Goal: Information Seeking & Learning: Learn about a topic

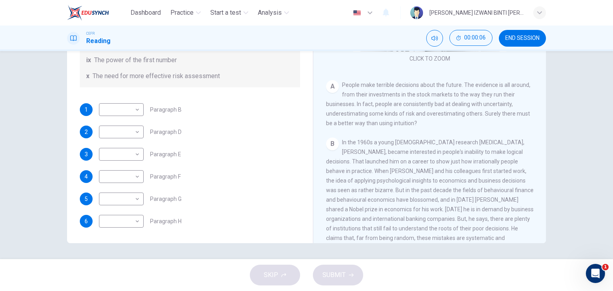
scroll to position [91, 0]
click at [512, 36] on span "END SESSION" at bounding box center [522, 38] width 34 height 6
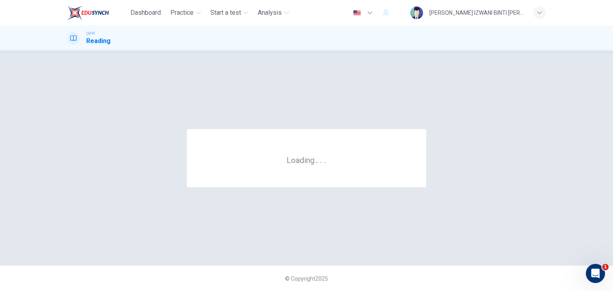
scroll to position [0, 0]
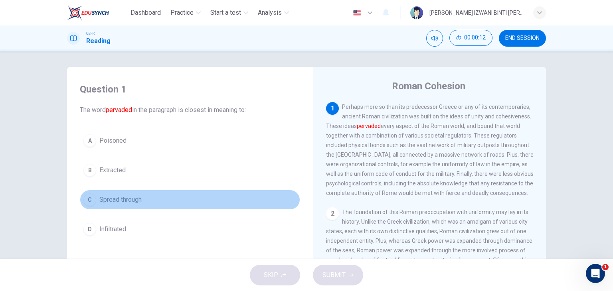
click at [154, 207] on button "C Spread through" at bounding box center [190, 200] width 220 height 20
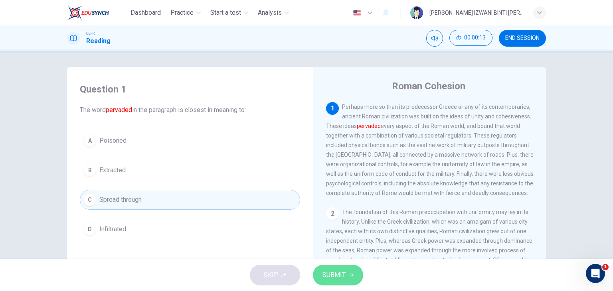
click at [332, 273] on span "SUBMIT" at bounding box center [334, 275] width 23 height 11
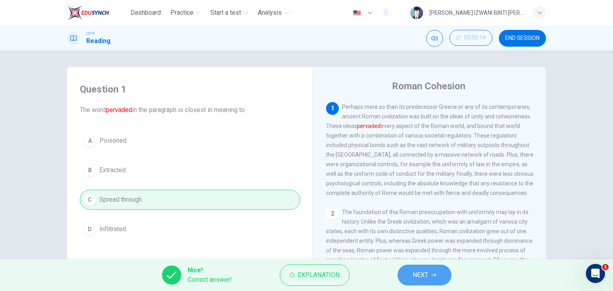
click at [424, 277] on span "NEXT" at bounding box center [421, 275] width 16 height 11
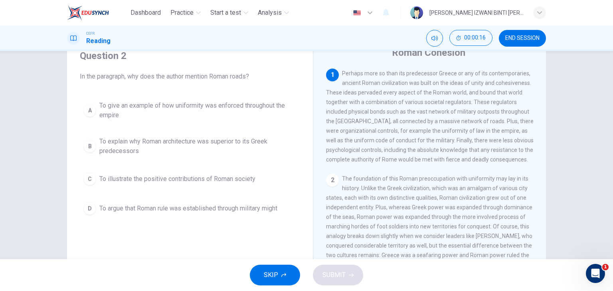
scroll to position [34, 0]
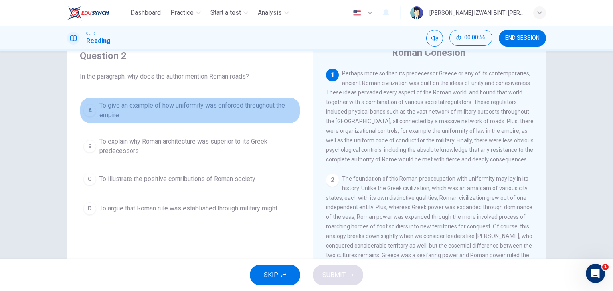
click at [237, 119] on span "To give an example of how uniformity was enforced throughout the empire" at bounding box center [197, 110] width 197 height 19
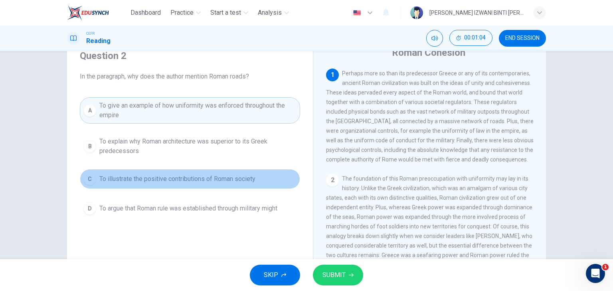
click at [233, 180] on span "To illustrate the positive contributions of Roman society" at bounding box center [177, 179] width 156 height 10
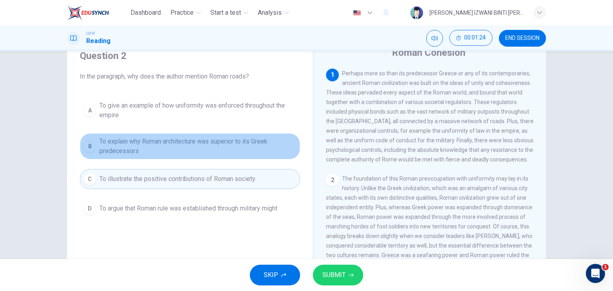
click at [196, 149] on span "To explain why Roman architecture was superior to its Greek predecessors" at bounding box center [197, 146] width 197 height 19
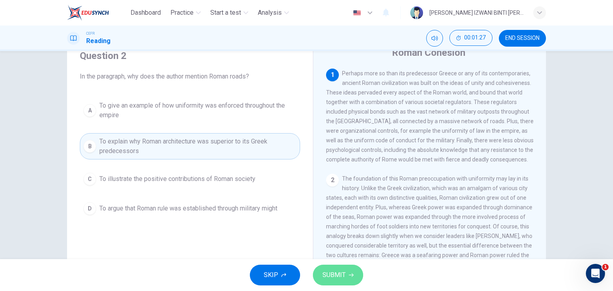
click at [338, 274] on span "SUBMIT" at bounding box center [334, 275] width 23 height 11
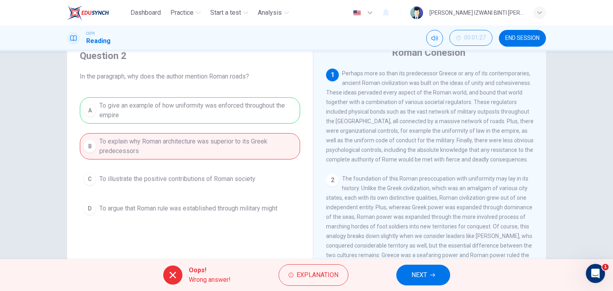
click at [245, 116] on div "A To give an example of how uniformity was enforced throughout the empire B To …" at bounding box center [190, 157] width 220 height 121
click at [403, 269] on button "NEXT" at bounding box center [423, 275] width 54 height 21
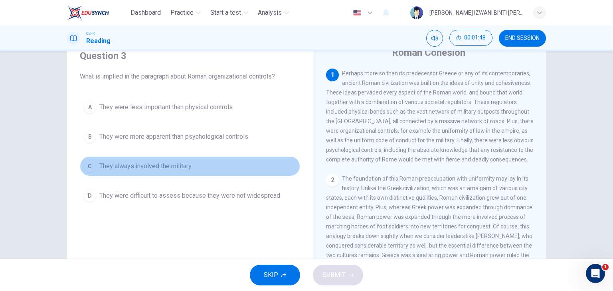
click at [192, 175] on button "C They always involved the military" at bounding box center [190, 166] width 220 height 20
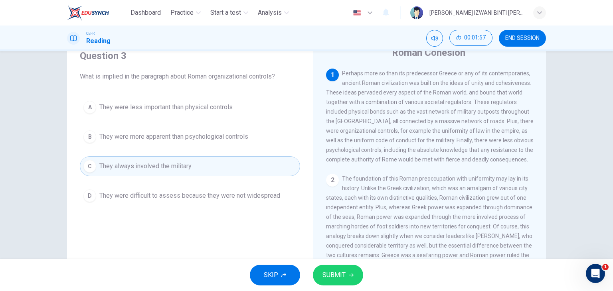
drag, startPoint x: 354, startPoint y: 142, endPoint x: 229, endPoint y: 112, distance: 128.6
click at [229, 112] on div "Question 3 What is implied in the paragraph about Roman organizational controls…" at bounding box center [306, 172] width 479 height 277
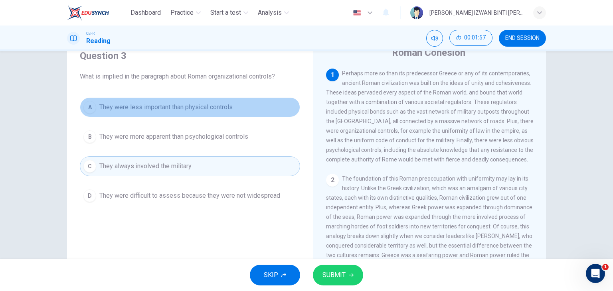
click at [229, 112] on button "A They were less important than physical controls" at bounding box center [190, 107] width 220 height 20
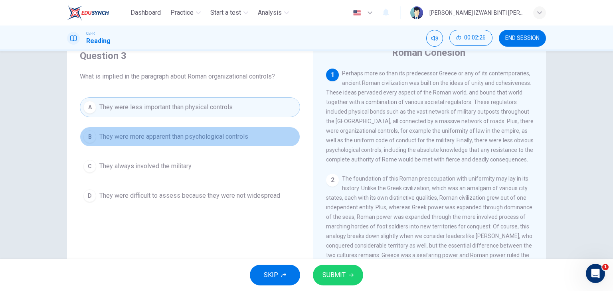
click at [224, 135] on span "They were more apparent than psychological controls" at bounding box center [173, 137] width 149 height 10
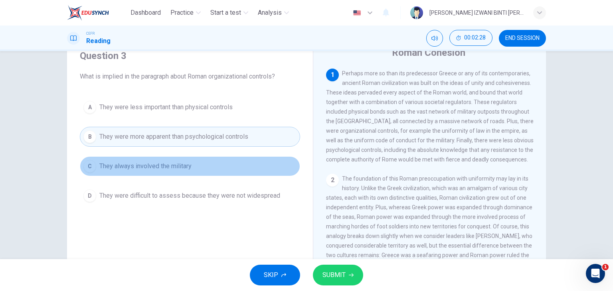
click at [216, 165] on button "C They always involved the military" at bounding box center [190, 166] width 220 height 20
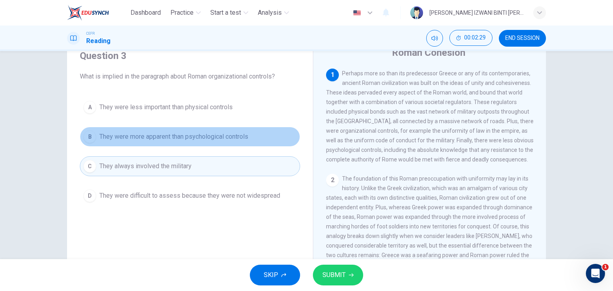
click at [231, 141] on button "B They were more apparent than psychological controls" at bounding box center [190, 137] width 220 height 20
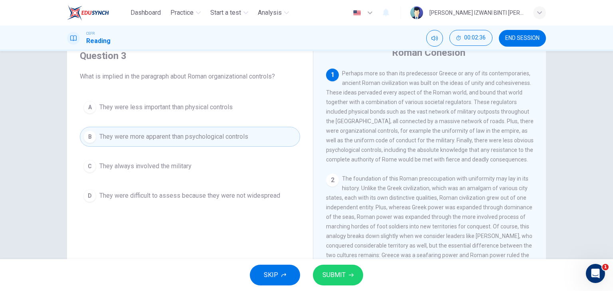
click at [313, 232] on div "Roman Cohesion 1 Perhaps more so than its predecessor Greece or any of its cont…" at bounding box center [429, 179] width 233 height 290
click at [336, 274] on span "SUBMIT" at bounding box center [334, 275] width 23 height 11
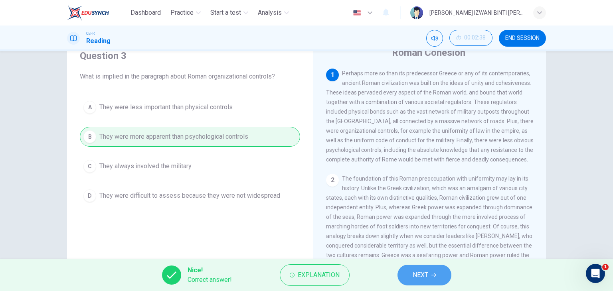
click at [424, 274] on span "NEXT" at bounding box center [421, 275] width 16 height 11
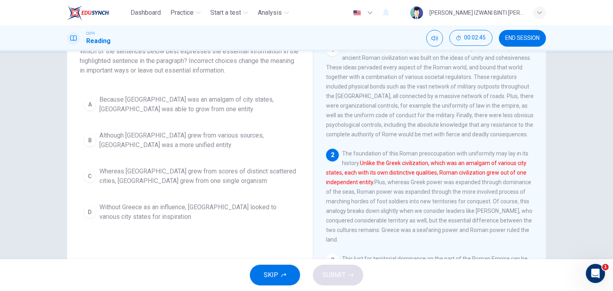
scroll to position [63, 0]
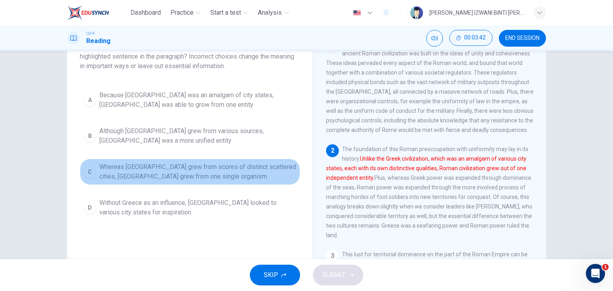
click at [194, 178] on span "Whereas Greece grew from scores of distinct scattered cities, Rome grew from on…" at bounding box center [197, 171] width 197 height 19
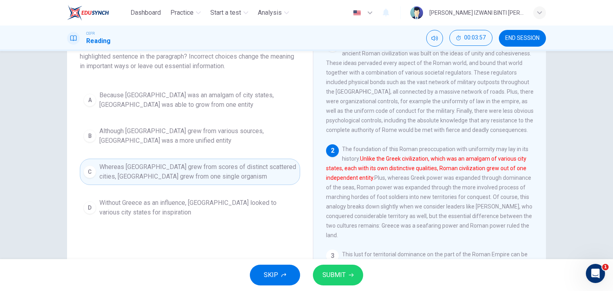
click at [200, 97] on span "Because Greece was an amalgam of city states, Rome was able to grow from one en…" at bounding box center [197, 100] width 197 height 19
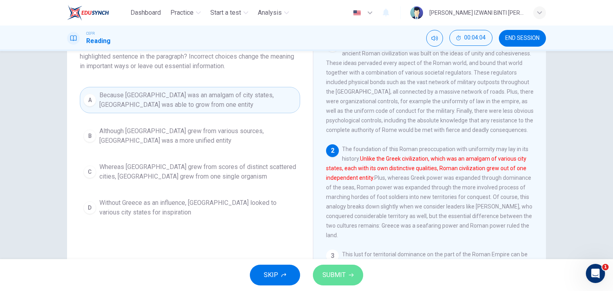
click at [337, 271] on span "SUBMIT" at bounding box center [334, 275] width 23 height 11
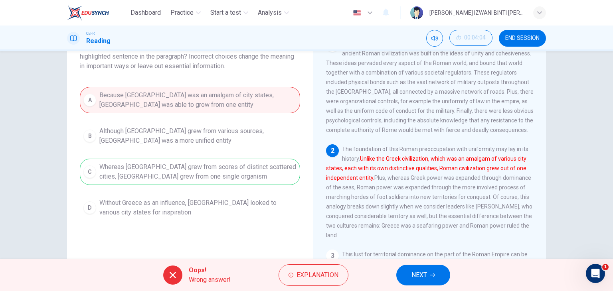
click at [251, 164] on div "A Because Greece was an amalgam of city states, Rome was able to grow from one …" at bounding box center [190, 154] width 220 height 134
click at [419, 277] on span "NEXT" at bounding box center [420, 275] width 16 height 11
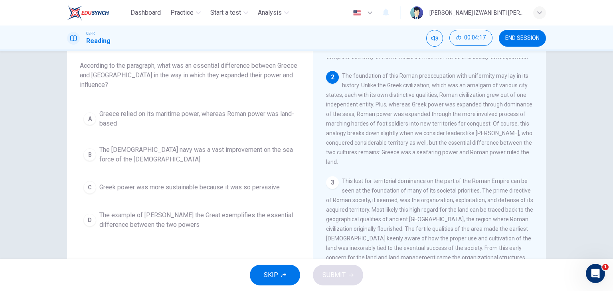
scroll to position [93, 0]
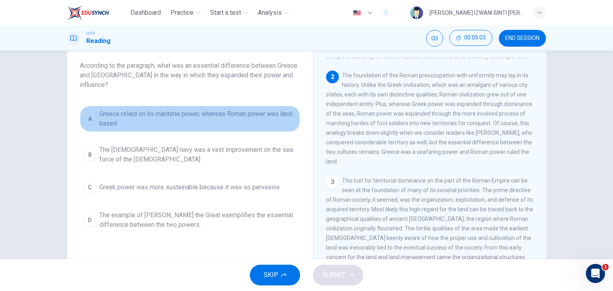
click at [247, 117] on span "Greece relied on its maritime power, whereas Roman power was land-based" at bounding box center [197, 118] width 197 height 19
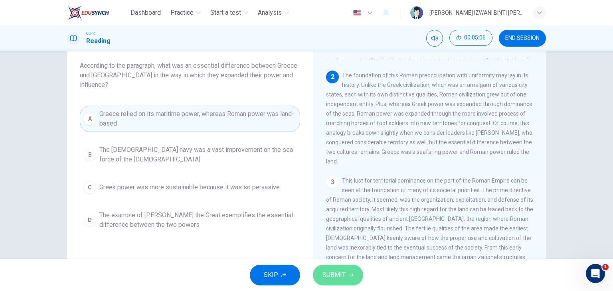
click at [337, 270] on span "SUBMIT" at bounding box center [334, 275] width 23 height 11
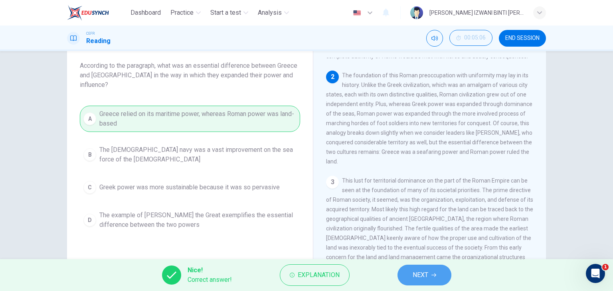
click at [438, 275] on button "NEXT" at bounding box center [425, 275] width 54 height 21
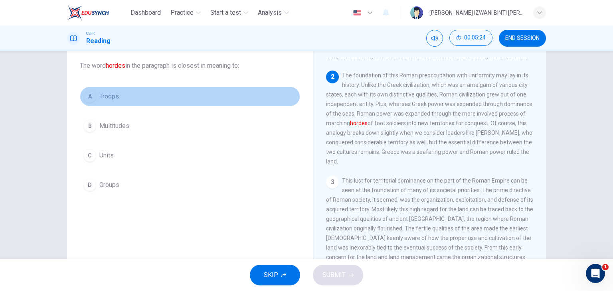
click at [248, 94] on button "A Troops" at bounding box center [190, 97] width 220 height 20
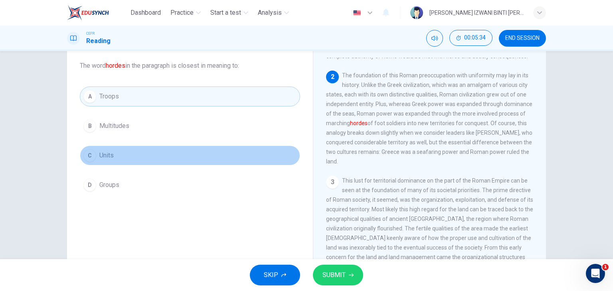
click at [229, 149] on button "C Units" at bounding box center [190, 156] width 220 height 20
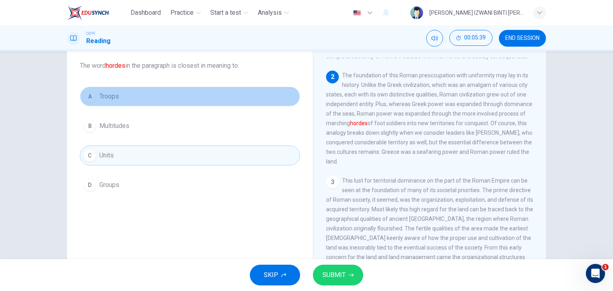
click at [255, 94] on button "A Troops" at bounding box center [190, 97] width 220 height 20
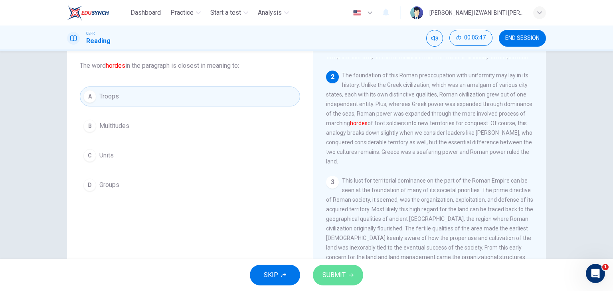
click at [341, 278] on span "SUBMIT" at bounding box center [334, 275] width 23 height 11
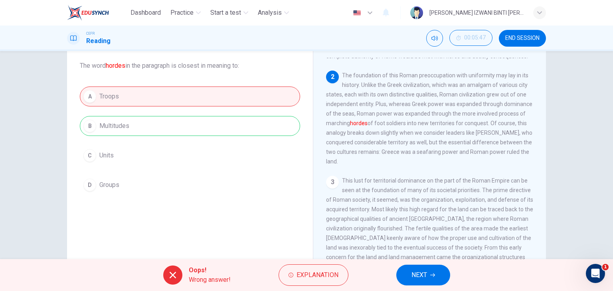
click at [183, 122] on div "A Troops B Multitudes C Units D Groups" at bounding box center [190, 141] width 220 height 109
click at [417, 270] on span "NEXT" at bounding box center [420, 275] width 16 height 11
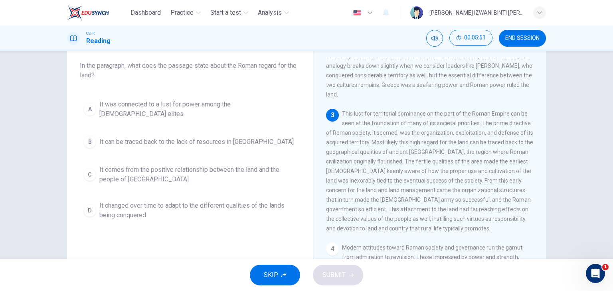
scroll to position [160, 0]
click at [220, 137] on span "It can be traced back to the lack of resources in Latium" at bounding box center [196, 142] width 194 height 10
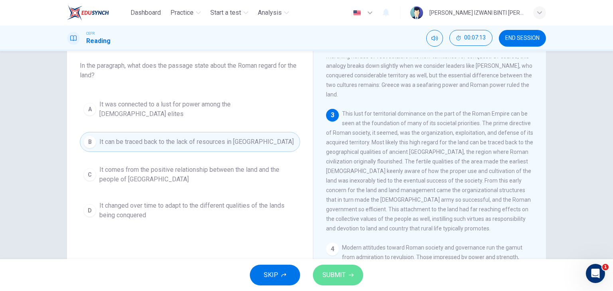
click at [334, 268] on button "SUBMIT" at bounding box center [338, 275] width 50 height 21
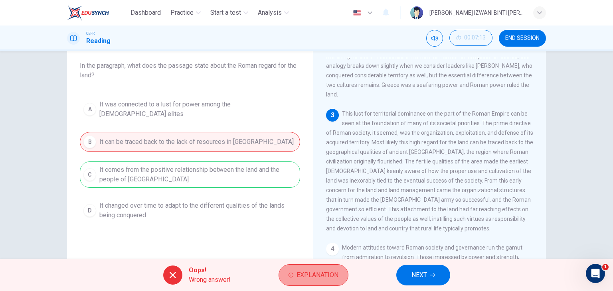
click at [315, 280] on span "Explanation" at bounding box center [318, 275] width 42 height 11
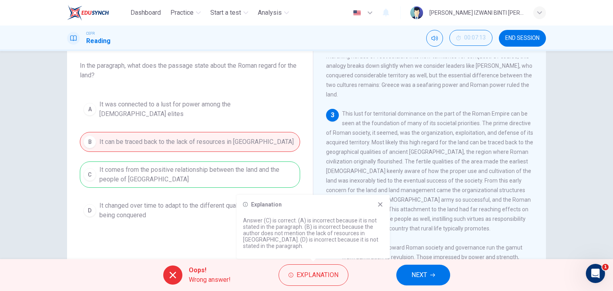
click at [402, 174] on div "3 This lust for territorial dominance on the part of the Roman Empire can be se…" at bounding box center [430, 171] width 208 height 125
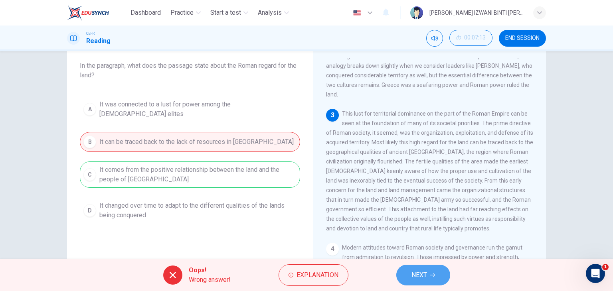
click at [407, 266] on button "NEXT" at bounding box center [423, 275] width 54 height 21
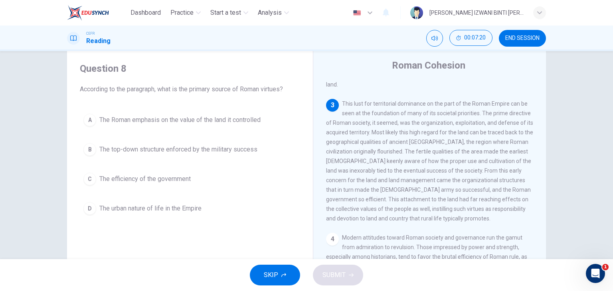
scroll to position [207, 0]
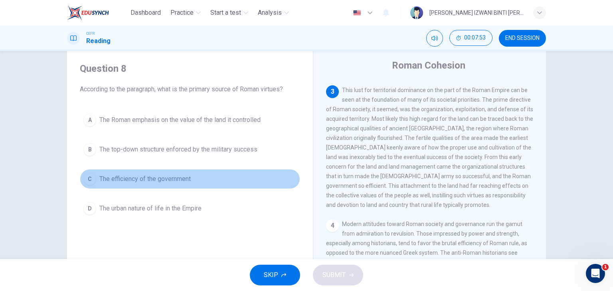
click at [206, 170] on button "C The efficiency of the government" at bounding box center [190, 179] width 220 height 20
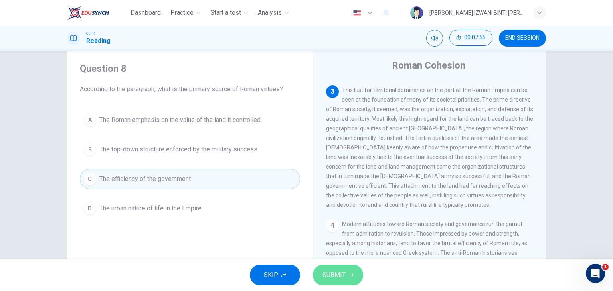
click at [343, 267] on button "SUBMIT" at bounding box center [338, 275] width 50 height 21
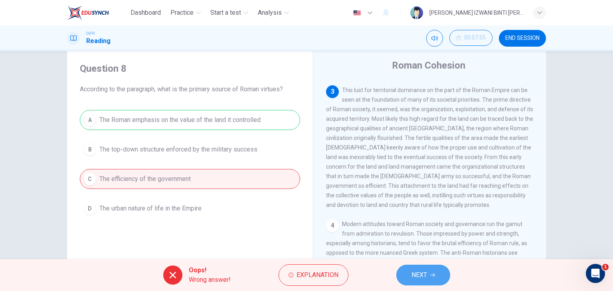
click at [430, 269] on button "NEXT" at bounding box center [423, 275] width 54 height 21
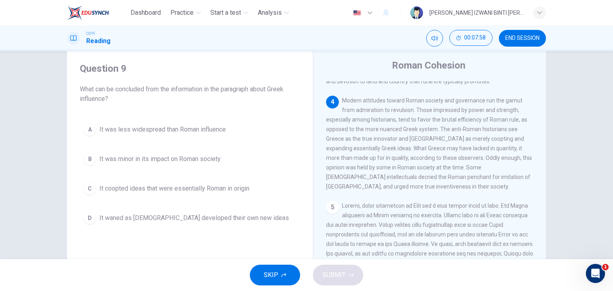
scroll to position [332, 0]
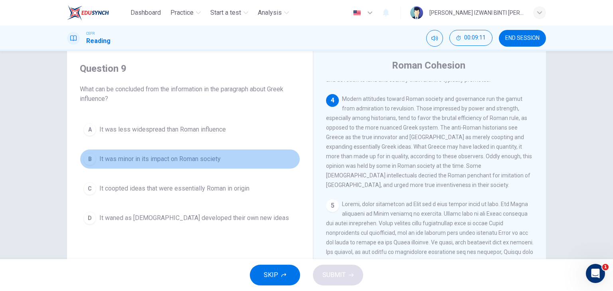
click at [227, 165] on button "B It was minor in its impact on Roman society" at bounding box center [190, 159] width 220 height 20
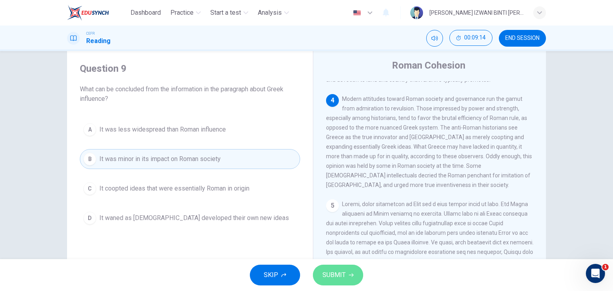
click at [337, 275] on span "SUBMIT" at bounding box center [334, 275] width 23 height 11
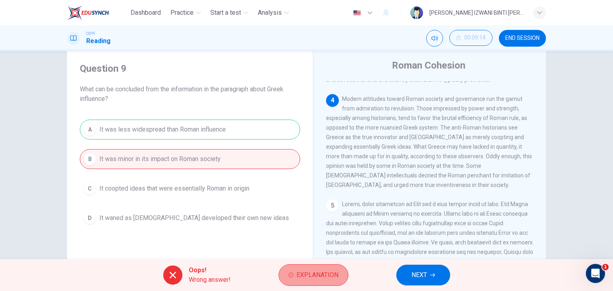
click at [319, 265] on button "Explanation" at bounding box center [314, 276] width 70 height 22
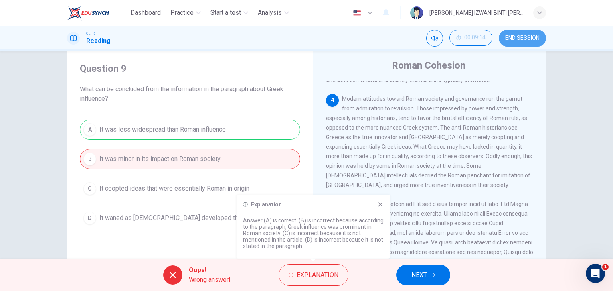
click at [521, 40] on span "END SESSION" at bounding box center [522, 38] width 34 height 6
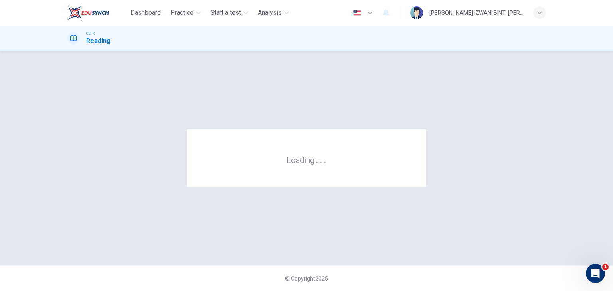
scroll to position [0, 0]
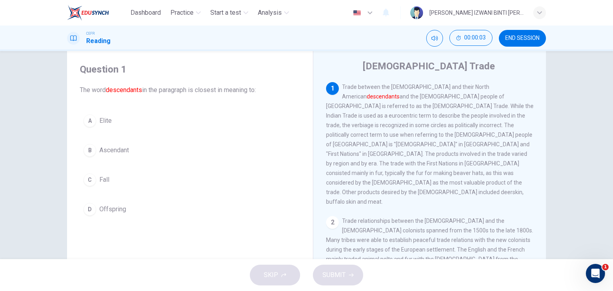
scroll to position [20, 0]
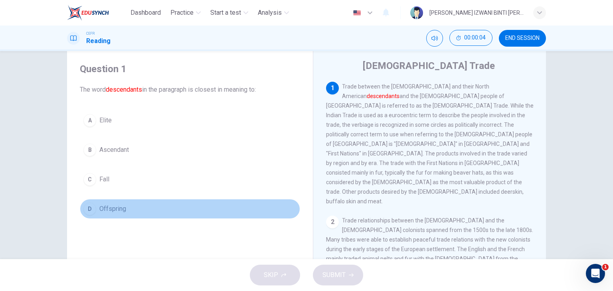
click at [230, 201] on button "D Offspring" at bounding box center [190, 209] width 220 height 20
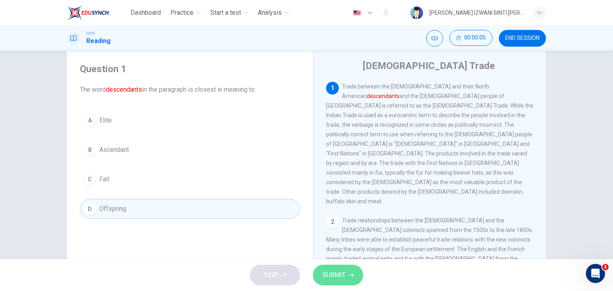
click at [335, 274] on span "SUBMIT" at bounding box center [334, 275] width 23 height 11
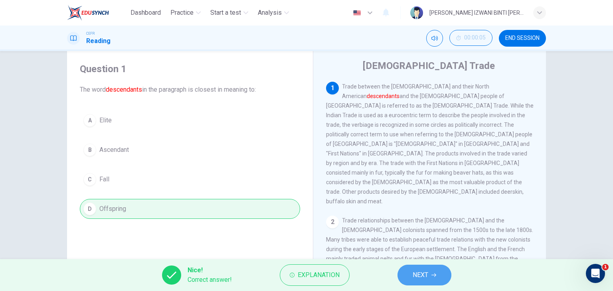
click at [413, 271] on span "NEXT" at bounding box center [421, 275] width 16 height 11
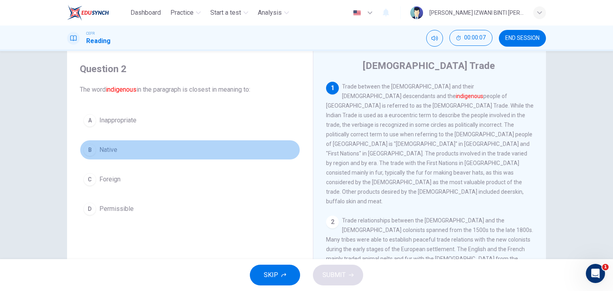
click at [194, 152] on button "B Native" at bounding box center [190, 150] width 220 height 20
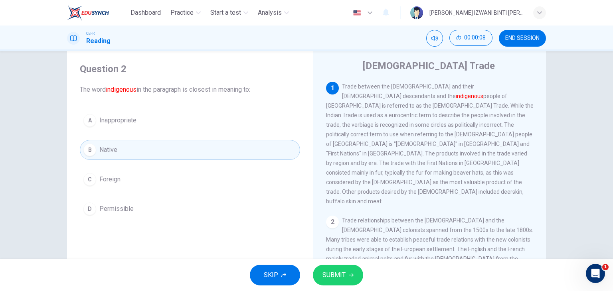
click at [346, 271] on button "SUBMIT" at bounding box center [338, 275] width 50 height 21
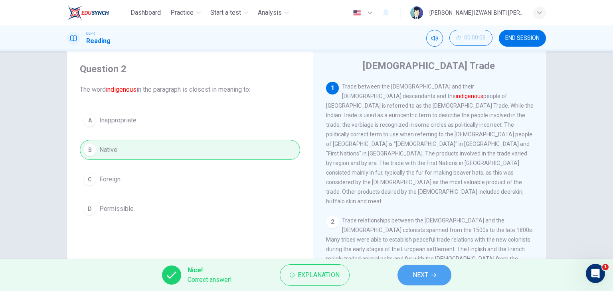
click at [444, 274] on button "NEXT" at bounding box center [425, 275] width 54 height 21
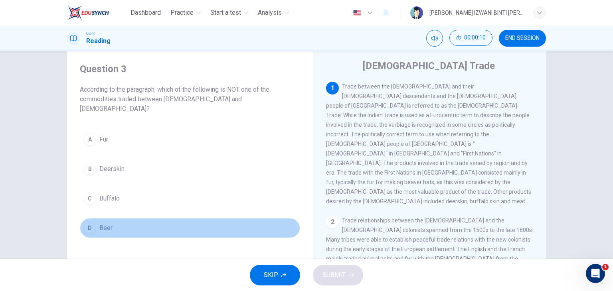
click at [224, 218] on button "D Beer" at bounding box center [190, 228] width 220 height 20
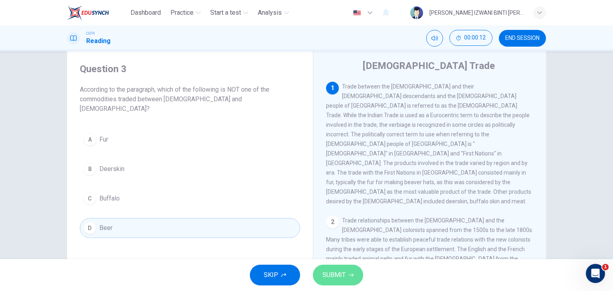
click at [340, 271] on span "SUBMIT" at bounding box center [334, 275] width 23 height 11
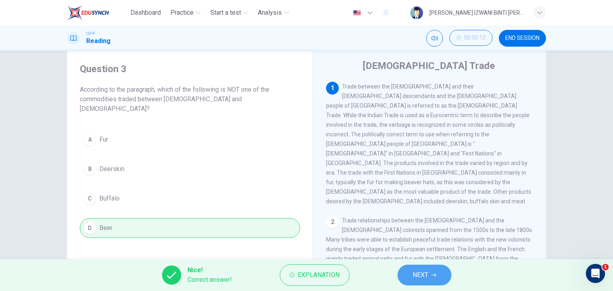
click at [409, 276] on button "NEXT" at bounding box center [425, 275] width 54 height 21
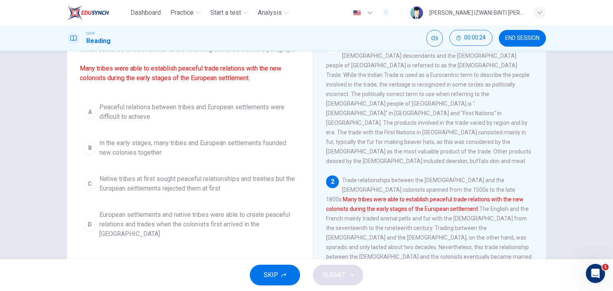
scroll to position [60, 0]
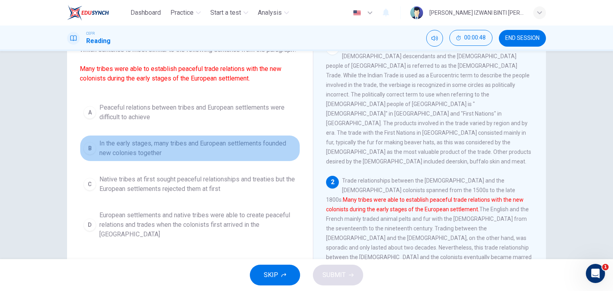
click at [201, 156] on span "In the early stages, many tribes and European settlements founded new colonies …" at bounding box center [197, 148] width 197 height 19
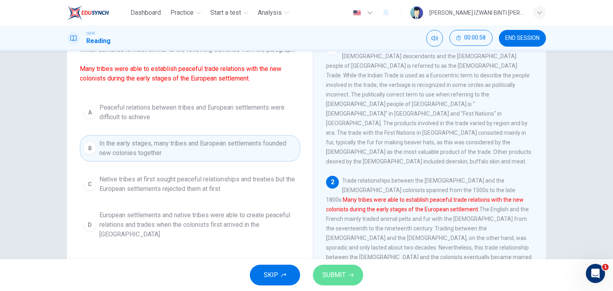
click at [317, 271] on button "SUBMIT" at bounding box center [338, 275] width 50 height 21
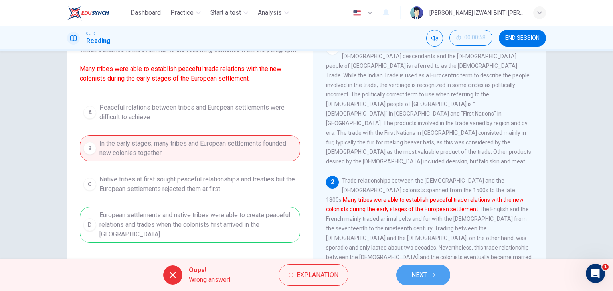
click at [415, 272] on span "NEXT" at bounding box center [420, 275] width 16 height 11
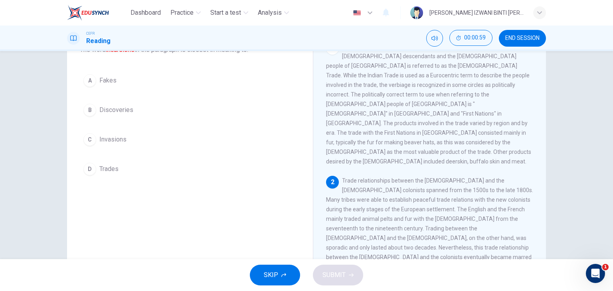
scroll to position [32, 0]
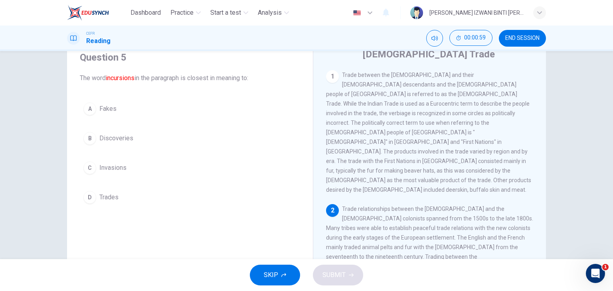
click at [286, 166] on button "C Invasions" at bounding box center [190, 168] width 220 height 20
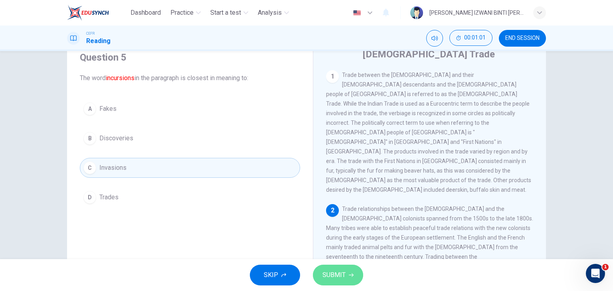
click at [354, 270] on button "SUBMIT" at bounding box center [338, 275] width 50 height 21
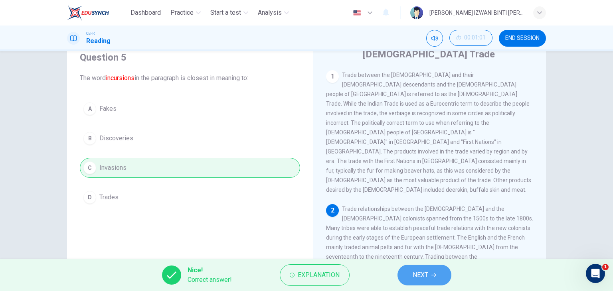
click at [414, 275] on span "NEXT" at bounding box center [421, 275] width 16 height 11
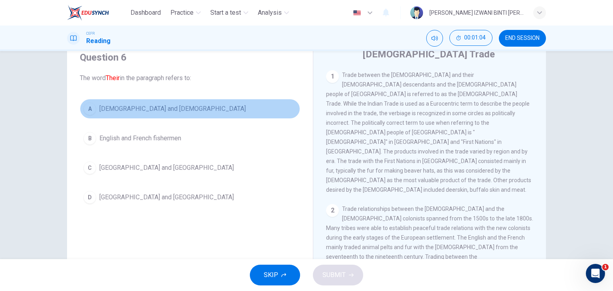
click at [177, 107] on span "Native Americans and Europeans" at bounding box center [172, 109] width 147 height 10
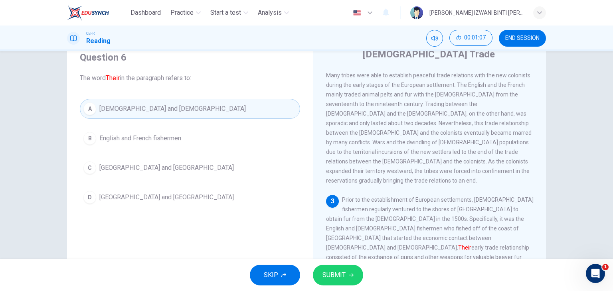
scroll to position [156, 0]
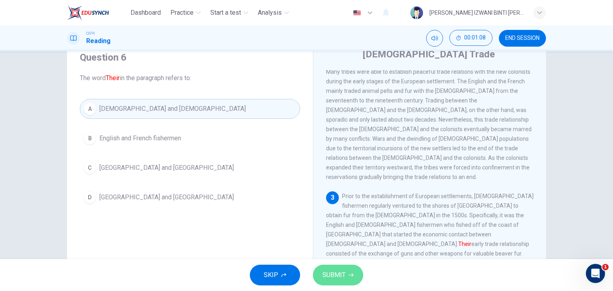
click at [358, 278] on button "SUBMIT" at bounding box center [338, 275] width 50 height 21
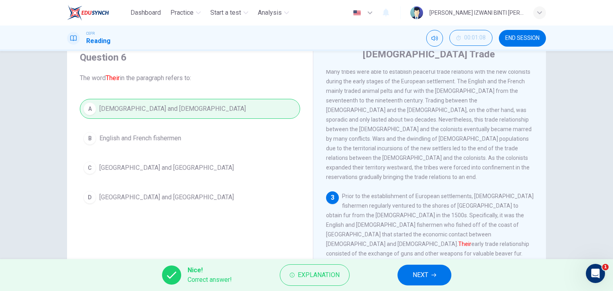
click at [420, 277] on span "NEXT" at bounding box center [421, 275] width 16 height 11
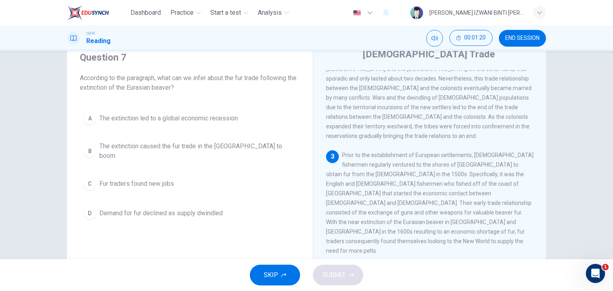
scroll to position [198, 0]
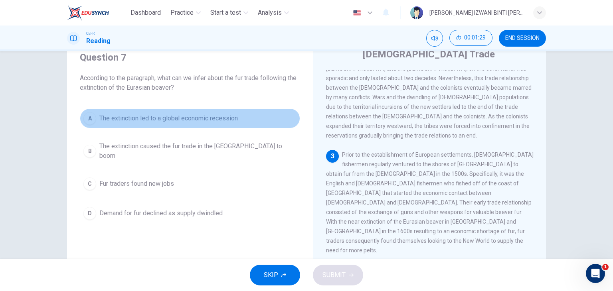
click at [170, 123] on button "A The extinction led to a global economic recession" at bounding box center [190, 119] width 220 height 20
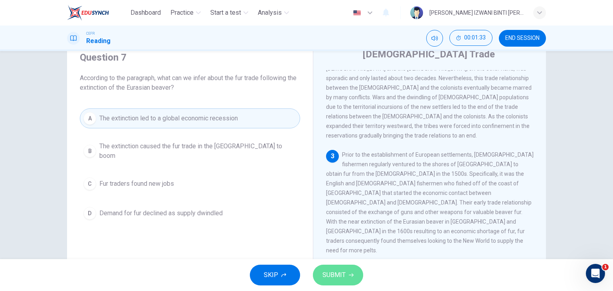
click at [337, 280] on span "SUBMIT" at bounding box center [334, 275] width 23 height 11
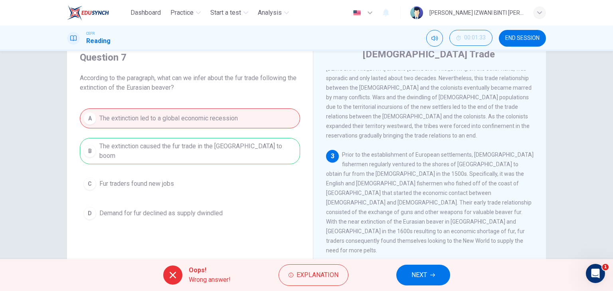
click at [258, 150] on div "A The extinction led to a global economic recession B The extinction caused the…" at bounding box center [190, 166] width 220 height 115
click at [428, 273] on button "NEXT" at bounding box center [423, 275] width 54 height 21
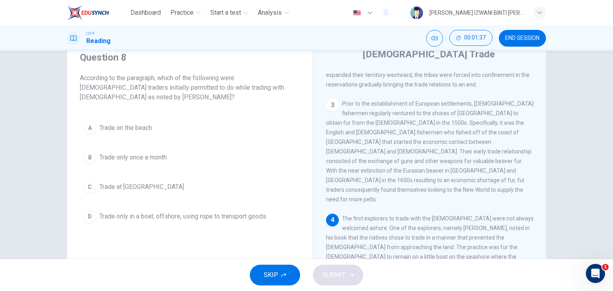
scroll to position [251, 0]
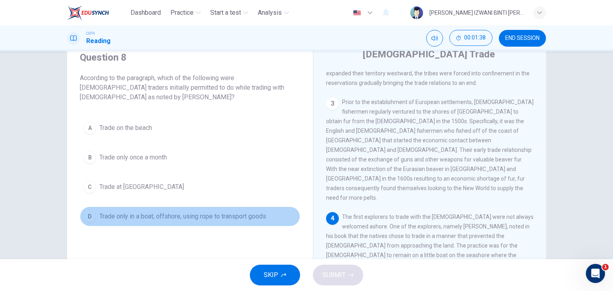
click at [217, 219] on span "Trade only in a boat, offshore, using rope to transport goods" at bounding box center [182, 217] width 167 height 10
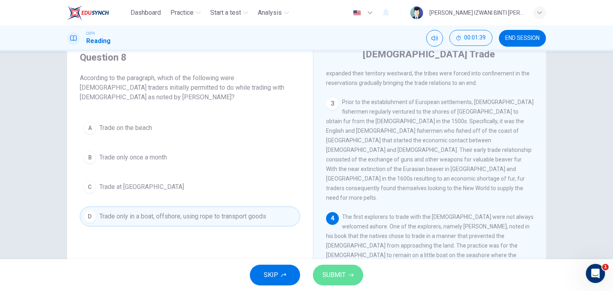
click at [345, 277] on span "SUBMIT" at bounding box center [334, 275] width 23 height 11
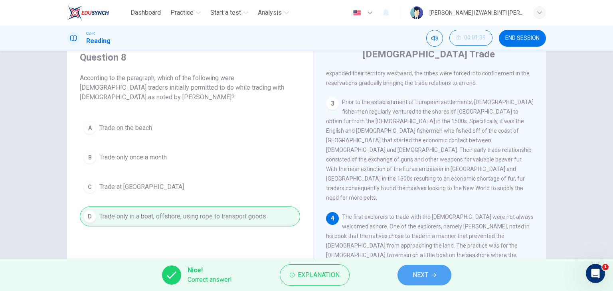
click at [412, 272] on button "NEXT" at bounding box center [425, 275] width 54 height 21
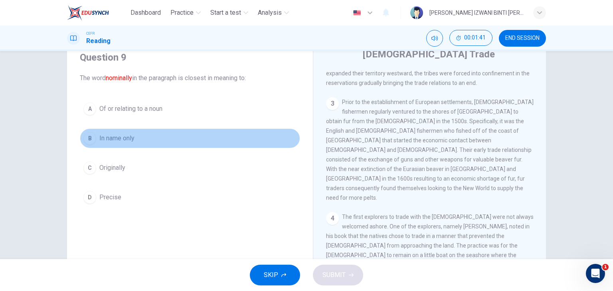
click at [188, 139] on button "B In name only" at bounding box center [190, 139] width 220 height 20
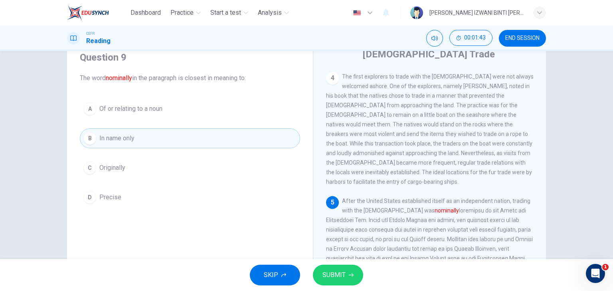
scroll to position [419, 0]
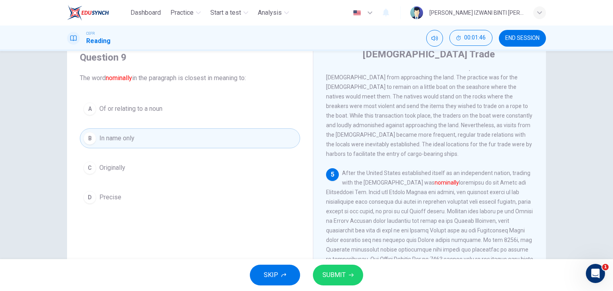
click at [340, 270] on span "SUBMIT" at bounding box center [334, 275] width 23 height 11
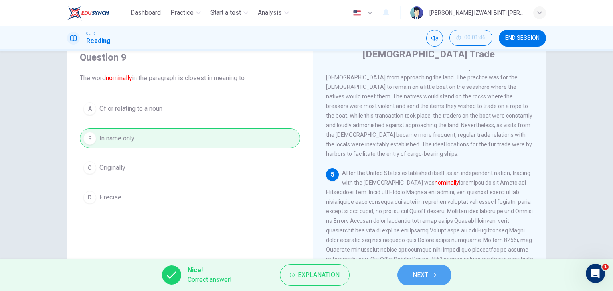
click at [409, 270] on button "NEXT" at bounding box center [425, 275] width 54 height 21
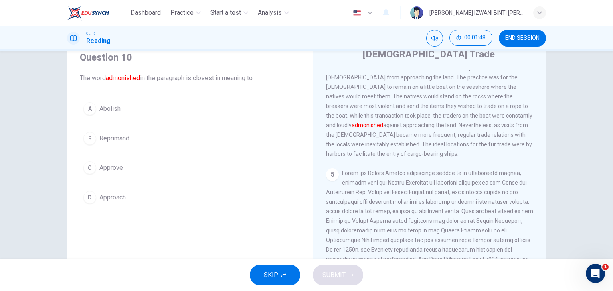
click at [187, 142] on button "B Reprimand" at bounding box center [190, 139] width 220 height 20
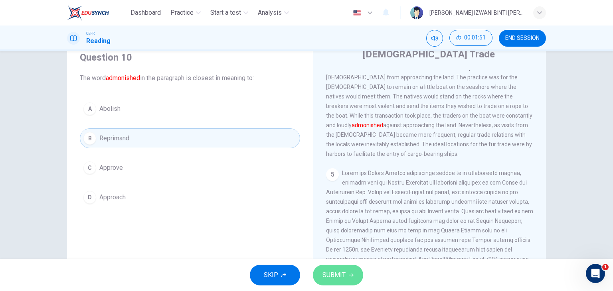
click at [339, 275] on span "SUBMIT" at bounding box center [334, 275] width 23 height 11
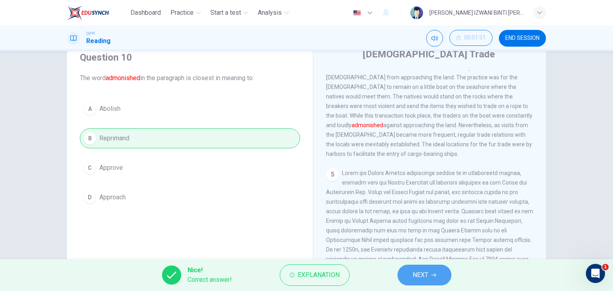
click at [434, 275] on icon "button" at bounding box center [434, 275] width 5 height 5
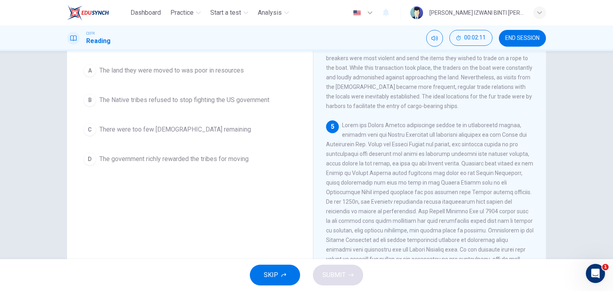
scroll to position [79, 0]
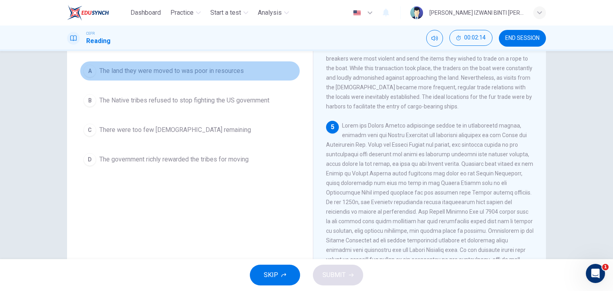
click at [210, 75] on span "The land they were moved to was poor in resources" at bounding box center [171, 71] width 145 height 10
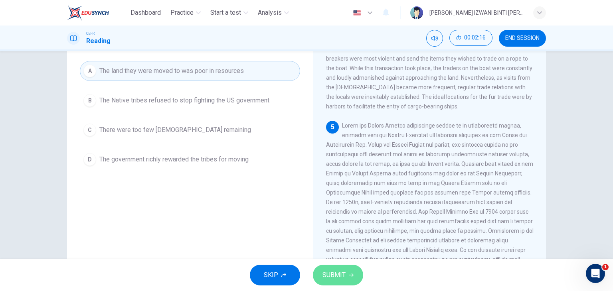
click at [336, 273] on span "SUBMIT" at bounding box center [334, 275] width 23 height 11
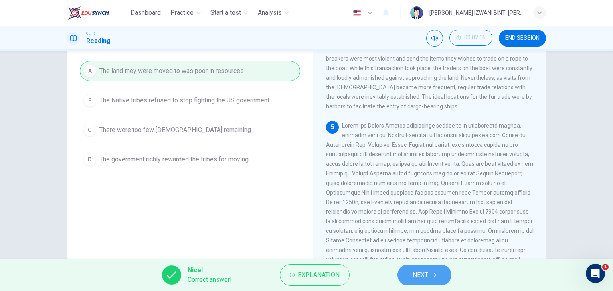
click at [422, 279] on span "NEXT" at bounding box center [421, 275] width 16 height 11
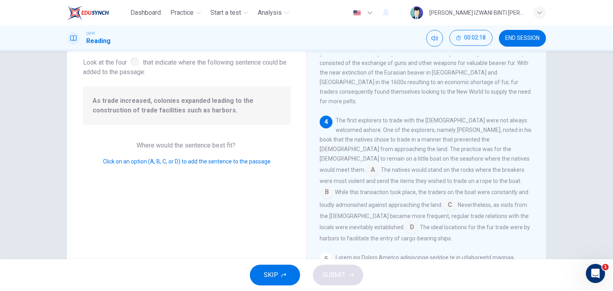
scroll to position [46, 0]
click at [418, 222] on input at bounding box center [412, 228] width 13 height 13
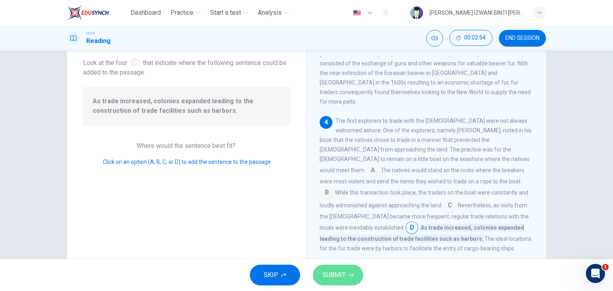
click at [333, 281] on span "SUBMIT" at bounding box center [334, 275] width 23 height 11
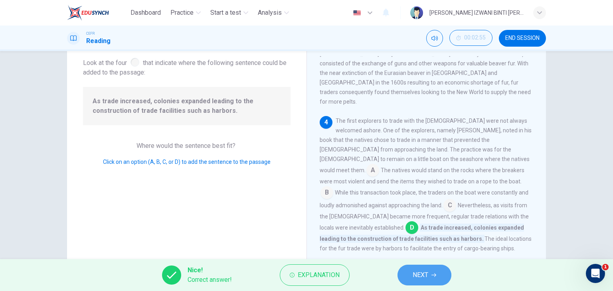
click at [409, 276] on button "NEXT" at bounding box center [425, 275] width 54 height 21
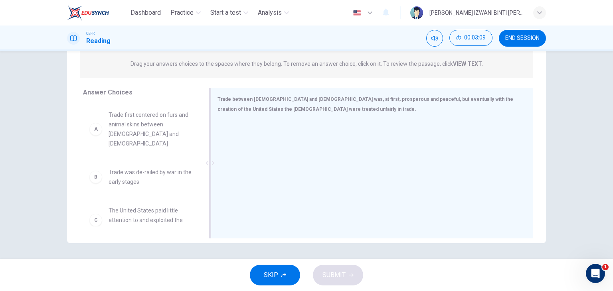
scroll to position [94, 0]
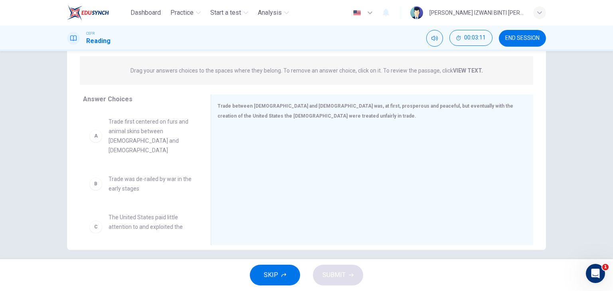
click at [164, 132] on span "Trade first centered on furs and animal skins between Native Americans and Euro…" at bounding box center [150, 136] width 83 height 38
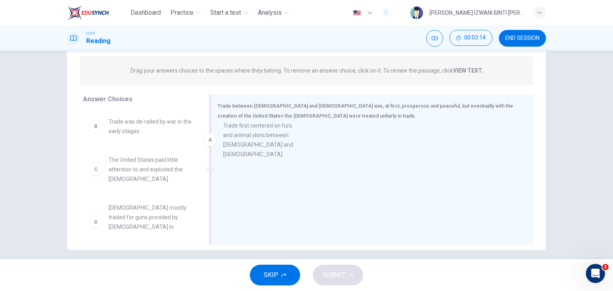
drag, startPoint x: 154, startPoint y: 140, endPoint x: 275, endPoint y: 144, distance: 121.4
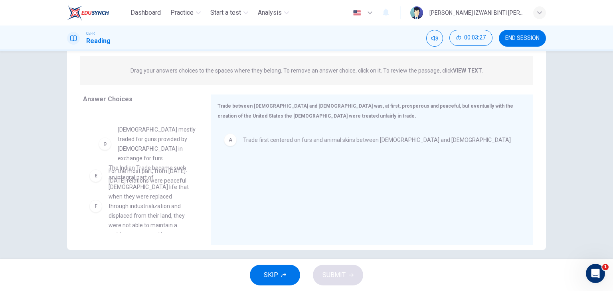
scroll to position [77, 0]
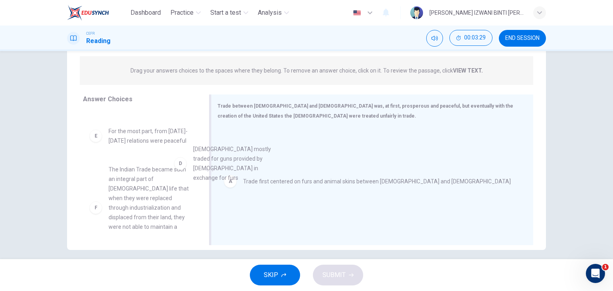
drag, startPoint x: 149, startPoint y: 147, endPoint x: 240, endPoint y: 171, distance: 94.6
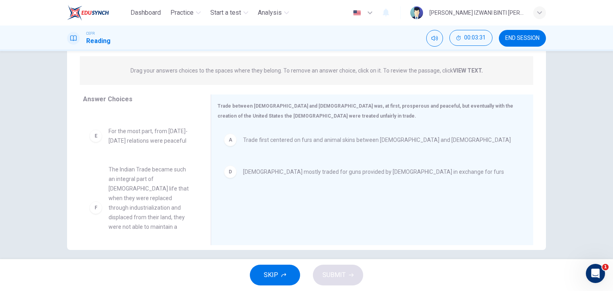
scroll to position [101, 0]
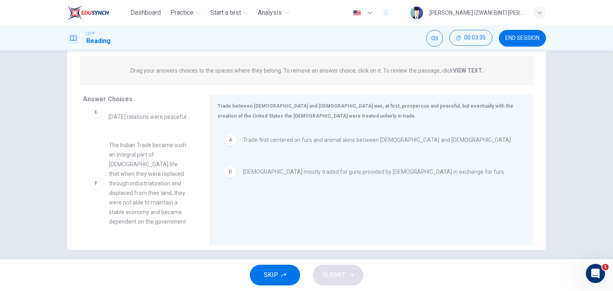
drag, startPoint x: 129, startPoint y: 183, endPoint x: 133, endPoint y: 184, distance: 4.4
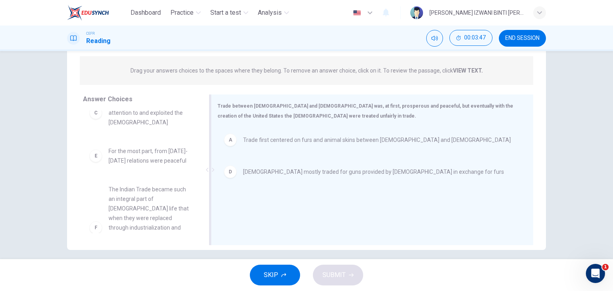
scroll to position [0, 0]
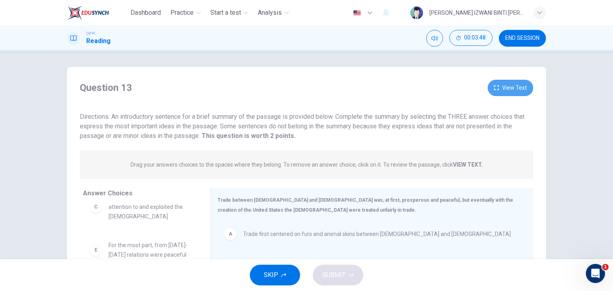
click at [515, 89] on button "View Text" at bounding box center [511, 88] width 46 height 16
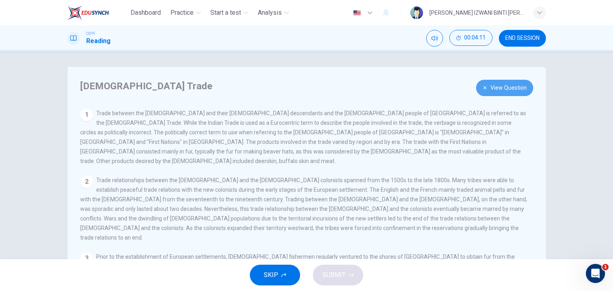
click at [504, 87] on button "View Question" at bounding box center [504, 88] width 57 height 16
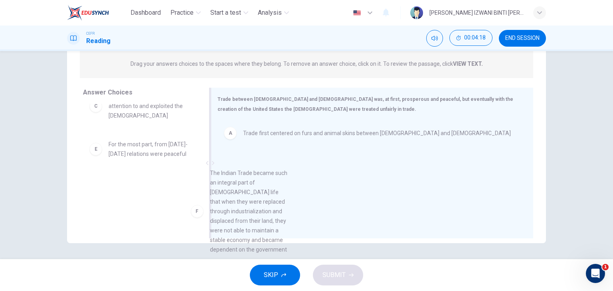
scroll to position [58, 0]
drag, startPoint x: 106, startPoint y: 214, endPoint x: 313, endPoint y: 214, distance: 206.8
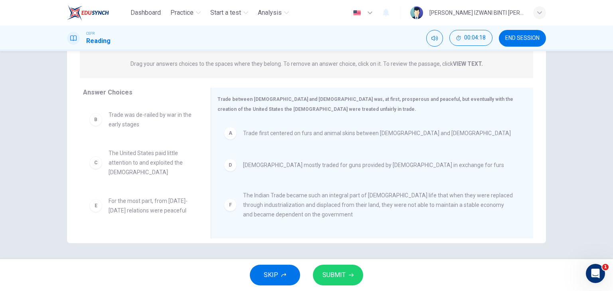
scroll to position [0, 0]
click at [335, 277] on span "SUBMIT" at bounding box center [334, 275] width 23 height 11
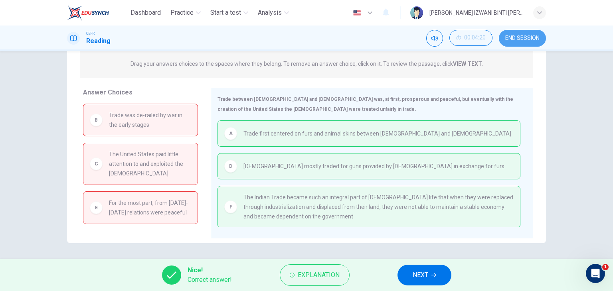
click at [530, 42] on button "END SESSION" at bounding box center [522, 38] width 47 height 17
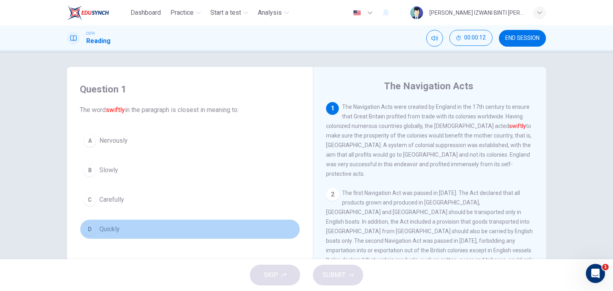
click at [176, 223] on button "D Quickly" at bounding box center [190, 230] width 220 height 20
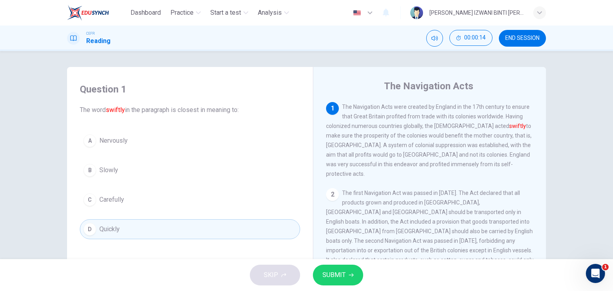
click at [335, 280] on span "SUBMIT" at bounding box center [334, 275] width 23 height 11
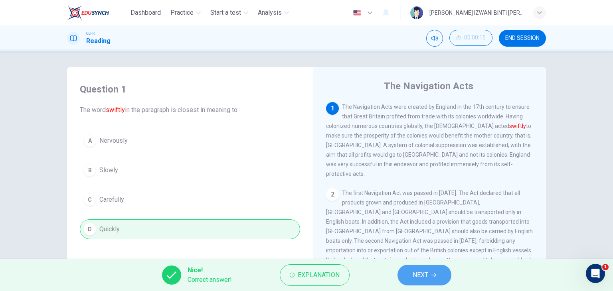
click at [418, 269] on button "NEXT" at bounding box center [425, 275] width 54 height 21
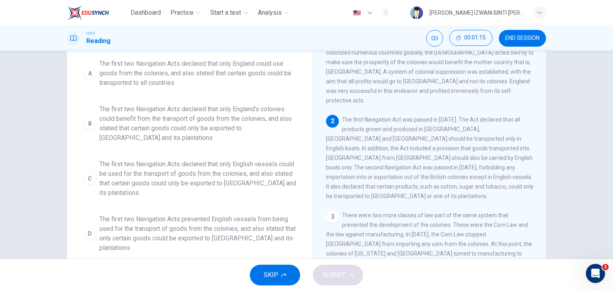
scroll to position [12, 0]
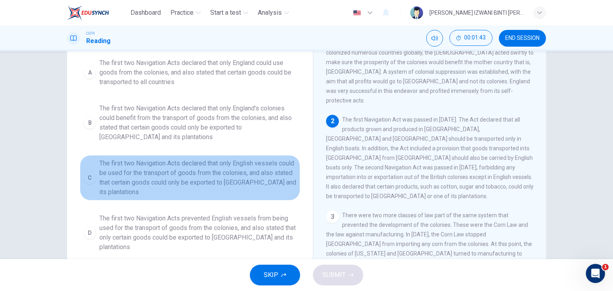
click at [211, 166] on span "The first two Navigation Acts declared that only English vessels could be used …" at bounding box center [197, 178] width 197 height 38
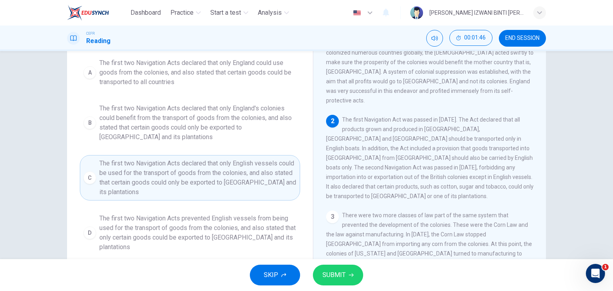
scroll to position [0, 0]
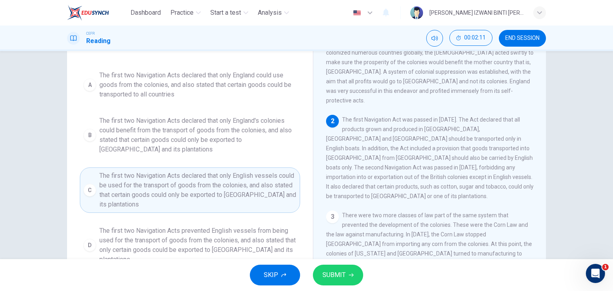
click at [341, 273] on span "SUBMIT" at bounding box center [334, 275] width 23 height 11
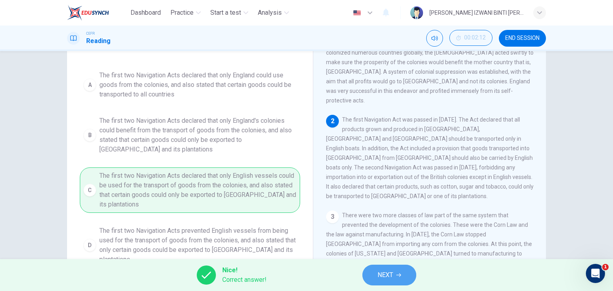
click at [374, 273] on button "NEXT" at bounding box center [389, 275] width 54 height 21
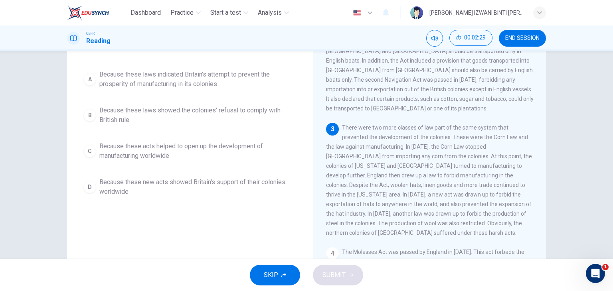
scroll to position [120, 0]
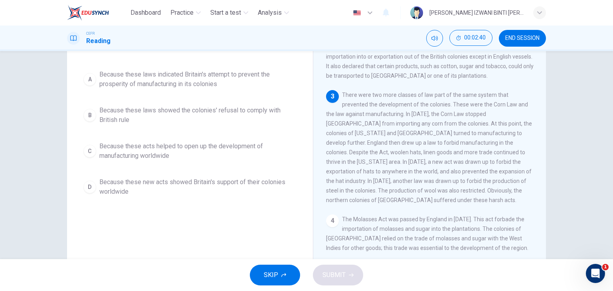
drag, startPoint x: 349, startPoint y: 89, endPoint x: 450, endPoint y: 90, distance: 100.2
click at [450, 92] on span "There were two more classes of law part of the same system that prevented the d…" at bounding box center [429, 148] width 206 height 112
drag, startPoint x: 450, startPoint y: 90, endPoint x: 355, endPoint y: 93, distance: 94.3
click at [355, 93] on span "There were two more classes of law part of the same system that prevented the d…" at bounding box center [429, 148] width 206 height 112
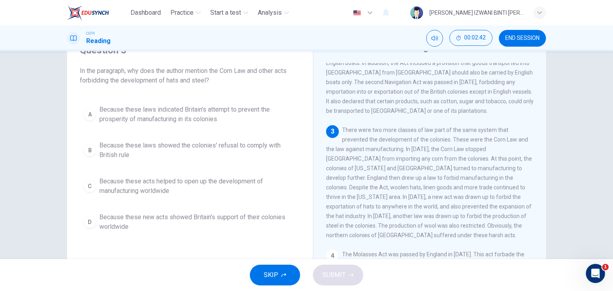
scroll to position [34, 0]
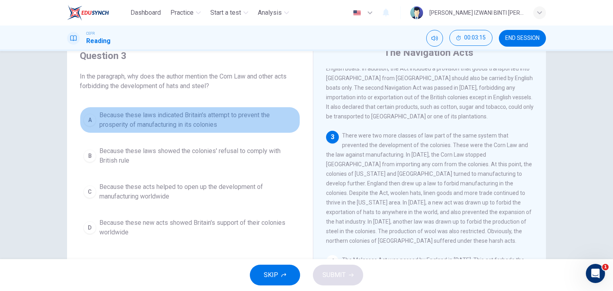
click at [207, 123] on span "Because these laws indicated Britain's attempt to prevent the prosperity of man…" at bounding box center [197, 120] width 197 height 19
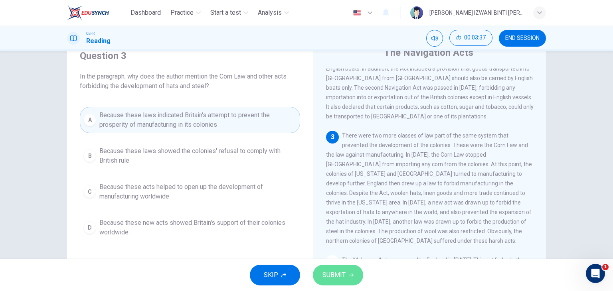
click at [344, 270] on span "SUBMIT" at bounding box center [334, 275] width 23 height 11
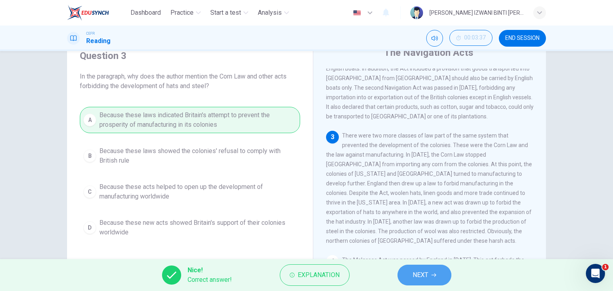
click at [412, 273] on button "NEXT" at bounding box center [425, 275] width 54 height 21
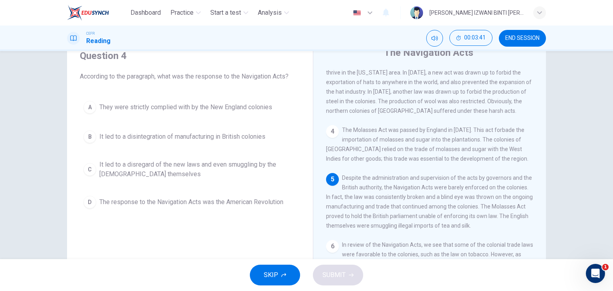
scroll to position [270, 0]
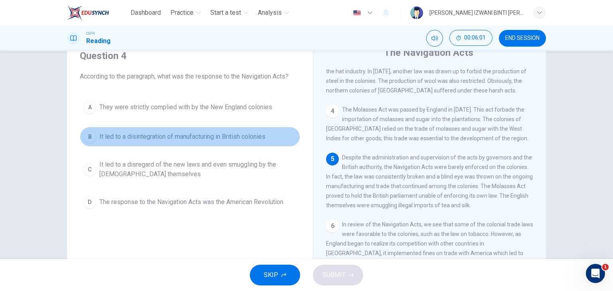
click at [224, 143] on button "B It led to a disintegration of manufacturing in British colonies" at bounding box center [190, 137] width 220 height 20
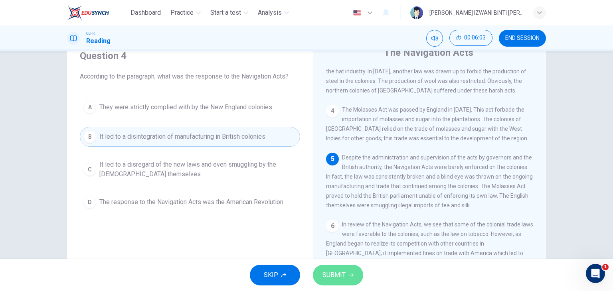
click at [354, 280] on button "SUBMIT" at bounding box center [338, 275] width 50 height 21
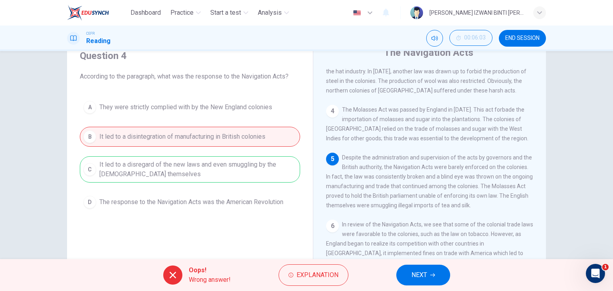
click at [222, 174] on div "A They were strictly complied with by the New England colonies B It led to a di…" at bounding box center [190, 154] width 220 height 115
click at [419, 277] on span "NEXT" at bounding box center [420, 275] width 16 height 11
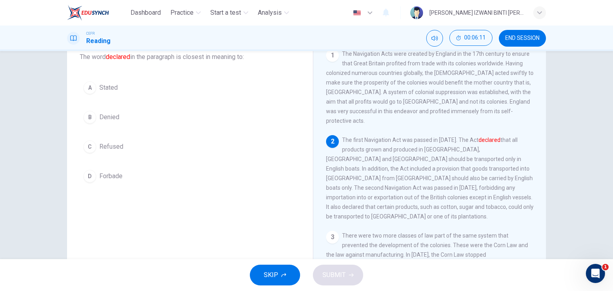
scroll to position [51, 0]
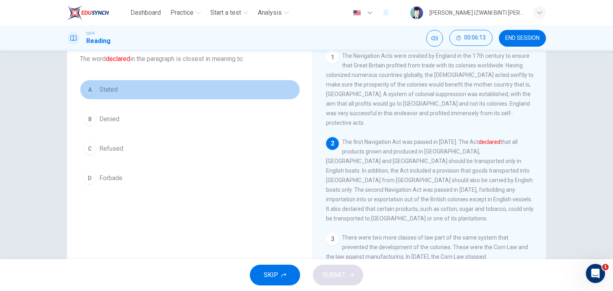
click at [178, 81] on button "A Stated" at bounding box center [190, 90] width 220 height 20
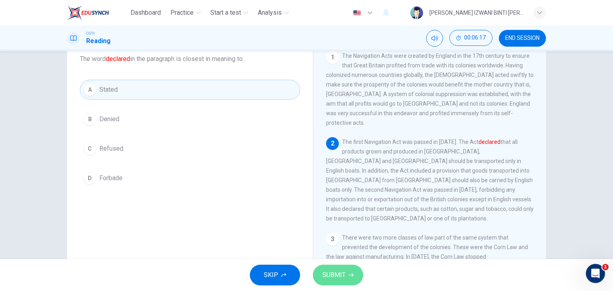
click at [356, 267] on button "SUBMIT" at bounding box center [338, 275] width 50 height 21
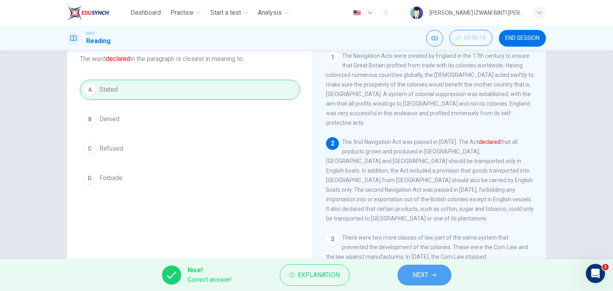
click at [403, 272] on button "NEXT" at bounding box center [425, 275] width 54 height 21
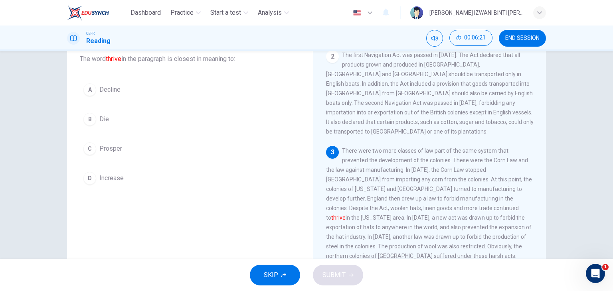
scroll to position [89, 0]
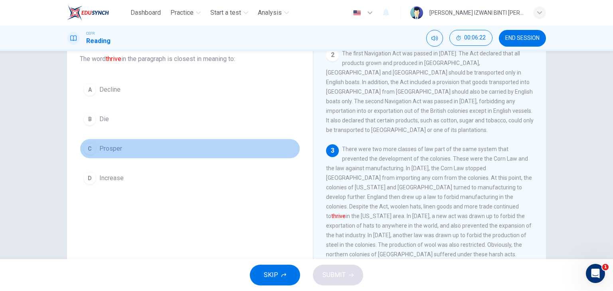
click at [169, 149] on button "C Prosper" at bounding box center [190, 149] width 220 height 20
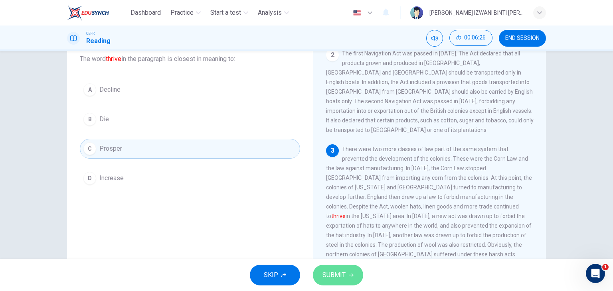
click at [331, 275] on span "SUBMIT" at bounding box center [334, 275] width 23 height 11
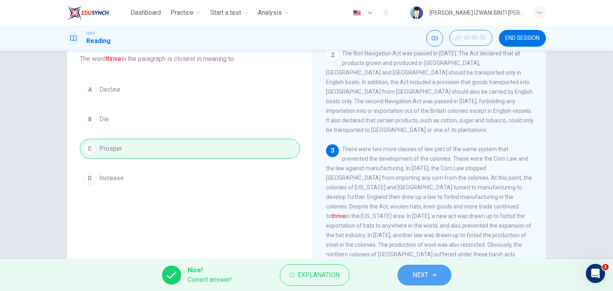
click at [421, 275] on span "NEXT" at bounding box center [421, 275] width 16 height 11
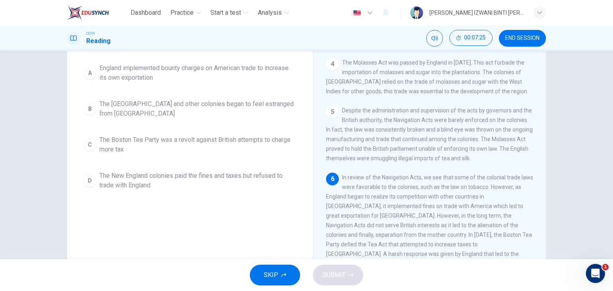
scroll to position [85, 0]
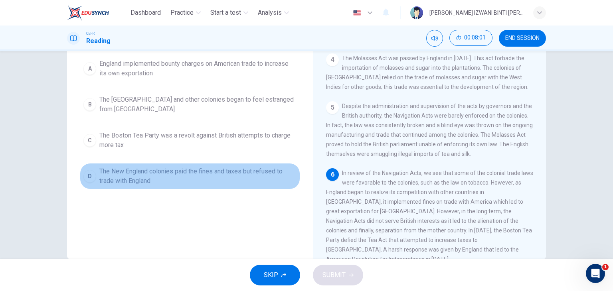
click at [209, 173] on span "The New England colonies paid the fines and taxes but refused to trade with Eng…" at bounding box center [197, 176] width 197 height 19
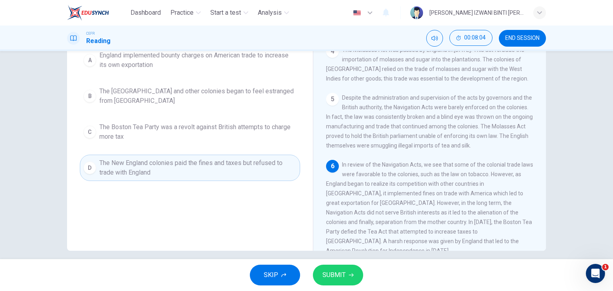
scroll to position [97, 0]
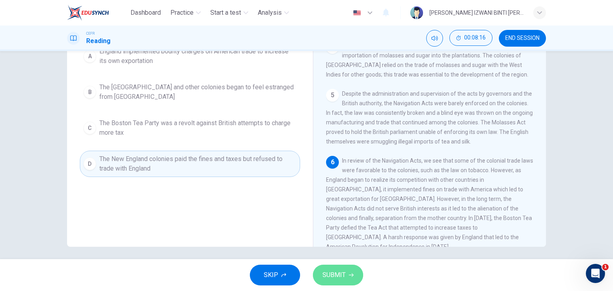
click at [343, 271] on span "SUBMIT" at bounding box center [334, 275] width 23 height 11
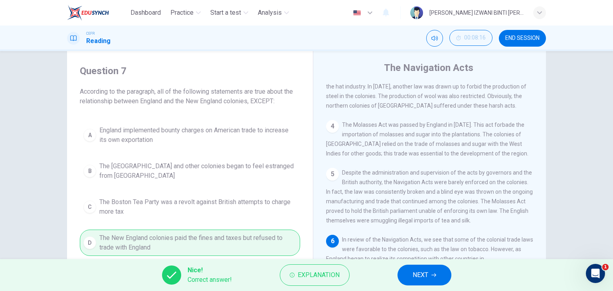
scroll to position [18, 0]
click at [327, 275] on span "Explanation" at bounding box center [319, 275] width 42 height 11
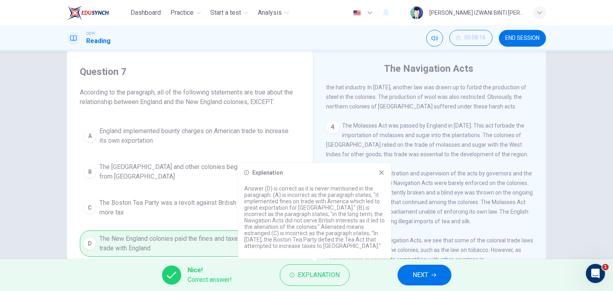
click at [382, 173] on icon at bounding box center [381, 173] width 6 height 6
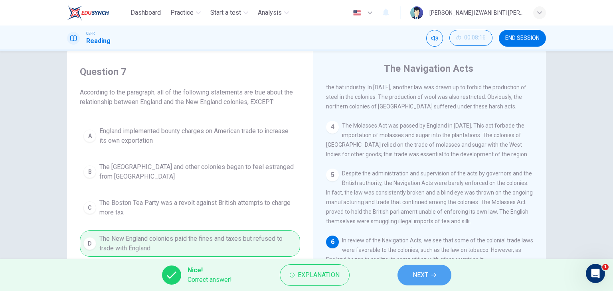
click at [436, 271] on button "NEXT" at bounding box center [425, 275] width 54 height 21
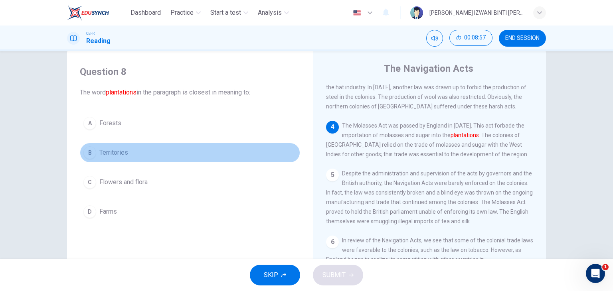
click at [130, 147] on button "B Territories" at bounding box center [190, 153] width 220 height 20
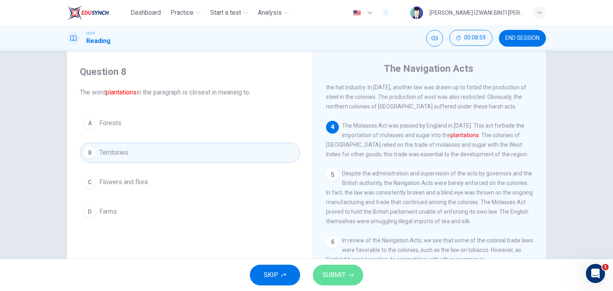
click at [325, 271] on span "SUBMIT" at bounding box center [334, 275] width 23 height 11
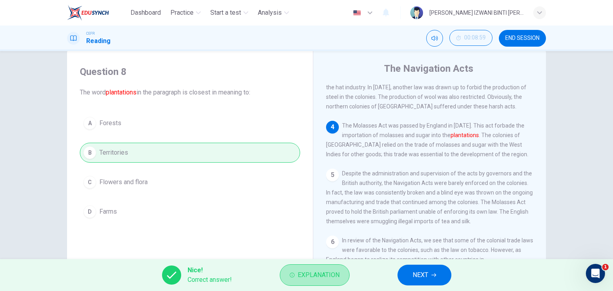
click at [325, 271] on span "Explanation" at bounding box center [319, 275] width 42 height 11
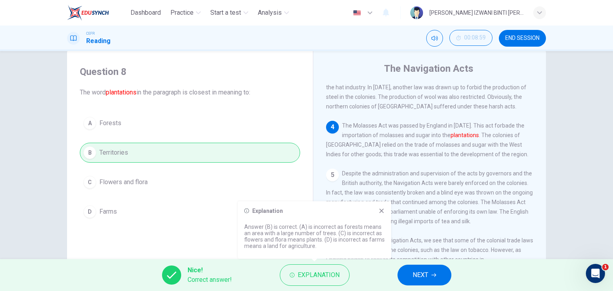
click at [380, 214] on div "Explanation Answer (B) is correct. (A) is incorrect as forests means an area wi…" at bounding box center [314, 230] width 153 height 57
click at [380, 210] on icon at bounding box center [381, 211] width 6 height 6
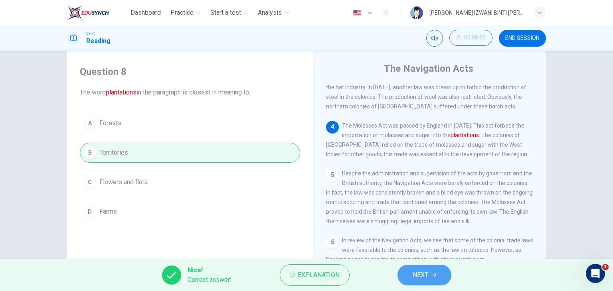
click at [420, 278] on span "NEXT" at bounding box center [421, 275] width 16 height 11
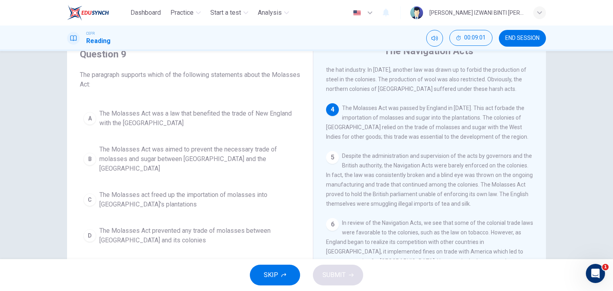
scroll to position [37, 0]
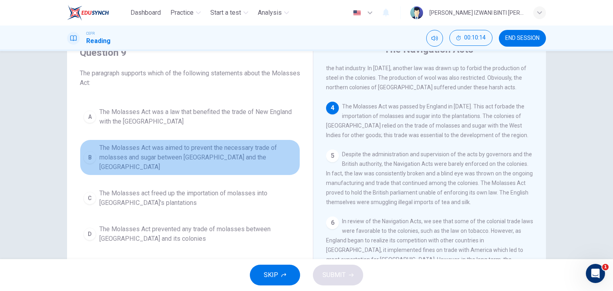
click at [185, 150] on span "The Molasses Act was aimed to prevent the necessary trade of molasses and sugar…" at bounding box center [197, 157] width 197 height 29
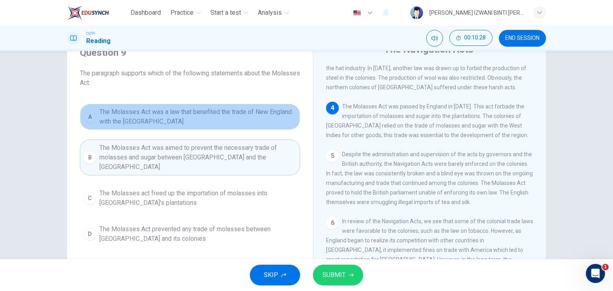
click at [259, 117] on span "The Molasses Act was a law that benefited the trade of New England with the Wes…" at bounding box center [197, 116] width 197 height 19
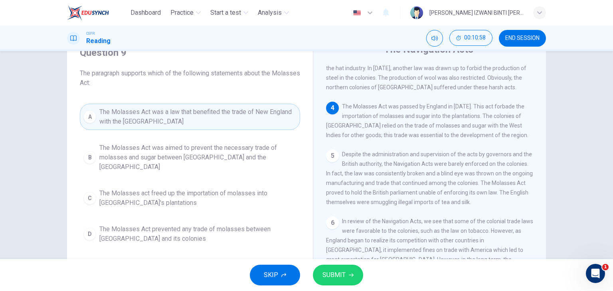
click at [219, 154] on span "The Molasses Act was aimed to prevent the necessary trade of molasses and sugar…" at bounding box center [197, 157] width 197 height 29
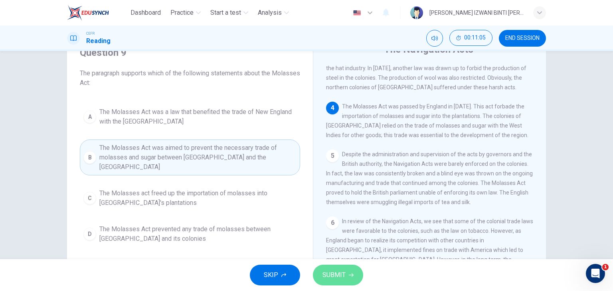
click at [330, 273] on span "SUBMIT" at bounding box center [334, 275] width 23 height 11
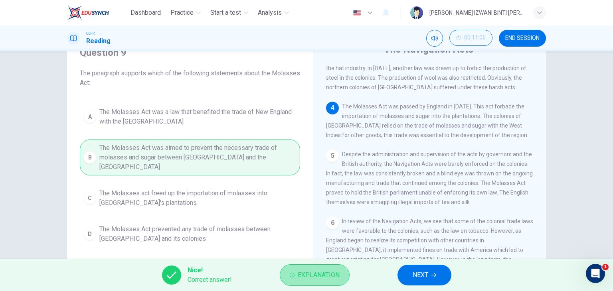
click at [287, 280] on button "Explanation" at bounding box center [315, 276] width 70 height 22
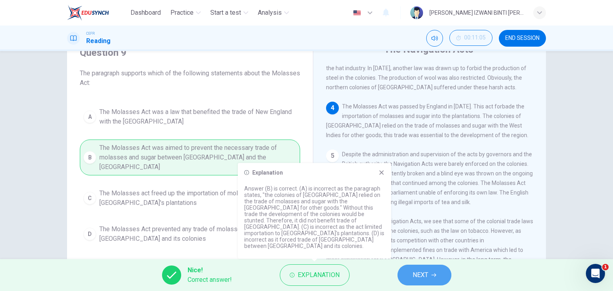
click at [431, 273] on button "NEXT" at bounding box center [425, 275] width 54 height 21
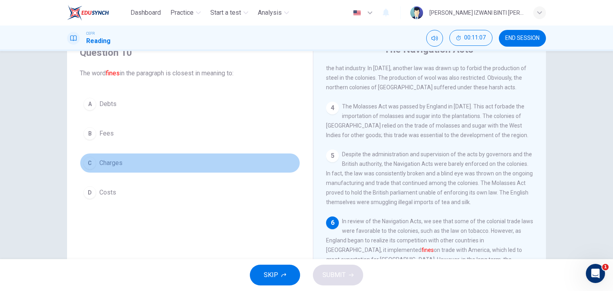
click at [189, 160] on button "C Charges" at bounding box center [190, 163] width 220 height 20
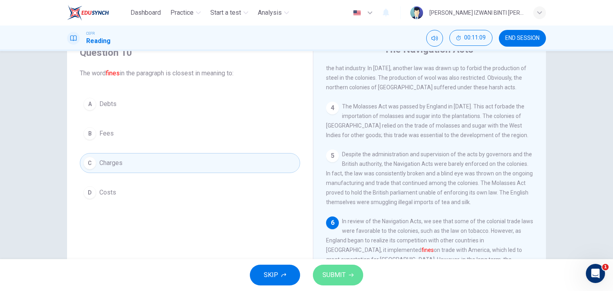
click at [334, 278] on span "SUBMIT" at bounding box center [334, 275] width 23 height 11
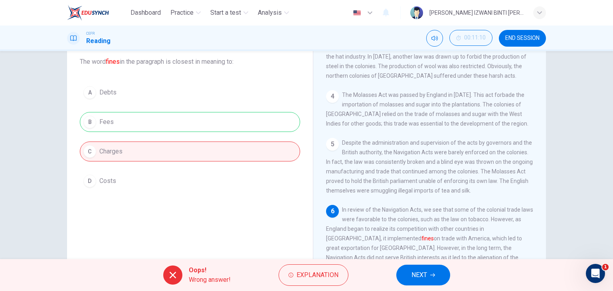
scroll to position [51, 0]
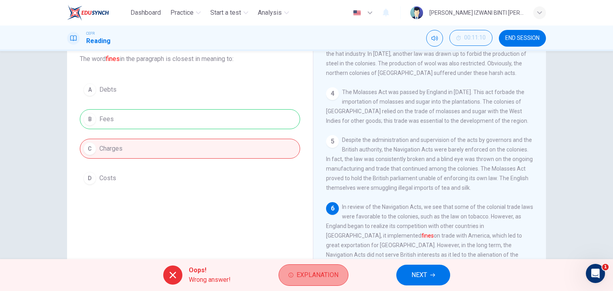
click at [333, 277] on span "Explanation" at bounding box center [318, 275] width 42 height 11
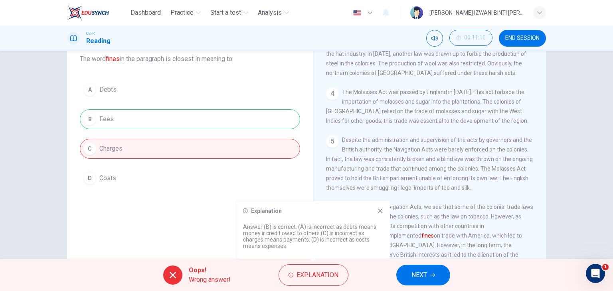
click at [380, 211] on icon at bounding box center [380, 211] width 4 height 4
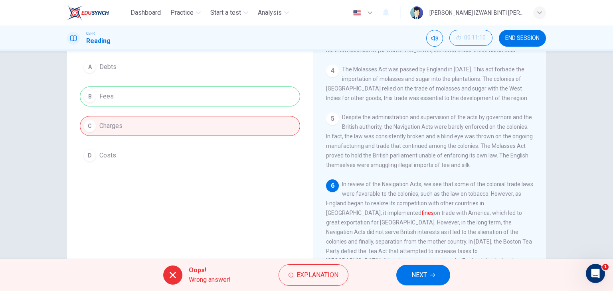
scroll to position [73, 0]
click at [410, 275] on button "NEXT" at bounding box center [423, 275] width 54 height 21
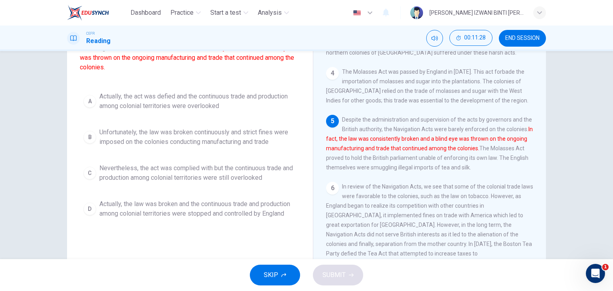
scroll to position [72, 0]
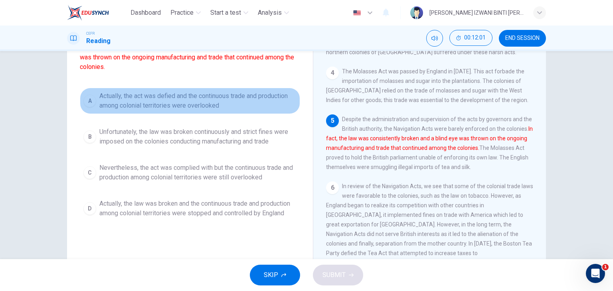
click at [216, 110] on button "A Actually, the act was defied and the continuous trade and production among co…" at bounding box center [190, 101] width 220 height 26
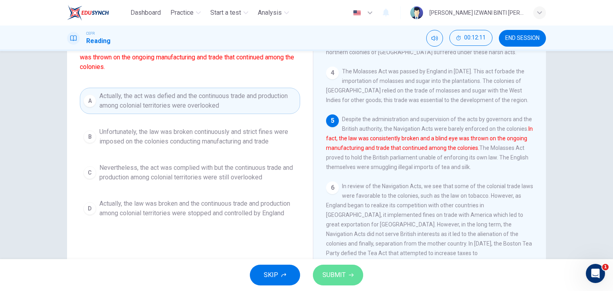
click at [339, 269] on button "SUBMIT" at bounding box center [338, 275] width 50 height 21
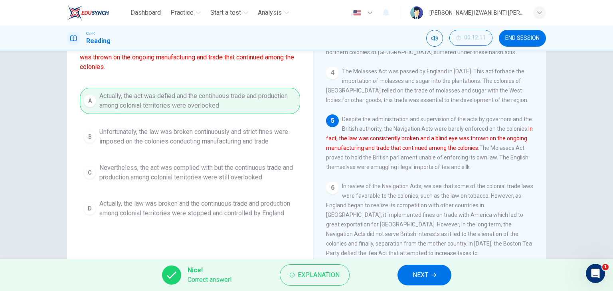
click at [431, 275] on button "NEXT" at bounding box center [425, 275] width 54 height 21
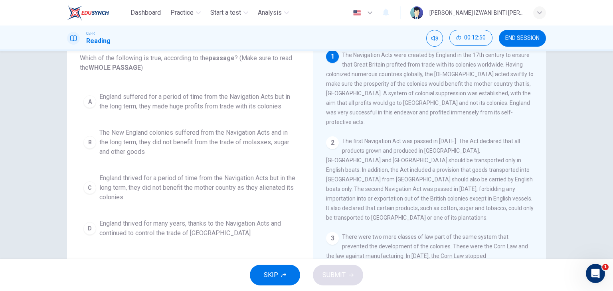
scroll to position [52, 0]
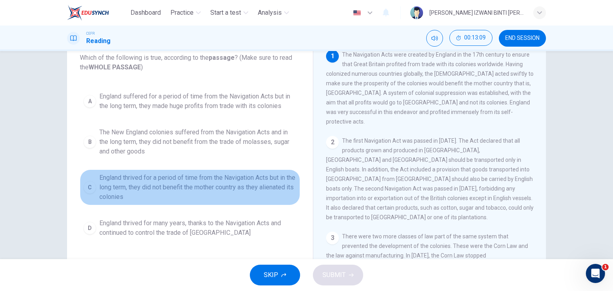
click at [236, 194] on span "England thrived for a period of time from the Navigation Acts but in the long t…" at bounding box center [197, 187] width 197 height 29
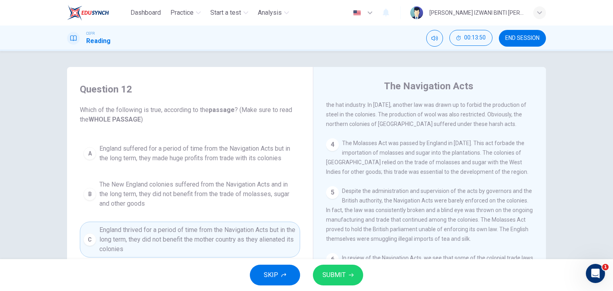
scroll to position [101, 0]
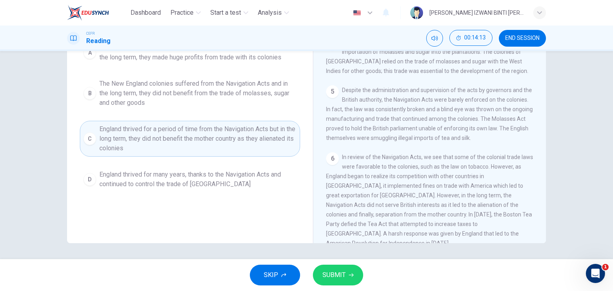
drag, startPoint x: 360, startPoint y: 180, endPoint x: 277, endPoint y: 160, distance: 84.9
click at [277, 160] on div "Question 12 Which of the following is true, according to the passage ? (Make su…" at bounding box center [306, 104] width 479 height 277
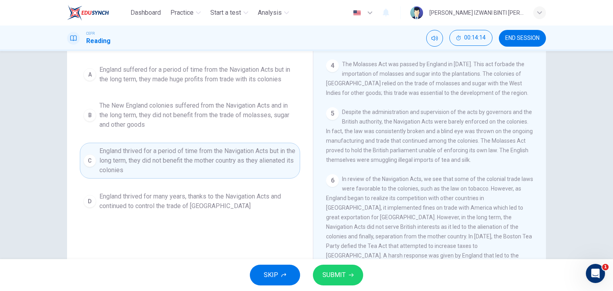
scroll to position [79, 0]
click at [327, 275] on span "SUBMIT" at bounding box center [334, 275] width 23 height 11
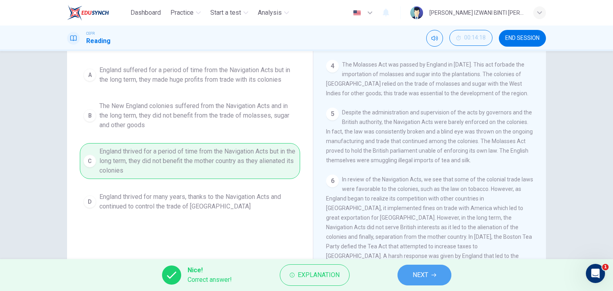
click at [436, 272] on button "NEXT" at bounding box center [425, 275] width 54 height 21
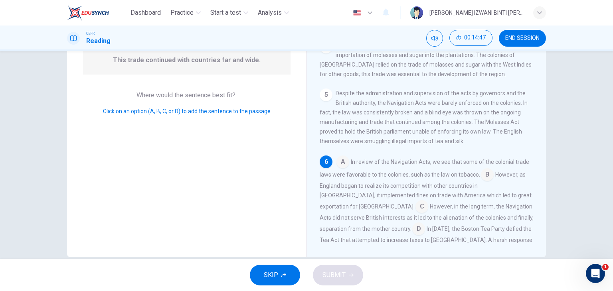
scroll to position [281, 0]
click at [489, 169] on input at bounding box center [487, 175] width 13 height 13
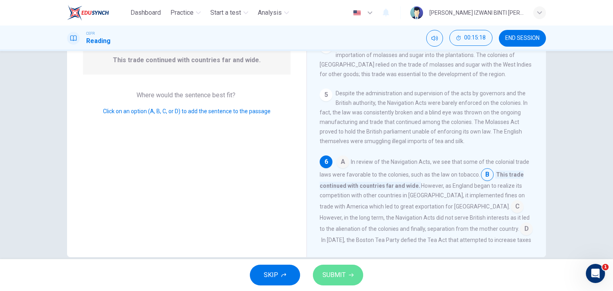
click at [326, 281] on button "SUBMIT" at bounding box center [338, 275] width 50 height 21
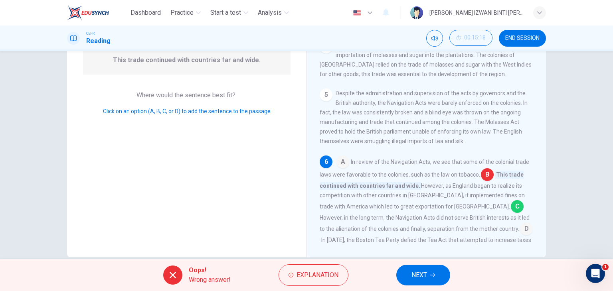
click at [425, 280] on span "NEXT" at bounding box center [420, 275] width 16 height 11
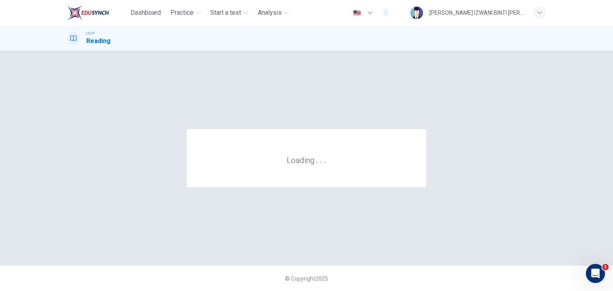
scroll to position [0, 0]
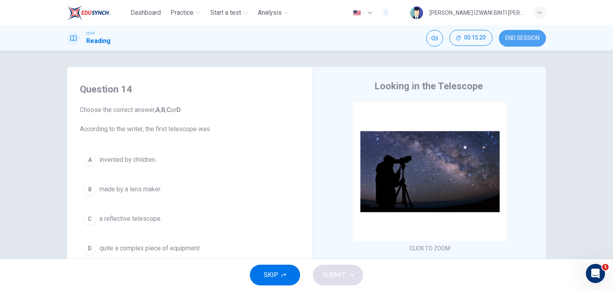
click at [530, 45] on button "END SESSION" at bounding box center [522, 38] width 47 height 17
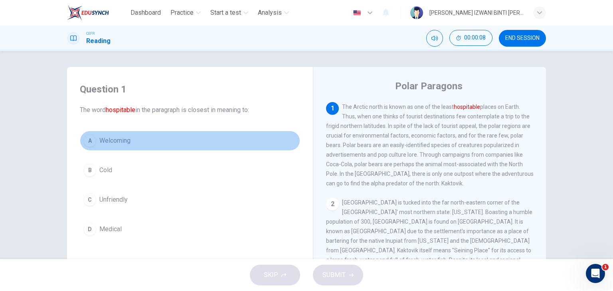
click at [150, 143] on button "A Welcoming" at bounding box center [190, 141] width 220 height 20
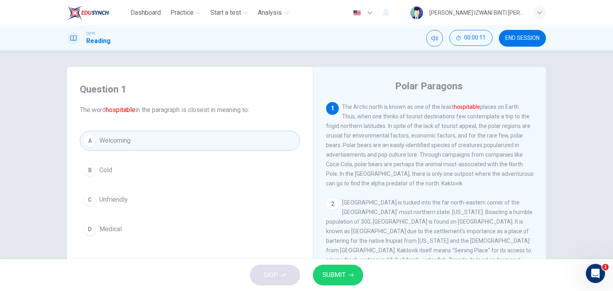
click at [333, 270] on span "SUBMIT" at bounding box center [334, 275] width 23 height 11
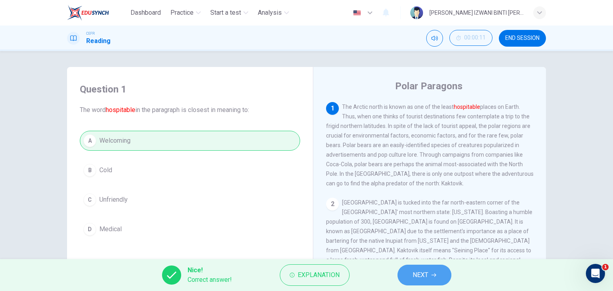
click at [431, 271] on button "NEXT" at bounding box center [425, 275] width 54 height 21
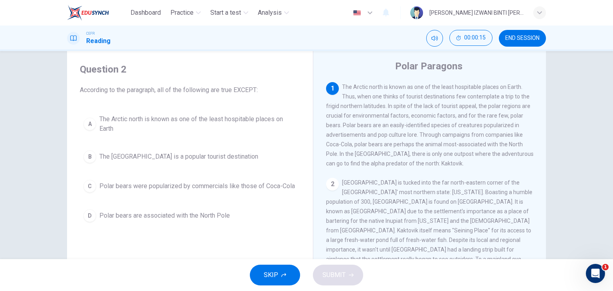
scroll to position [20, 0]
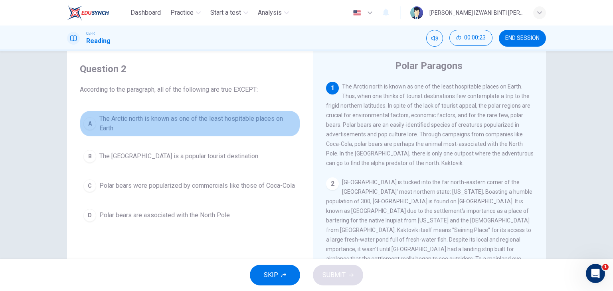
click at [277, 129] on span "The Arctic north is known as one of the least hospitable places on Earth" at bounding box center [197, 123] width 197 height 19
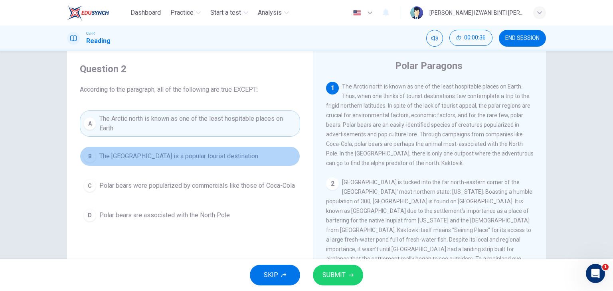
click at [228, 157] on button "B The North Pole is a popular tourist destination" at bounding box center [190, 157] width 220 height 20
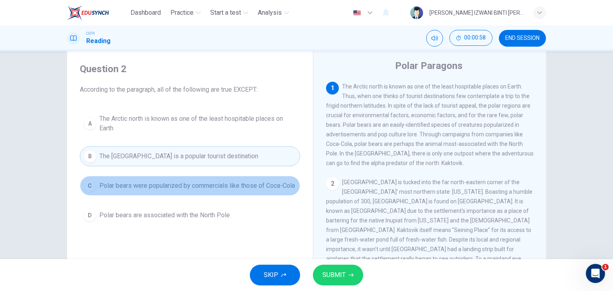
click at [187, 186] on span "Polar bears were popularized by commercials like those of Coca-Cola" at bounding box center [197, 186] width 196 height 10
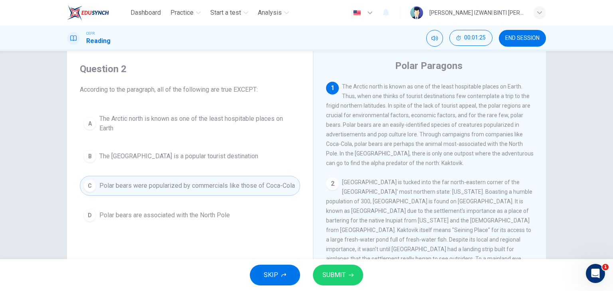
click at [193, 163] on button "B The North Pole is a popular tourist destination" at bounding box center [190, 157] width 220 height 20
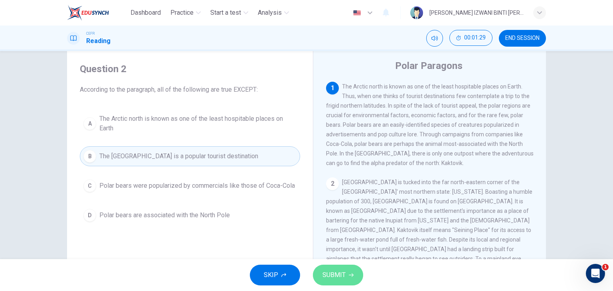
click at [331, 281] on button "SUBMIT" at bounding box center [338, 275] width 50 height 21
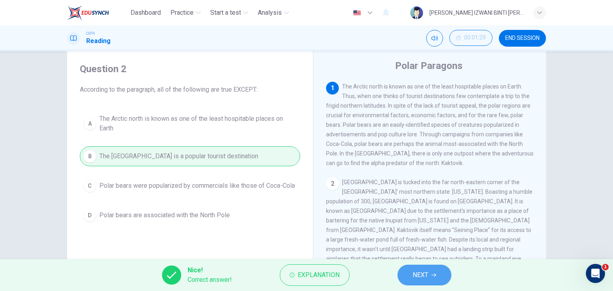
click at [425, 273] on span "NEXT" at bounding box center [421, 275] width 16 height 11
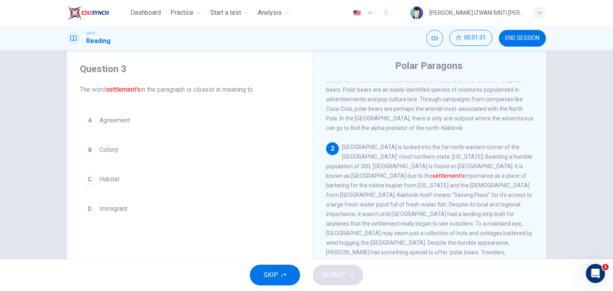
scroll to position [42, 0]
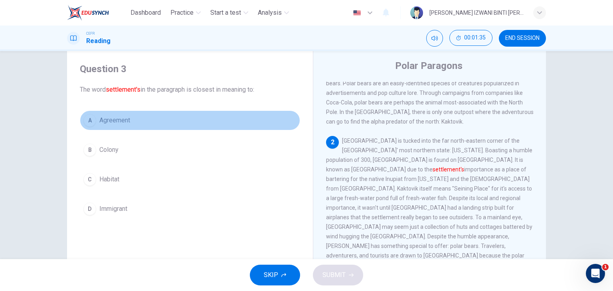
click at [196, 125] on button "A Agreement" at bounding box center [190, 121] width 220 height 20
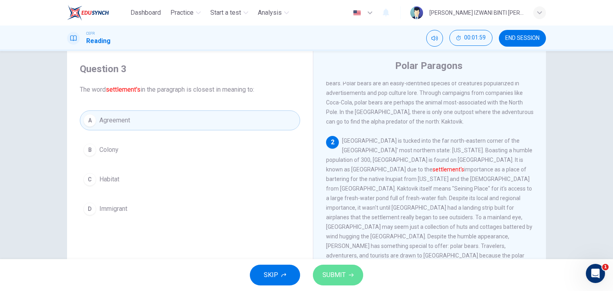
click at [347, 276] on button "SUBMIT" at bounding box center [338, 275] width 50 height 21
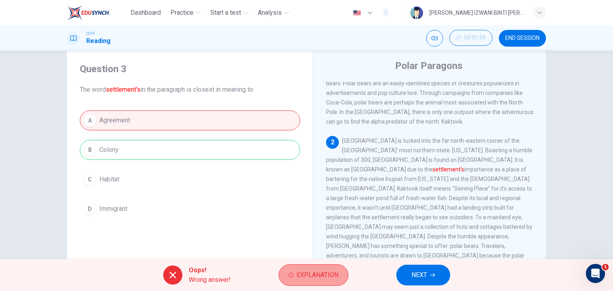
click at [313, 281] on span "Explanation" at bounding box center [318, 275] width 42 height 11
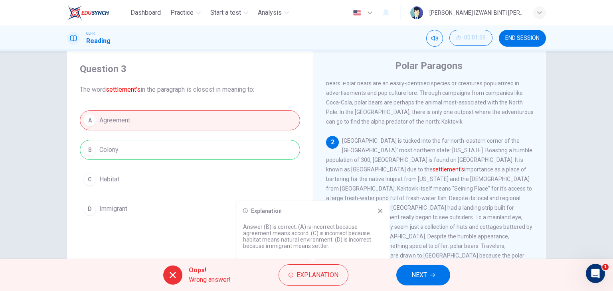
drag, startPoint x: 297, startPoint y: 232, endPoint x: 335, endPoint y: 234, distance: 38.0
click at [335, 234] on p "Answer (B) is correct. (A) is incorrect because agreement means accord. (C) is …" at bounding box center [313, 237] width 141 height 26
click at [424, 269] on button "NEXT" at bounding box center [423, 275] width 54 height 21
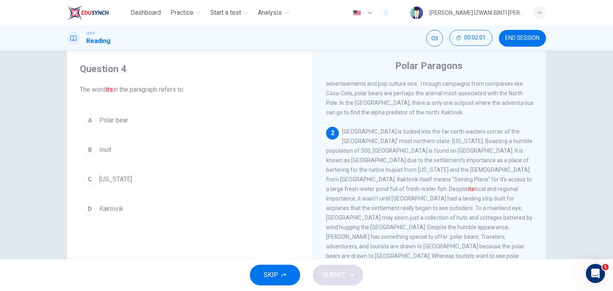
scroll to position [56, 0]
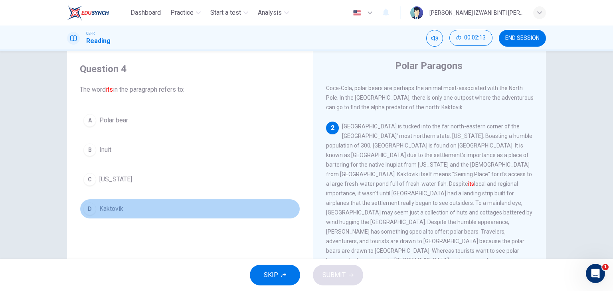
click at [149, 216] on button "D Kaktovik" at bounding box center [190, 209] width 220 height 20
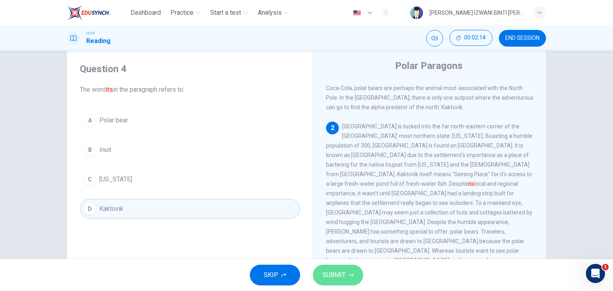
click at [330, 278] on span "SUBMIT" at bounding box center [334, 275] width 23 height 11
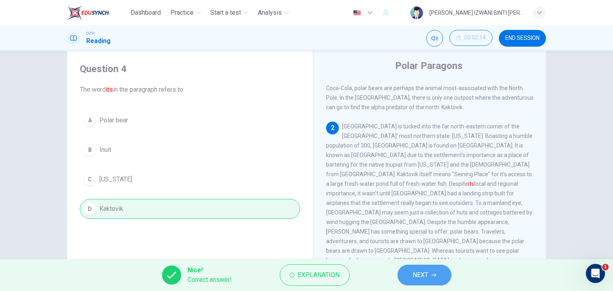
click at [415, 281] on button "NEXT" at bounding box center [425, 275] width 54 height 21
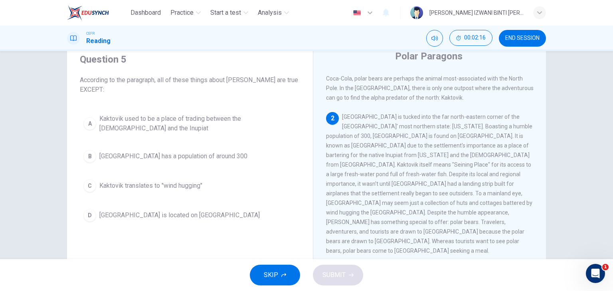
scroll to position [30, 0]
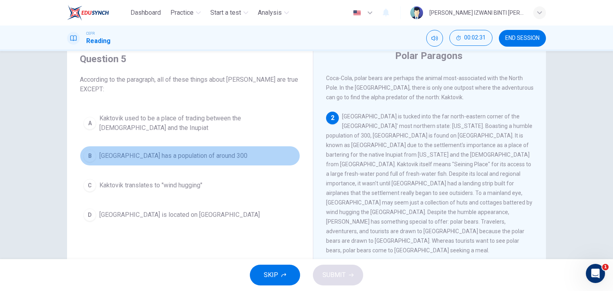
click at [198, 155] on span "Kaktovik has a population of around 300" at bounding box center [173, 156] width 148 height 10
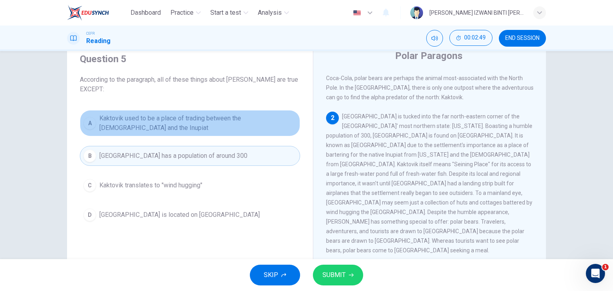
click at [239, 124] on span "Kaktovik used to be a place of trading between the Inuit and the Inupiat" at bounding box center [197, 123] width 197 height 19
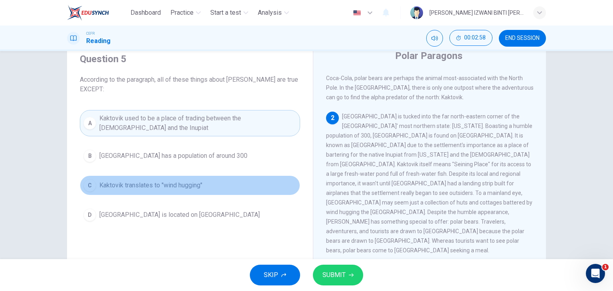
click at [213, 187] on button "C Kaktovik translates to "wind hugging"" at bounding box center [190, 186] width 220 height 20
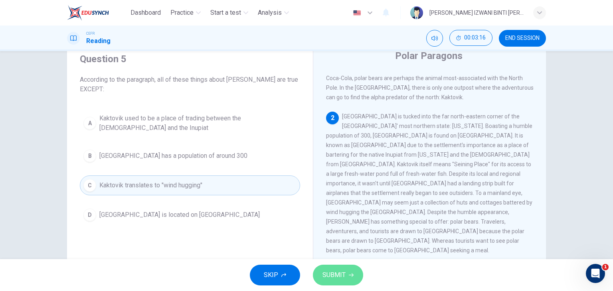
click at [334, 271] on span "SUBMIT" at bounding box center [334, 275] width 23 height 11
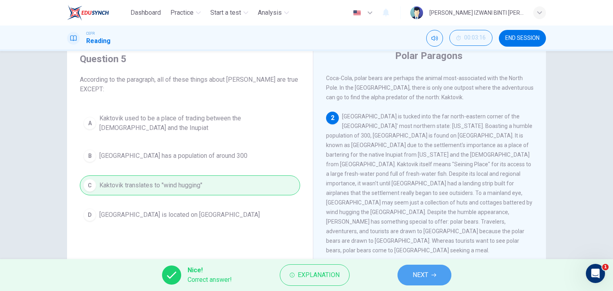
click at [420, 269] on button "NEXT" at bounding box center [425, 275] width 54 height 21
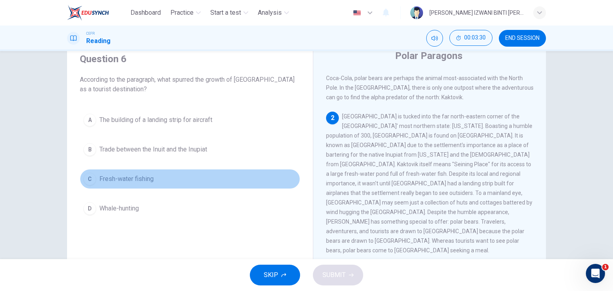
click at [202, 180] on button "C Fresh-water fishing" at bounding box center [190, 179] width 220 height 20
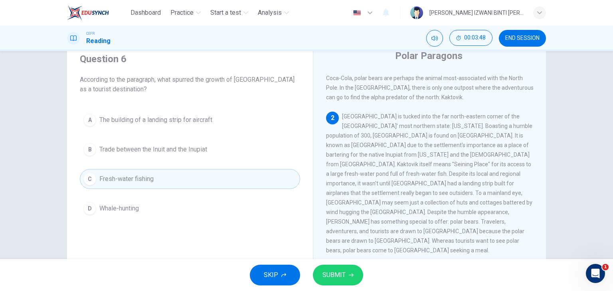
drag, startPoint x: 351, startPoint y: 208, endPoint x: 461, endPoint y: 214, distance: 110.0
click at [461, 214] on span "Kaktovik is tucked into the far north-eastern corner of the United States' most…" at bounding box center [429, 183] width 206 height 141
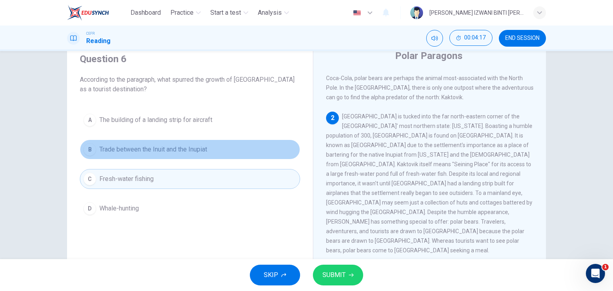
click at [228, 152] on button "B Trade between the Inuit and the Inupiat" at bounding box center [190, 150] width 220 height 20
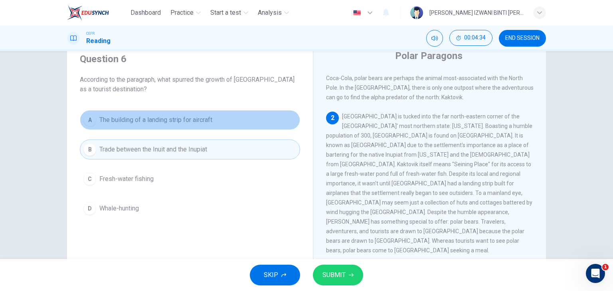
click at [265, 123] on button "A The building of a landing strip for aircraft" at bounding box center [190, 120] width 220 height 20
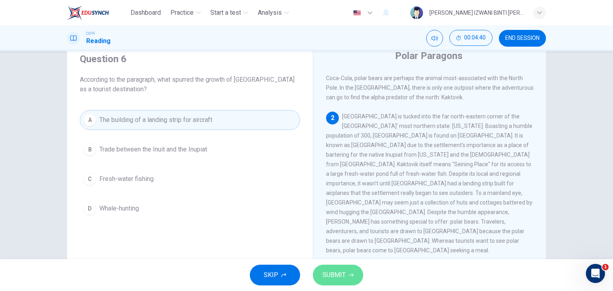
click at [341, 279] on span "SUBMIT" at bounding box center [334, 275] width 23 height 11
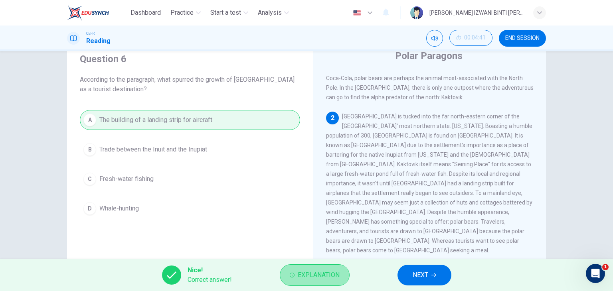
click at [315, 280] on span "Explanation" at bounding box center [319, 275] width 42 height 11
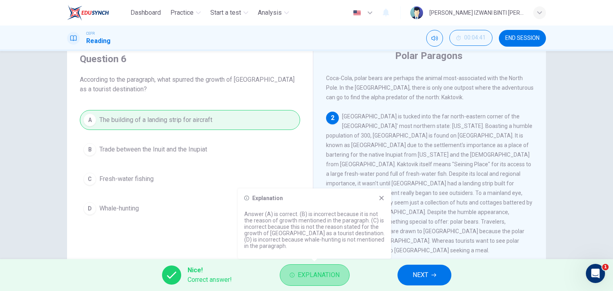
click at [315, 280] on span "Explanation" at bounding box center [319, 275] width 42 height 11
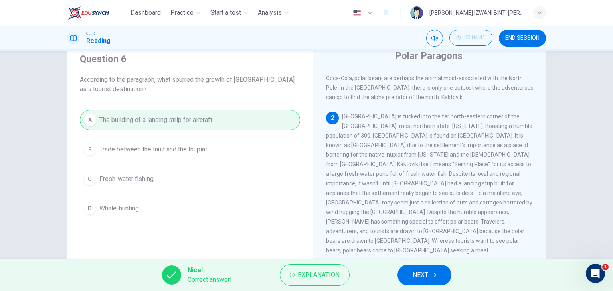
click at [420, 276] on span "NEXT" at bounding box center [421, 275] width 16 height 11
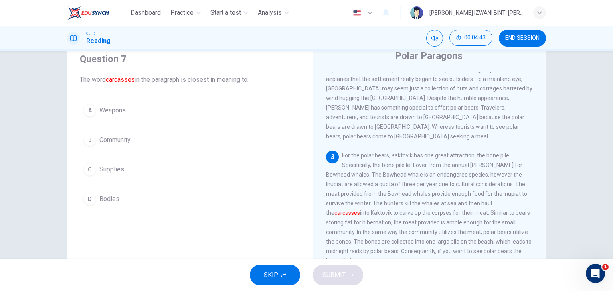
scroll to position [169, 0]
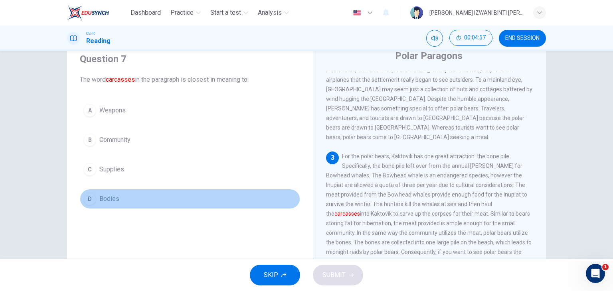
click at [186, 204] on button "D Bodies" at bounding box center [190, 199] width 220 height 20
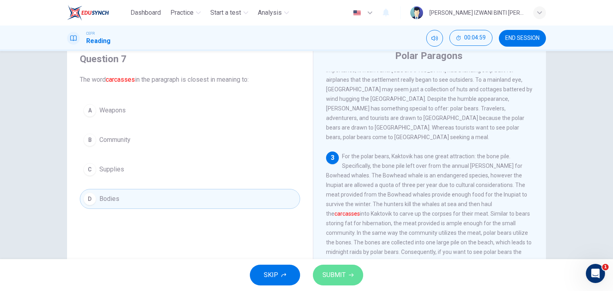
click at [334, 271] on span "SUBMIT" at bounding box center [334, 275] width 23 height 11
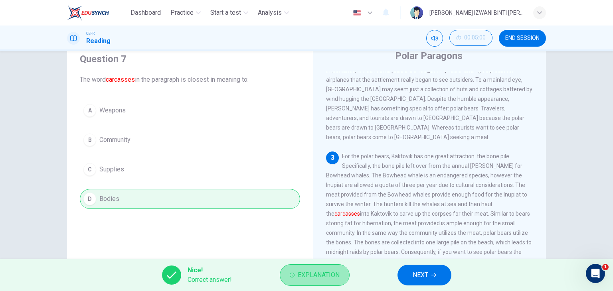
click at [330, 279] on span "Explanation" at bounding box center [319, 275] width 42 height 11
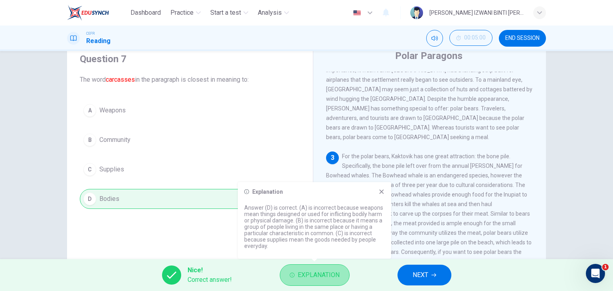
click at [330, 279] on span "Explanation" at bounding box center [319, 275] width 42 height 11
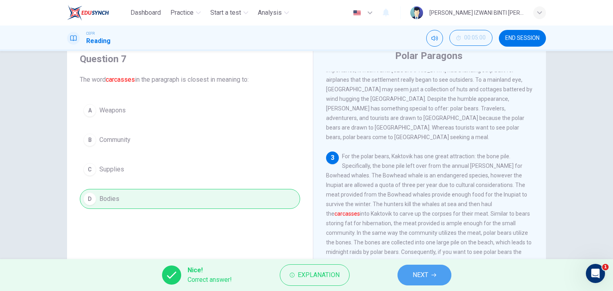
click at [419, 279] on span "NEXT" at bounding box center [421, 275] width 16 height 11
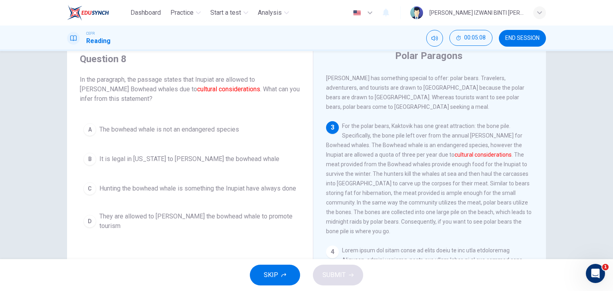
scroll to position [200, 0]
click at [243, 130] on button "A The bowhead whale is not an endangered species" at bounding box center [190, 130] width 220 height 20
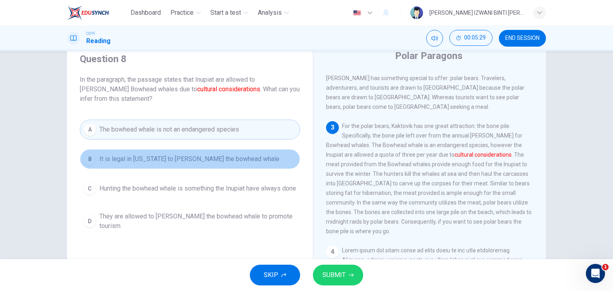
click at [188, 164] on button "B It is legal in Alaska to hunt the bowhead whale" at bounding box center [190, 159] width 220 height 20
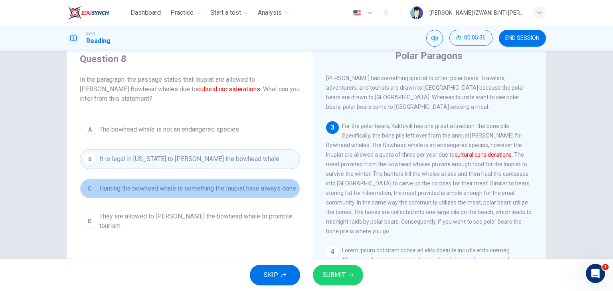
click at [193, 190] on span "Hunting the bowhead whale is something the Inupiat have always done" at bounding box center [197, 189] width 197 height 10
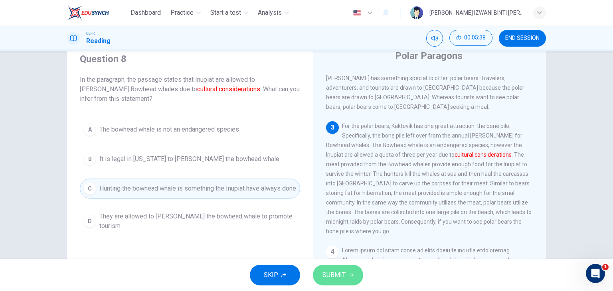
click at [338, 272] on span "SUBMIT" at bounding box center [334, 275] width 23 height 11
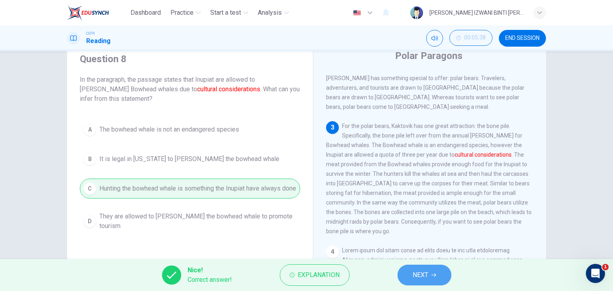
click at [422, 270] on span "NEXT" at bounding box center [421, 275] width 16 height 11
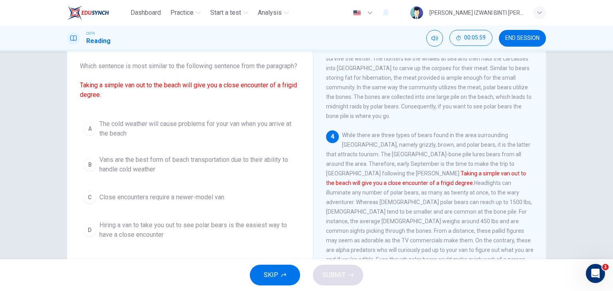
scroll to position [302, 0]
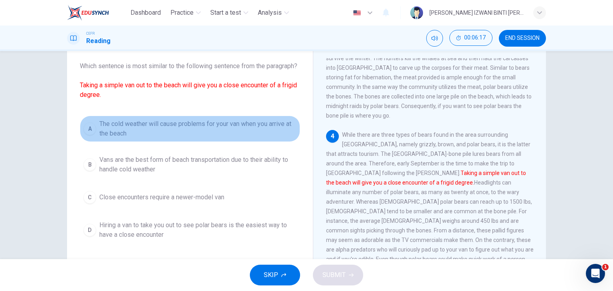
click at [211, 138] on span "The cold weather will cause problems for your van when you arrive at the beach" at bounding box center [197, 128] width 197 height 19
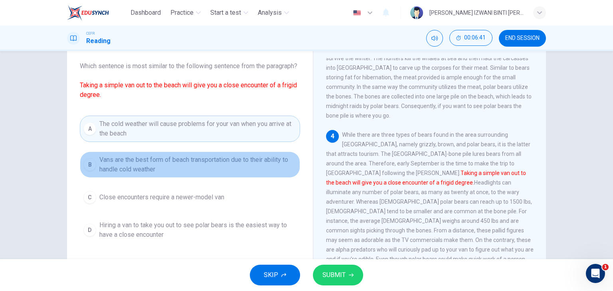
click at [182, 173] on span "Vans are the best form of beach transportation due to their ability to handle c…" at bounding box center [197, 164] width 197 height 19
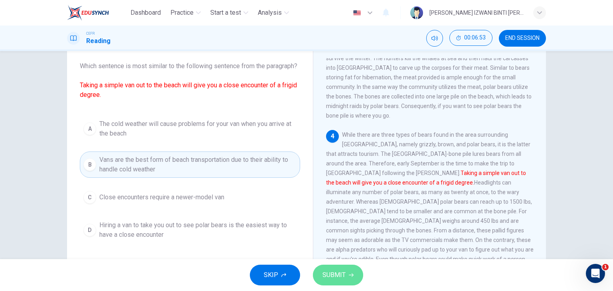
click at [329, 267] on button "SUBMIT" at bounding box center [338, 275] width 50 height 21
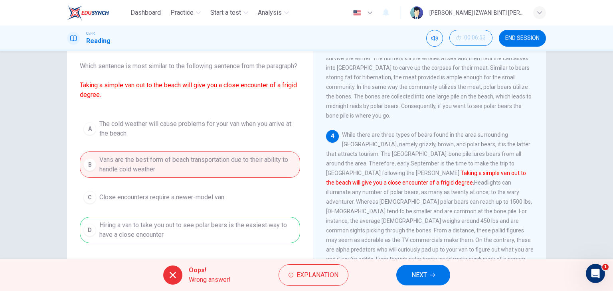
click at [434, 262] on div "Oops! Wrong answer! Explanation NEXT" at bounding box center [306, 275] width 613 height 32
click at [428, 275] on button "NEXT" at bounding box center [423, 275] width 54 height 21
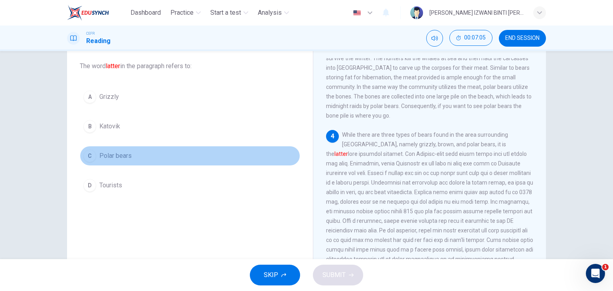
click at [132, 158] on button "C Polar bears" at bounding box center [190, 156] width 220 height 20
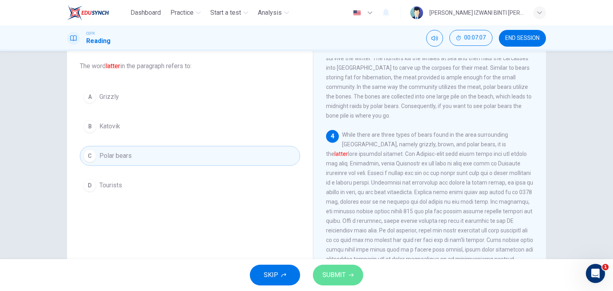
click at [336, 271] on span "SUBMIT" at bounding box center [334, 275] width 23 height 11
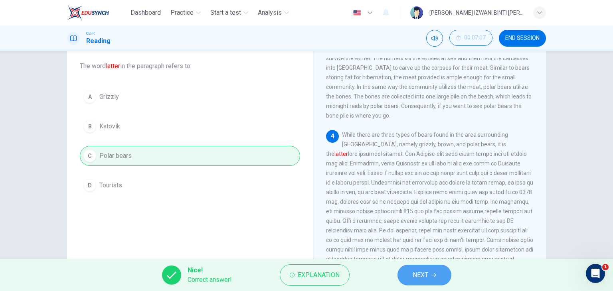
click at [418, 277] on span "NEXT" at bounding box center [421, 275] width 16 height 11
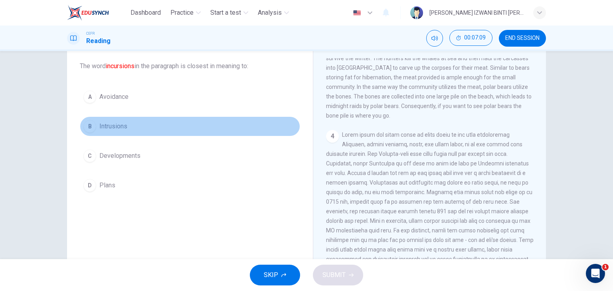
click at [213, 133] on button "B Intrusions" at bounding box center [190, 127] width 220 height 20
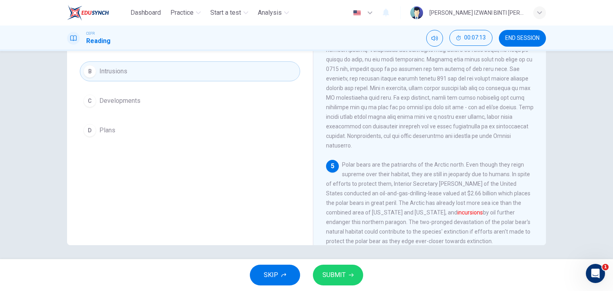
scroll to position [101, 0]
click at [354, 284] on button "SUBMIT" at bounding box center [338, 275] width 50 height 21
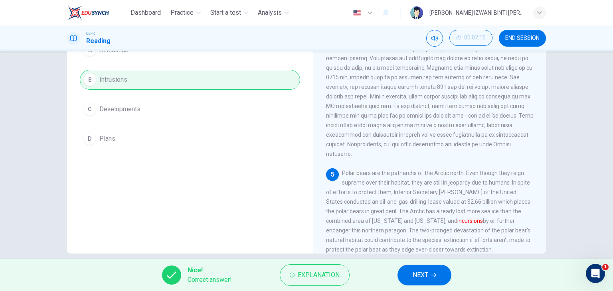
scroll to position [91, 0]
click at [428, 272] on span "NEXT" at bounding box center [421, 275] width 16 height 11
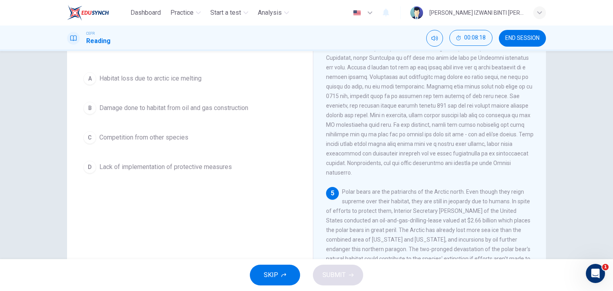
scroll to position [71, 0]
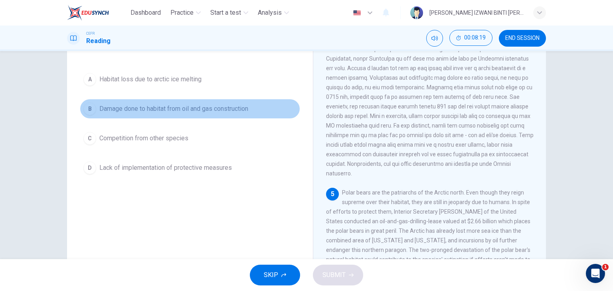
click at [270, 108] on button "B Damage done to habitat from oil and gas construction" at bounding box center [190, 109] width 220 height 20
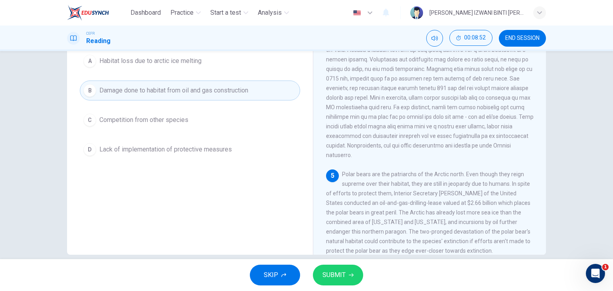
scroll to position [90, 0]
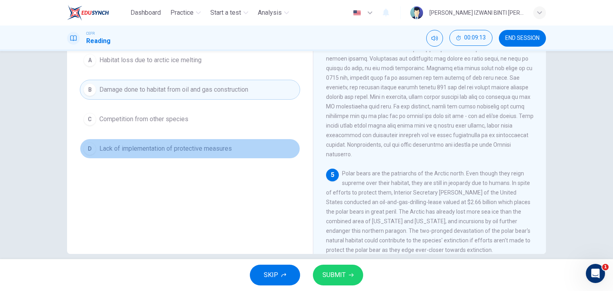
click at [243, 150] on button "D Lack of implementation of protective measures" at bounding box center [190, 149] width 220 height 20
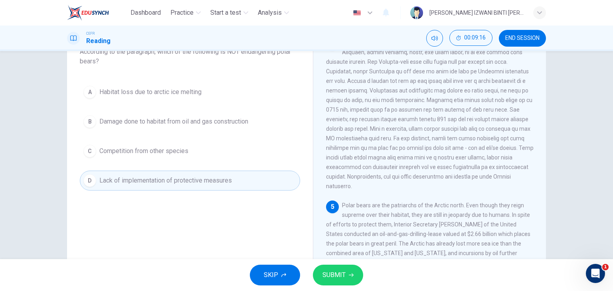
scroll to position [55, 0]
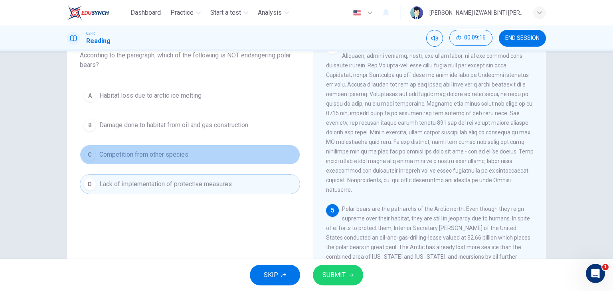
click at [243, 150] on button "C Competition from other species" at bounding box center [190, 155] width 220 height 20
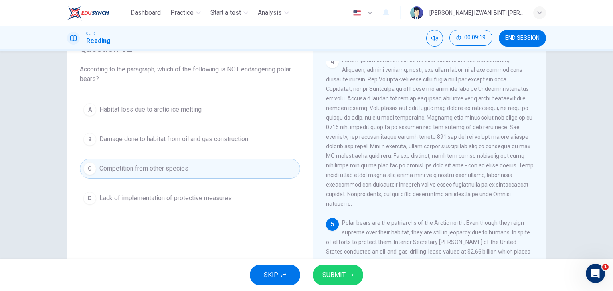
scroll to position [40, 0]
click at [334, 273] on span "SUBMIT" at bounding box center [334, 275] width 23 height 11
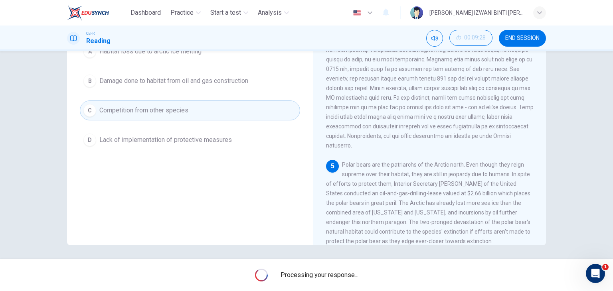
scroll to position [101, 0]
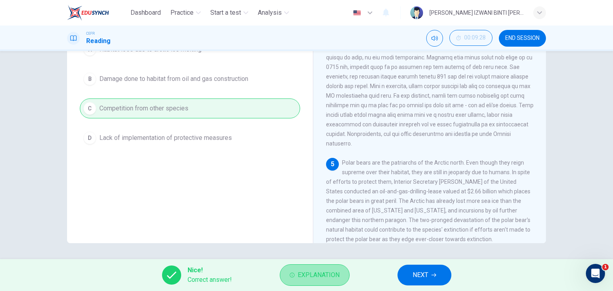
click at [327, 275] on span "Explanation" at bounding box center [319, 275] width 42 height 11
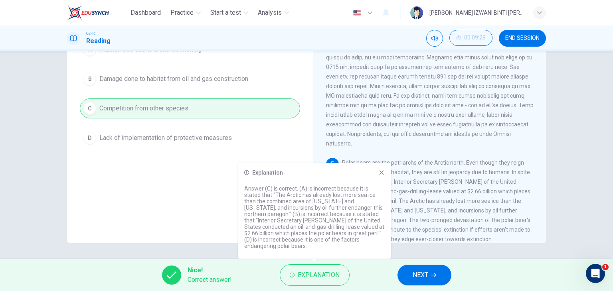
click at [392, 176] on span "Polar bears are the patriarchs of the Arctic north. Even though they reign supr…" at bounding box center [428, 201] width 204 height 83
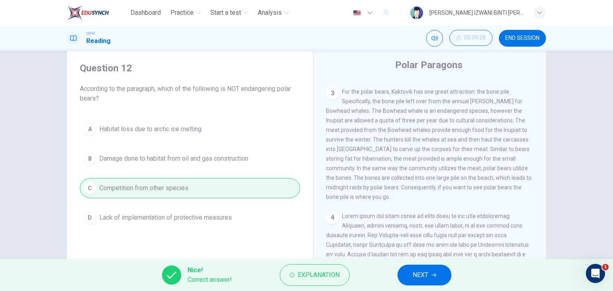
scroll to position [0, 0]
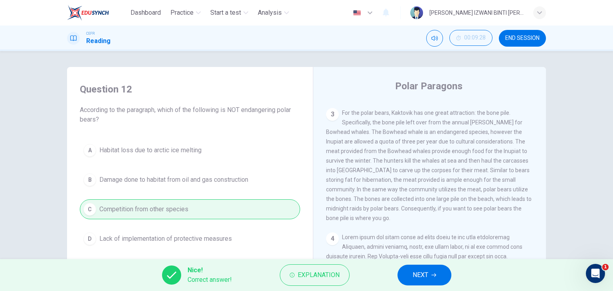
click at [415, 281] on span "NEXT" at bounding box center [421, 275] width 16 height 11
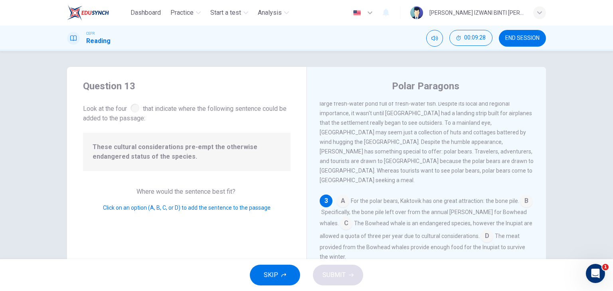
scroll to position [157, 0]
click at [396, 119] on span "Kaktovik is tucked into the far north-eastern corner of the United States' most…" at bounding box center [427, 112] width 214 height 141
click at [488, 230] on input at bounding box center [487, 236] width 13 height 13
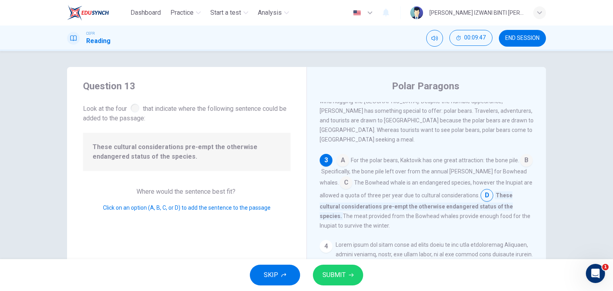
scroll to position [13, 0]
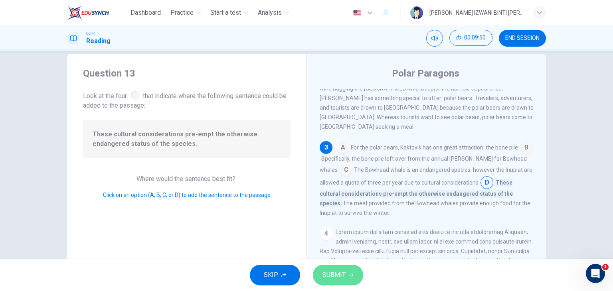
click at [331, 272] on span "SUBMIT" at bounding box center [334, 275] width 23 height 11
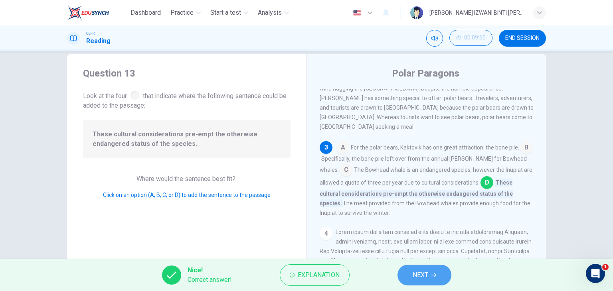
click at [434, 276] on icon "button" at bounding box center [434, 275] width 5 height 5
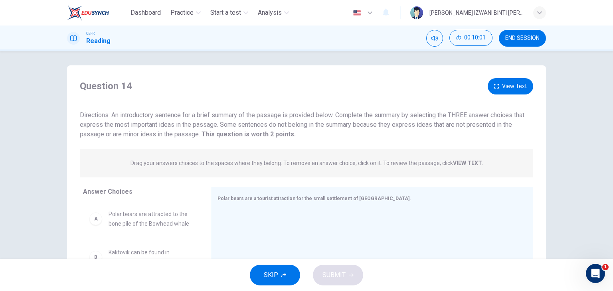
scroll to position [0, 0]
click at [510, 83] on button "View Text" at bounding box center [511, 88] width 46 height 16
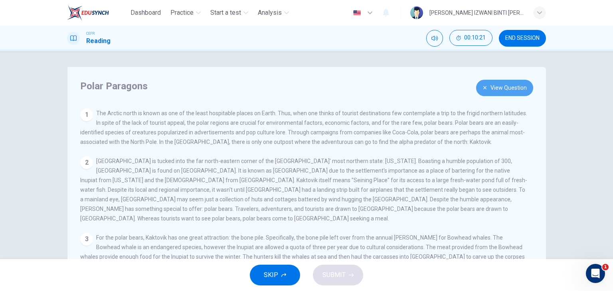
click at [517, 90] on button "View Question" at bounding box center [504, 88] width 57 height 16
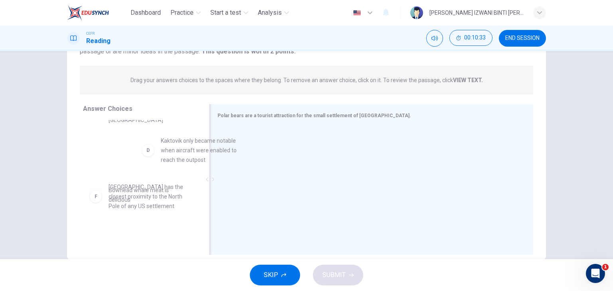
scroll to position [105, 0]
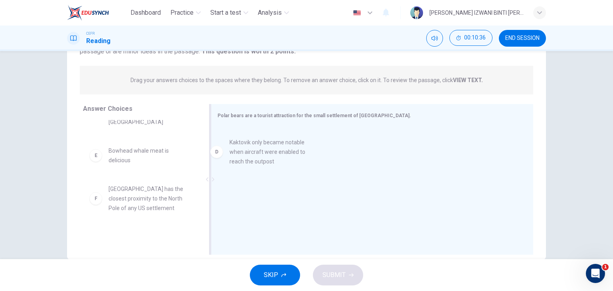
drag, startPoint x: 166, startPoint y: 150, endPoint x: 297, endPoint y: 154, distance: 131.0
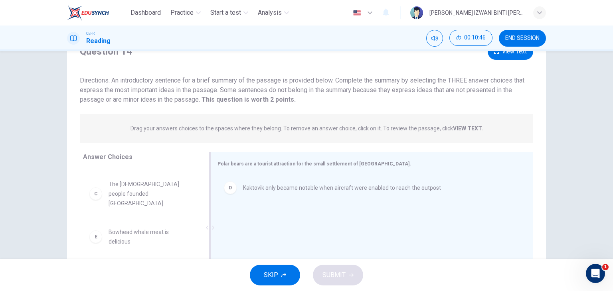
scroll to position [35, 0]
click at [516, 56] on button "View Text" at bounding box center [511, 53] width 46 height 16
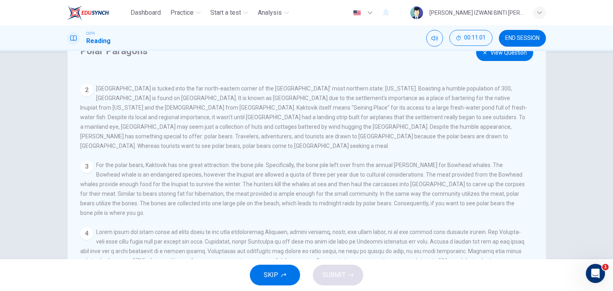
scroll to position [50, 0]
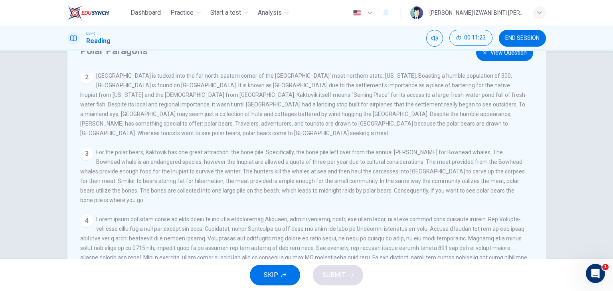
drag, startPoint x: 412, startPoint y: 160, endPoint x: 346, endPoint y: 203, distance: 79.2
click at [346, 203] on div "View Question 1 The Arctic north is known as one of the least hospitable places…" at bounding box center [308, 188] width 457 height 230
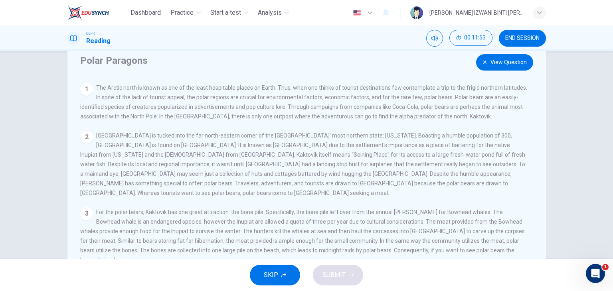
scroll to position [25, 0]
click at [517, 61] on button "View Question" at bounding box center [504, 63] width 57 height 16
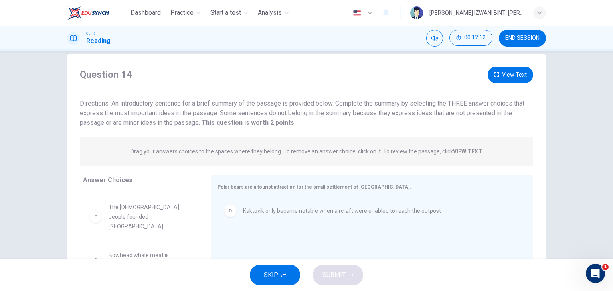
scroll to position [11, 0]
click at [504, 80] on button "View Text" at bounding box center [511, 77] width 46 height 16
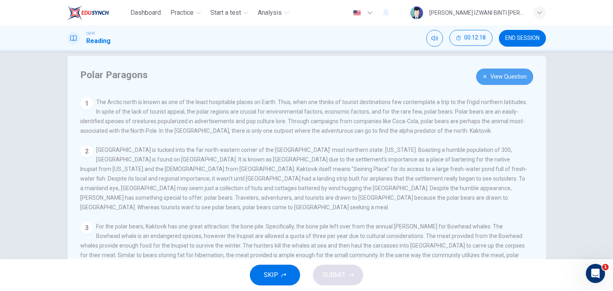
click at [500, 78] on button "View Question" at bounding box center [504, 77] width 57 height 16
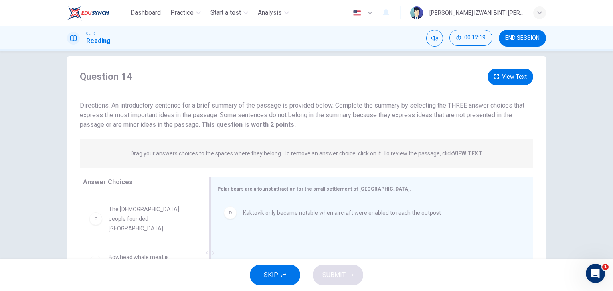
scroll to position [101, 0]
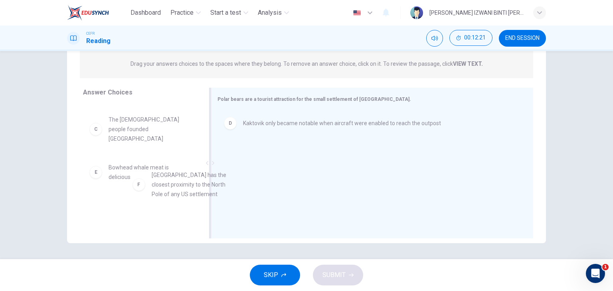
drag, startPoint x: 156, startPoint y: 212, endPoint x: 295, endPoint y: 168, distance: 146.6
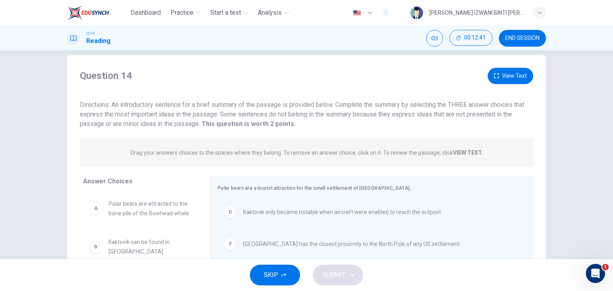
scroll to position [11, 0]
click at [519, 76] on button "View Text" at bounding box center [511, 77] width 46 height 16
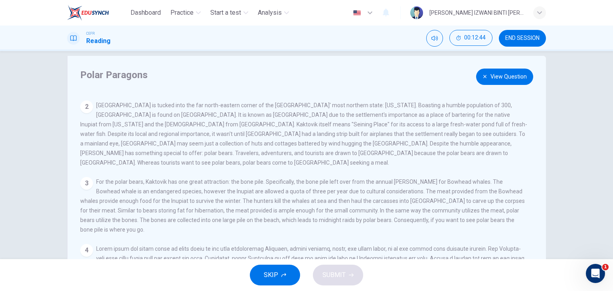
scroll to position [46, 0]
click at [489, 78] on button "View Question" at bounding box center [504, 77] width 57 height 16
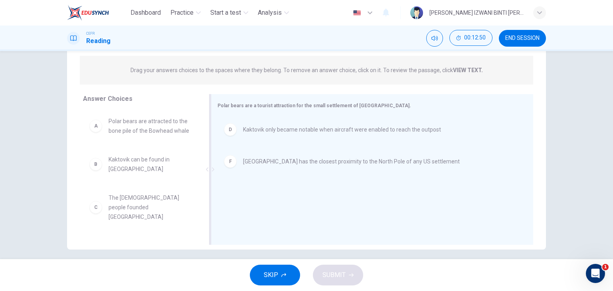
scroll to position [101, 0]
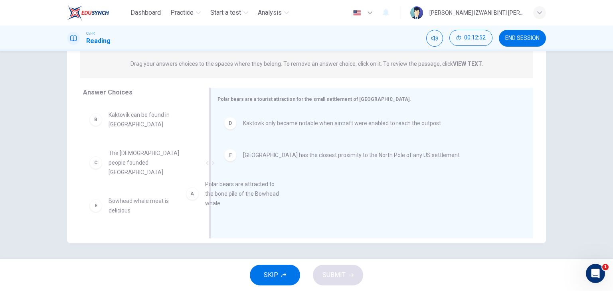
drag, startPoint x: 158, startPoint y: 129, endPoint x: 263, endPoint y: 202, distance: 128.0
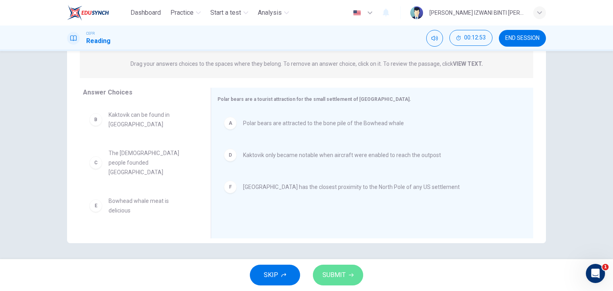
click at [343, 267] on button "SUBMIT" at bounding box center [338, 275] width 50 height 21
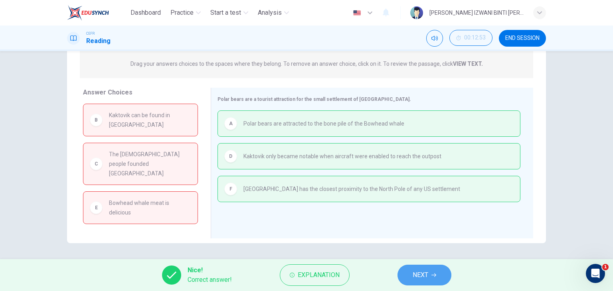
click at [430, 277] on button "NEXT" at bounding box center [425, 275] width 54 height 21
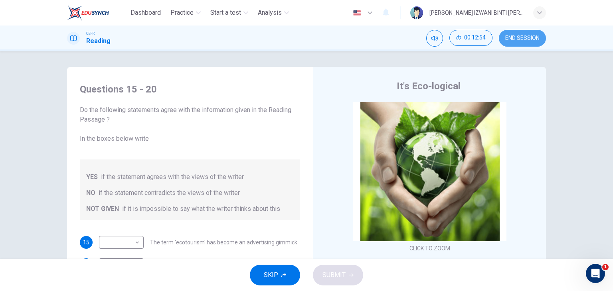
click at [532, 38] on span "END SESSION" at bounding box center [522, 38] width 34 height 6
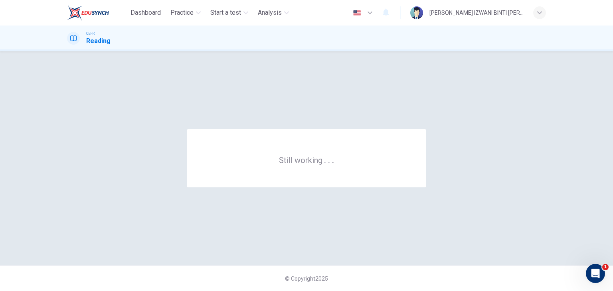
click at [327, 117] on div "Still working . . ." at bounding box center [306, 158] width 479 height 183
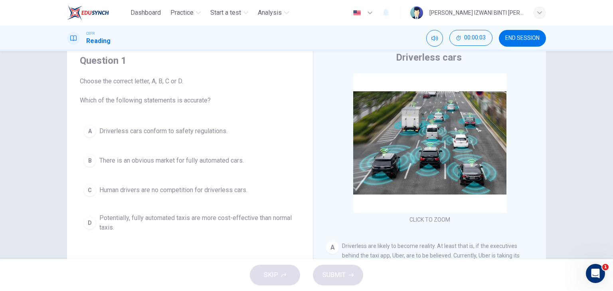
scroll to position [26, 0]
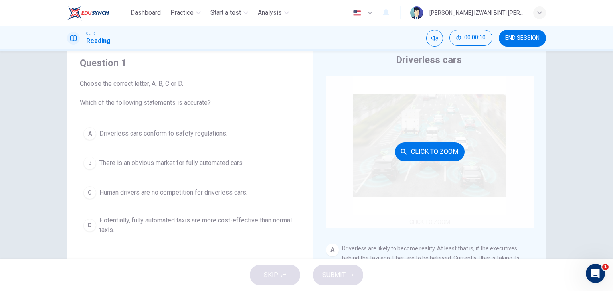
click at [348, 184] on div "Click to Zoom" at bounding box center [430, 152] width 208 height 152
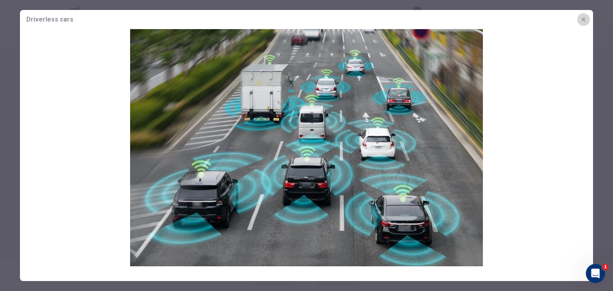
click at [582, 21] on icon "button" at bounding box center [584, 20] width 4 height 4
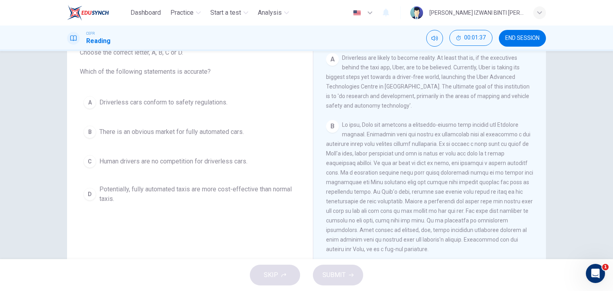
scroll to position [162, 0]
drag, startPoint x: 369, startPoint y: 214, endPoint x: 442, endPoint y: 217, distance: 73.1
click at [442, 217] on div "B" at bounding box center [430, 185] width 208 height 134
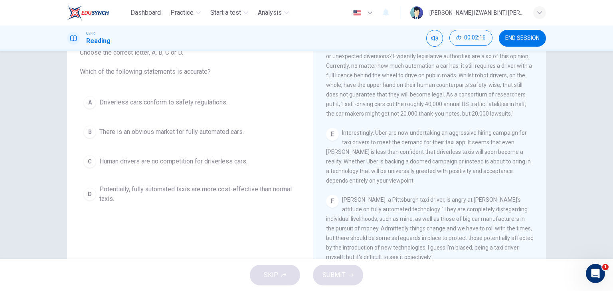
scroll to position [468, 0]
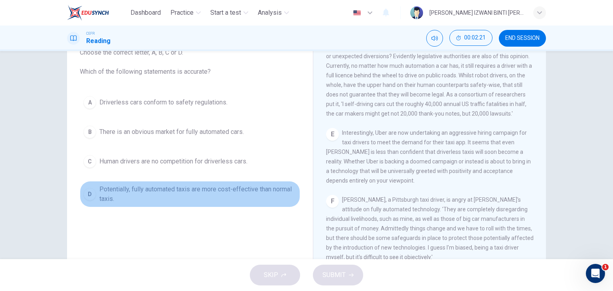
click at [260, 206] on button "D Potentially, fully automated taxis are more cost-effective than normal taxis." at bounding box center [190, 194] width 220 height 26
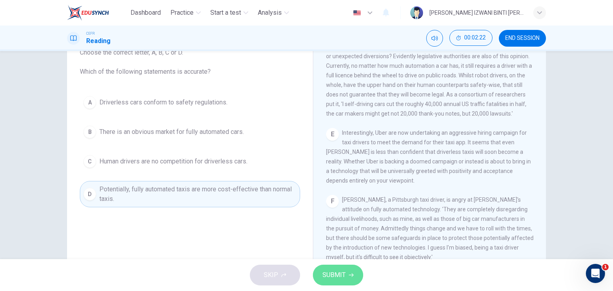
click at [352, 281] on button "SUBMIT" at bounding box center [338, 275] width 50 height 21
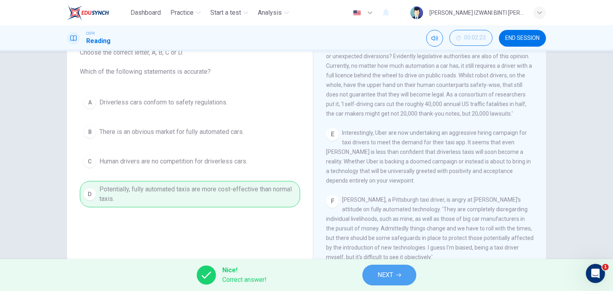
click at [376, 266] on button "NEXT" at bounding box center [389, 275] width 54 height 21
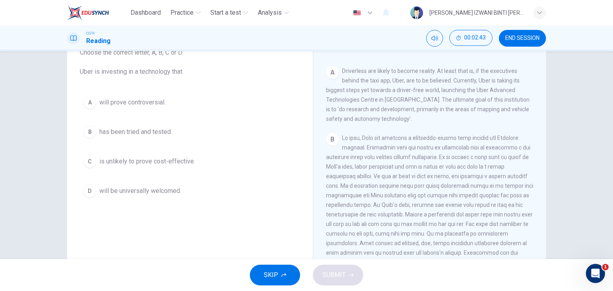
scroll to position [147, 0]
click at [214, 131] on button "B has been tried and tested." at bounding box center [190, 132] width 220 height 20
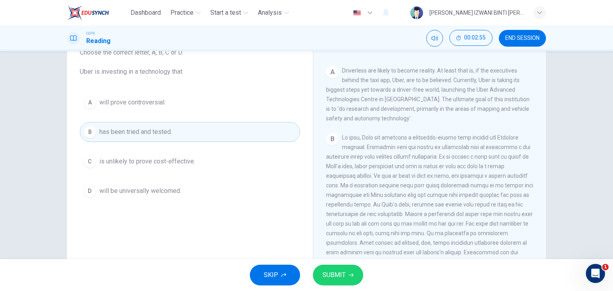
click at [335, 277] on span "SUBMIT" at bounding box center [334, 275] width 23 height 11
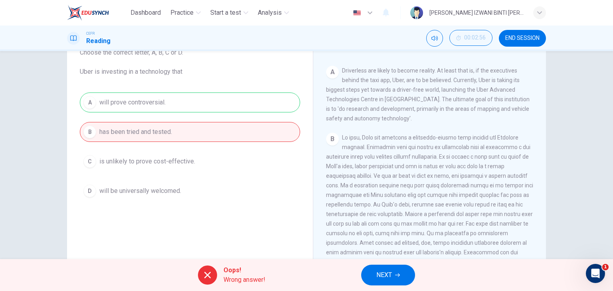
click at [253, 96] on div "A will prove controversial. B has been tried and tested. C is unlikely to prove…" at bounding box center [190, 147] width 220 height 109
click at [391, 277] on span "NEXT" at bounding box center [384, 275] width 16 height 11
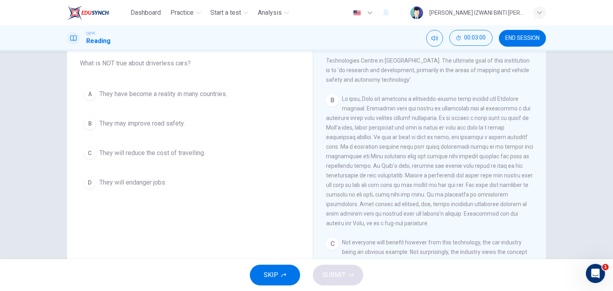
scroll to position [202, 0]
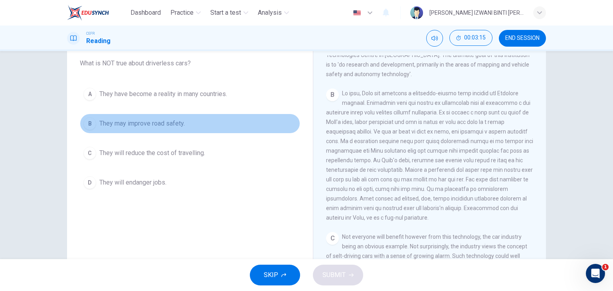
click at [223, 117] on button "B They may improve road safety." at bounding box center [190, 124] width 220 height 20
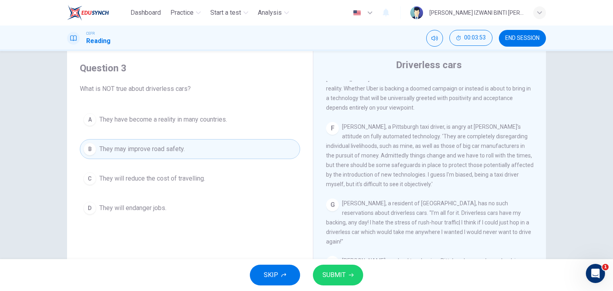
scroll to position [21, 0]
click at [334, 276] on span "SUBMIT" at bounding box center [334, 275] width 23 height 11
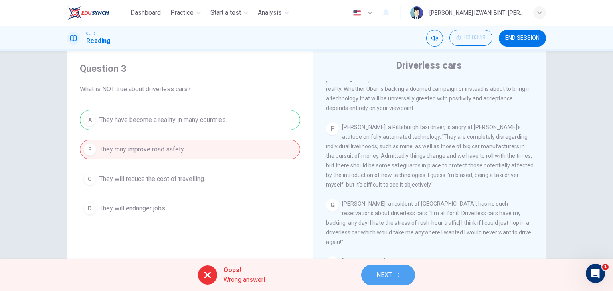
click at [379, 273] on span "NEXT" at bounding box center [384, 275] width 16 height 11
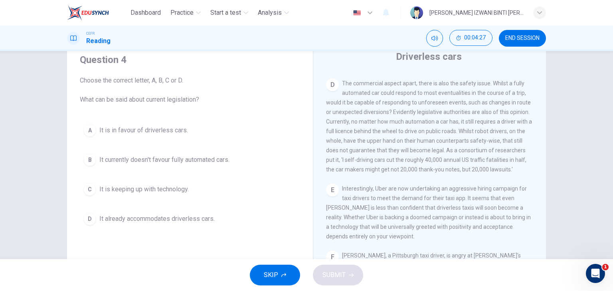
scroll to position [439, 0]
click at [452, 135] on span "The commercial aspect apart, there is also the safety issue. Whilst a fully aut…" at bounding box center [429, 127] width 206 height 93
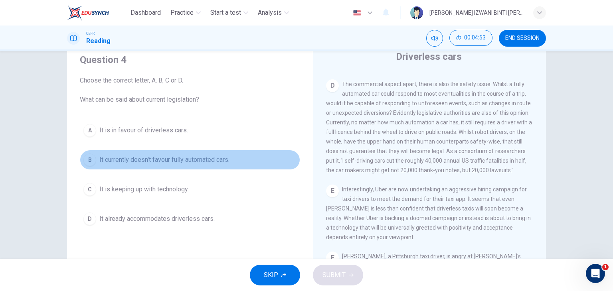
click at [230, 159] on span "It currently doesn't favour fully automated cars." at bounding box center [164, 160] width 130 height 10
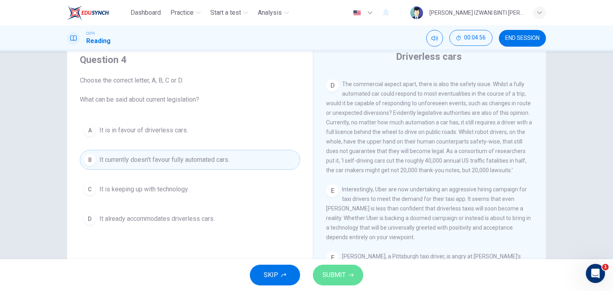
click at [359, 272] on button "SUBMIT" at bounding box center [338, 275] width 50 height 21
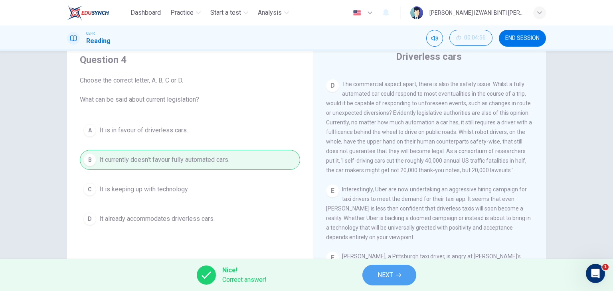
click at [387, 275] on span "NEXT" at bounding box center [386, 275] width 16 height 11
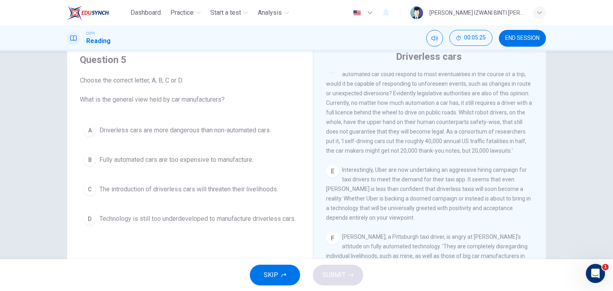
scroll to position [458, 0]
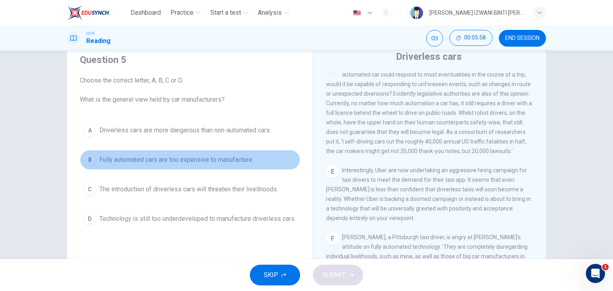
click at [270, 161] on button "B Fully automated cars are too expensive to manufacture." at bounding box center [190, 160] width 220 height 20
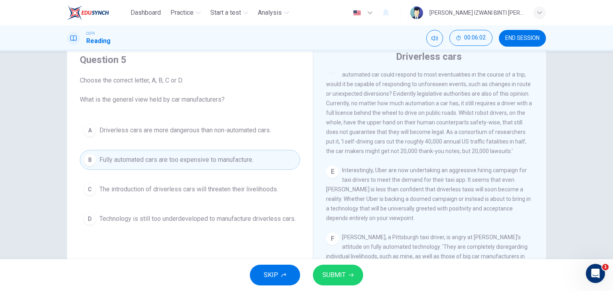
drag, startPoint x: 339, startPoint y: 286, endPoint x: 341, endPoint y: 278, distance: 8.3
click at [341, 278] on div "SKIP SUBMIT" at bounding box center [306, 275] width 613 height 32
click at [341, 278] on span "SUBMIT" at bounding box center [334, 275] width 23 height 11
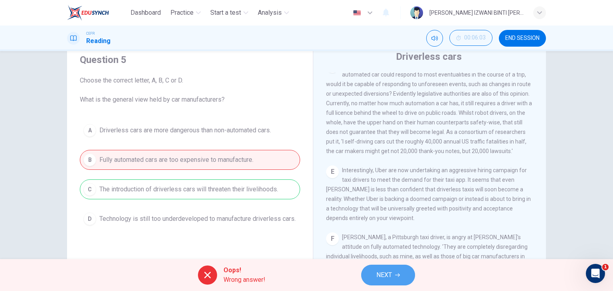
click at [390, 272] on span "NEXT" at bounding box center [384, 275] width 16 height 11
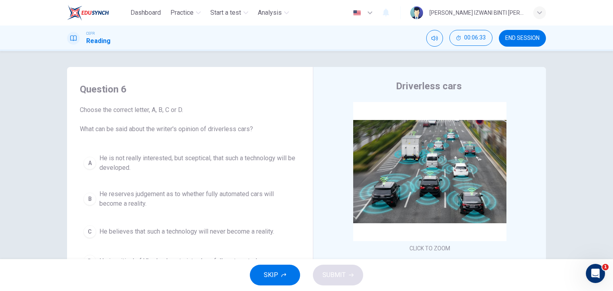
scroll to position [101, 0]
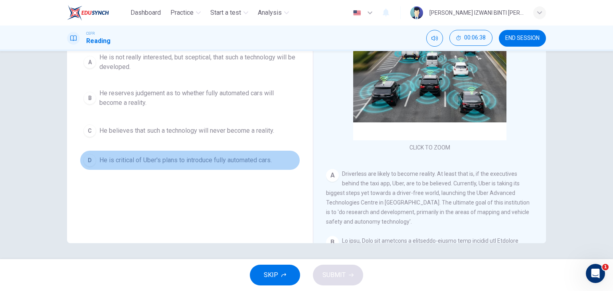
click at [230, 156] on span "He is critical of Uber's plans to introduce fully automated cars." at bounding box center [185, 161] width 172 height 10
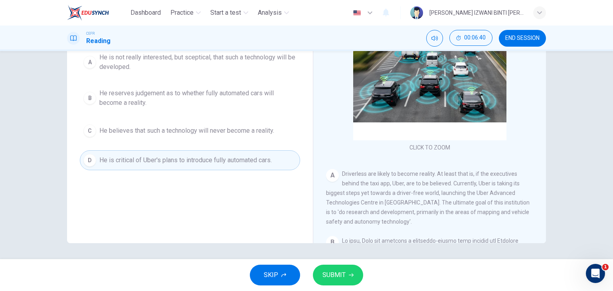
click at [336, 279] on span "SUBMIT" at bounding box center [334, 275] width 23 height 11
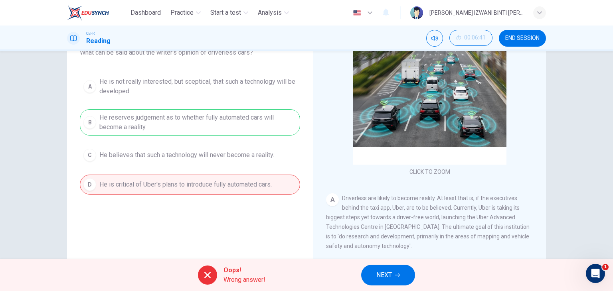
scroll to position [73, 0]
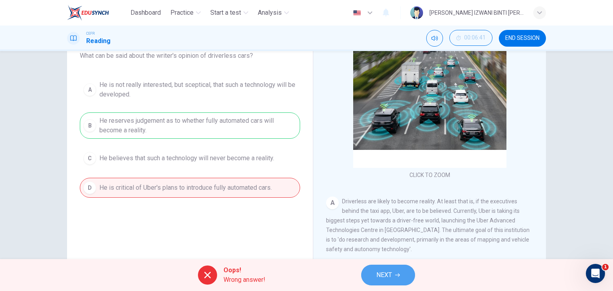
click at [388, 279] on span "NEXT" at bounding box center [384, 275] width 16 height 11
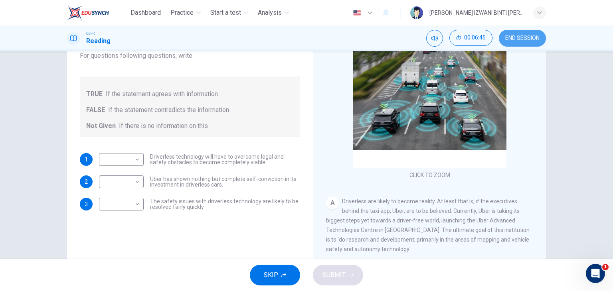
click at [527, 42] on button "END SESSION" at bounding box center [522, 38] width 47 height 17
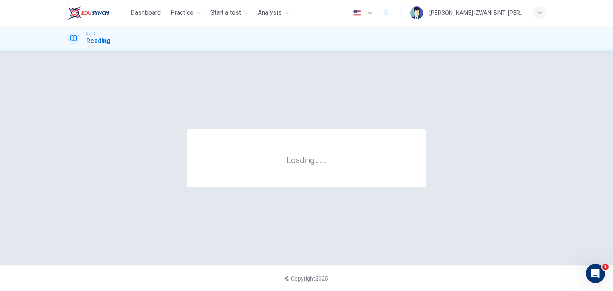
scroll to position [0, 0]
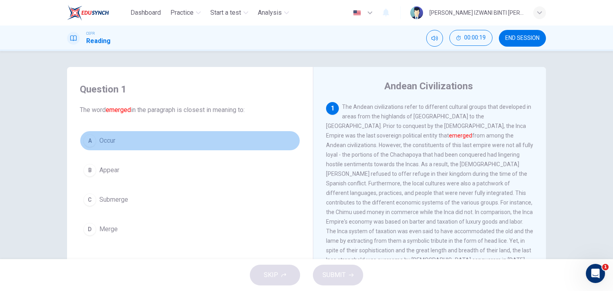
click at [133, 147] on button "A Occur" at bounding box center [190, 141] width 220 height 20
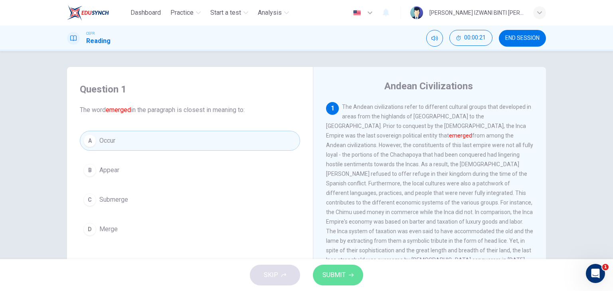
click at [343, 273] on span "SUBMIT" at bounding box center [334, 275] width 23 height 11
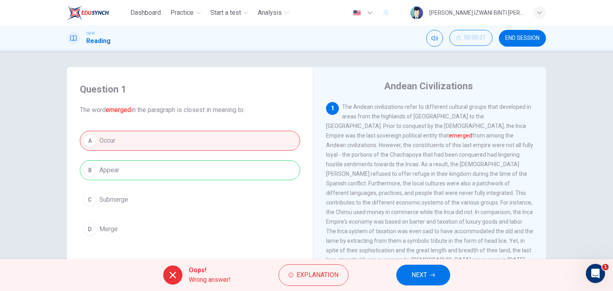
click at [430, 264] on div "Oops! Wrong answer! Explanation NEXT" at bounding box center [306, 275] width 613 height 32
click at [427, 271] on span "NEXT" at bounding box center [420, 275] width 16 height 11
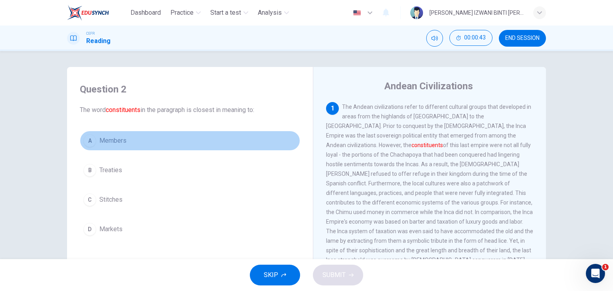
click at [162, 144] on button "A Members" at bounding box center [190, 141] width 220 height 20
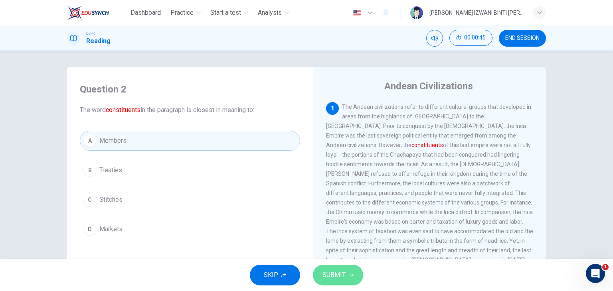
click at [343, 272] on span "SUBMIT" at bounding box center [334, 275] width 23 height 11
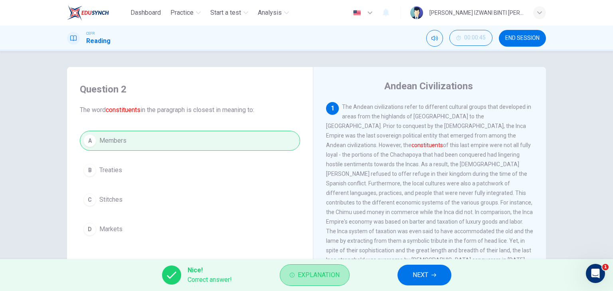
click at [343, 272] on button "Explanation" at bounding box center [315, 276] width 70 height 22
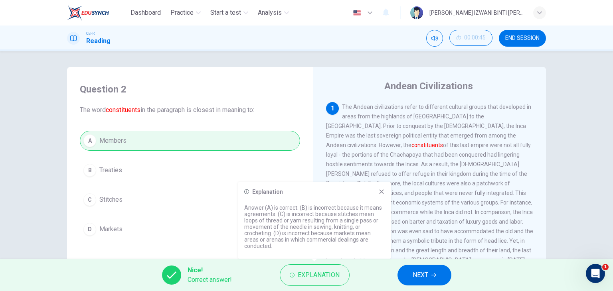
click at [413, 276] on span "NEXT" at bounding box center [421, 275] width 16 height 11
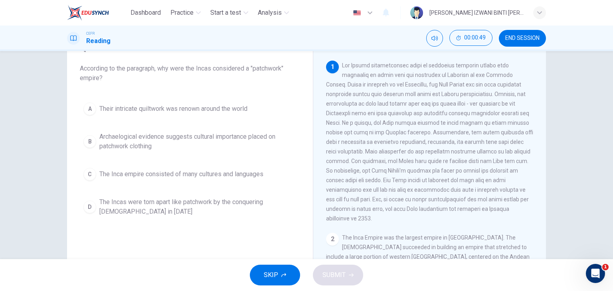
scroll to position [45, 0]
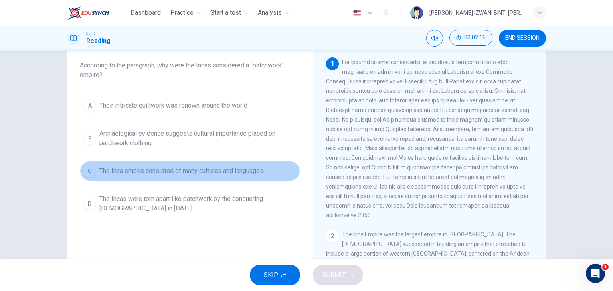
click at [253, 170] on span "The Inca empire consisted of many cultures and languages" at bounding box center [181, 171] width 164 height 10
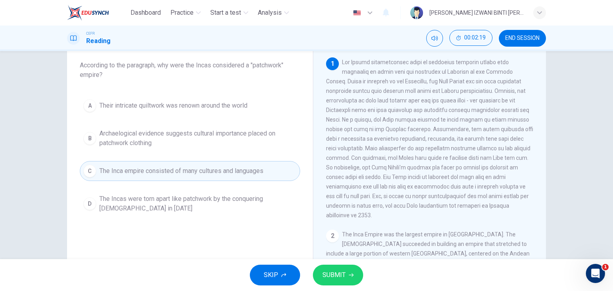
click at [335, 269] on button "SUBMIT" at bounding box center [338, 275] width 50 height 21
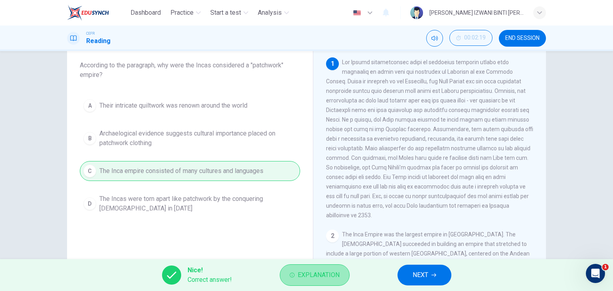
click at [332, 282] on button "Explanation" at bounding box center [315, 276] width 70 height 22
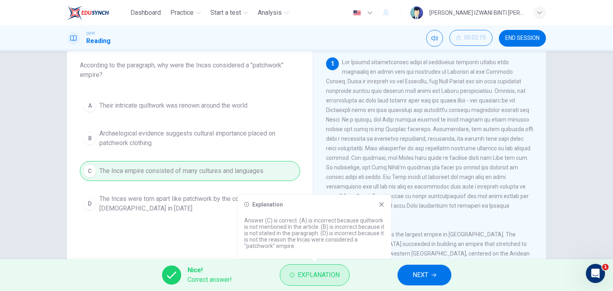
click at [332, 282] on button "Explanation" at bounding box center [315, 276] width 70 height 22
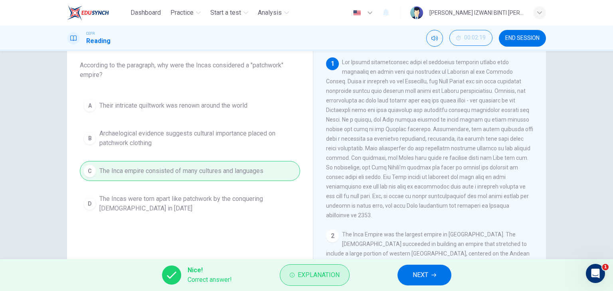
click at [332, 282] on button "Explanation" at bounding box center [315, 276] width 70 height 22
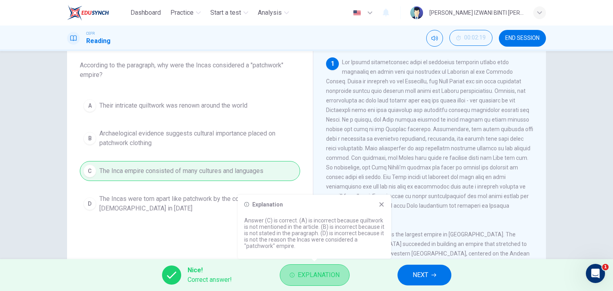
click at [332, 282] on button "Explanation" at bounding box center [315, 276] width 70 height 22
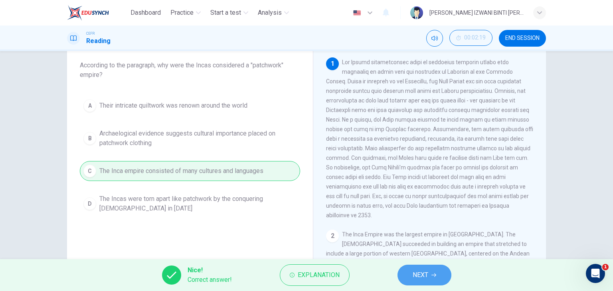
click at [401, 278] on button "NEXT" at bounding box center [425, 275] width 54 height 21
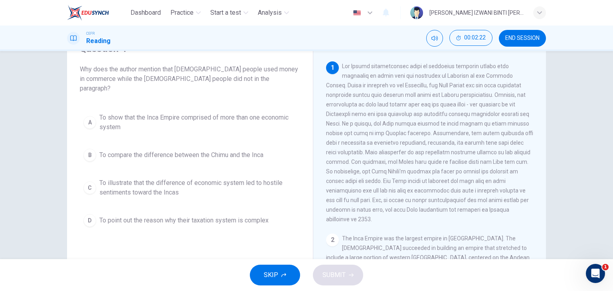
scroll to position [43, 0]
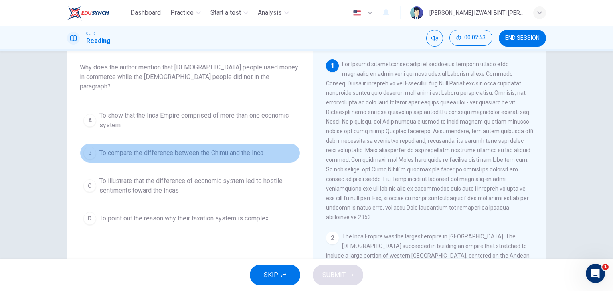
click at [248, 149] on span "To compare the difference between the Chimu and the Inca" at bounding box center [181, 154] width 164 height 10
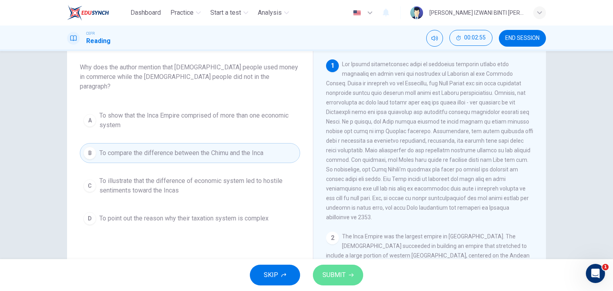
click at [334, 274] on span "SUBMIT" at bounding box center [334, 275] width 23 height 11
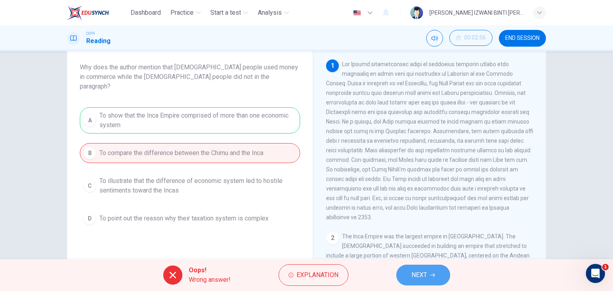
click at [413, 269] on button "NEXT" at bounding box center [423, 275] width 54 height 21
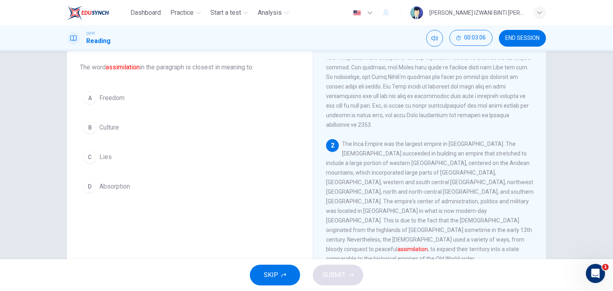
scroll to position [93, 0]
click at [190, 87] on div "Question 5 The word assimilation in the paragraph is closest in meaning to: A F…" at bounding box center [189, 118] width 233 height 172
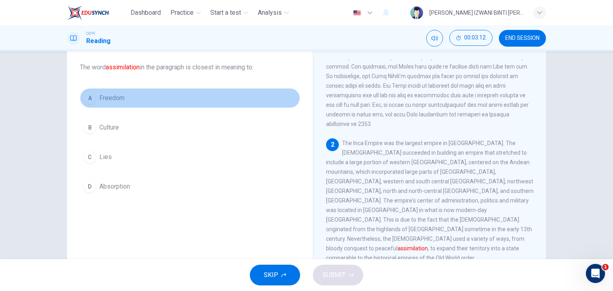
click at [187, 95] on button "A Freedom" at bounding box center [190, 98] width 220 height 20
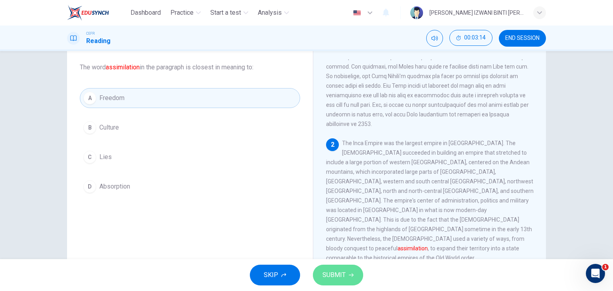
click at [331, 269] on button "SUBMIT" at bounding box center [338, 275] width 50 height 21
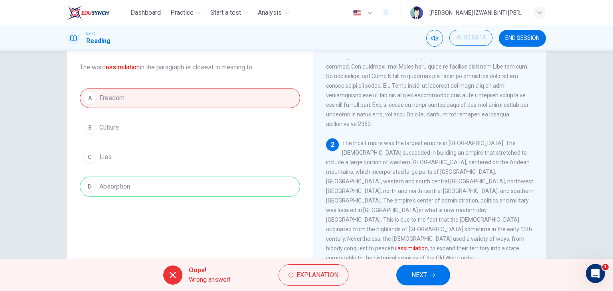
click at [278, 182] on div "A Freedom B Culture C Lies D Absorption" at bounding box center [190, 142] width 220 height 109
click at [428, 275] on button "NEXT" at bounding box center [423, 275] width 54 height 21
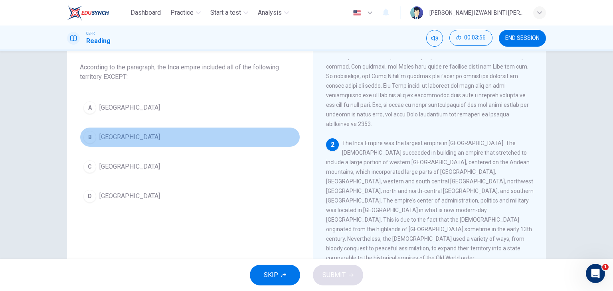
click at [164, 133] on button "B [GEOGRAPHIC_DATA]" at bounding box center [190, 137] width 220 height 20
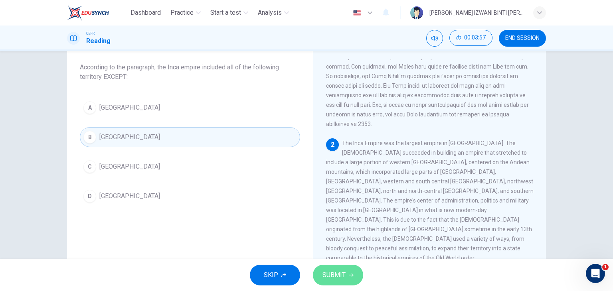
click at [335, 273] on span "SUBMIT" at bounding box center [334, 275] width 23 height 11
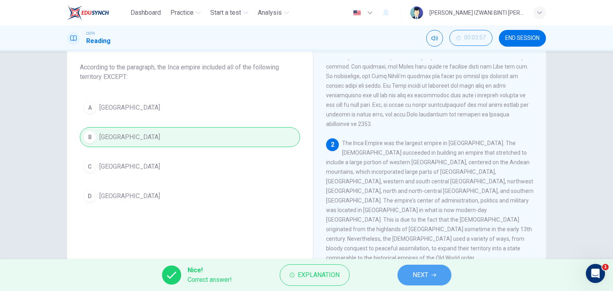
click at [424, 281] on button "NEXT" at bounding box center [425, 275] width 54 height 21
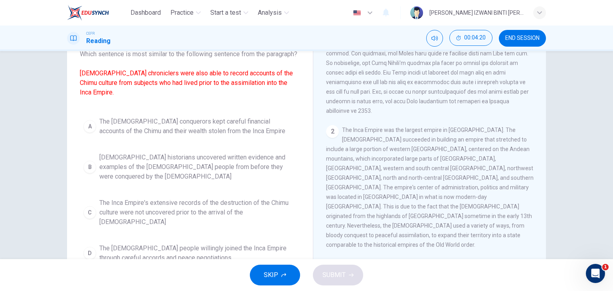
scroll to position [57, 0]
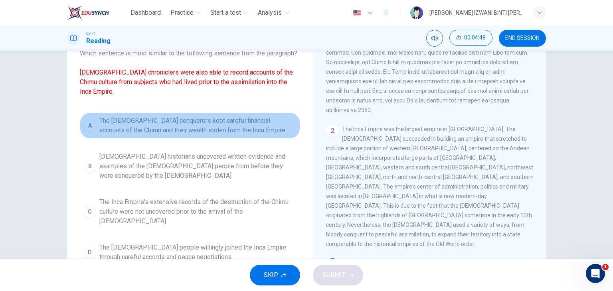
click at [289, 123] on span "The [DEMOGRAPHIC_DATA] conquerors kept careful financial accounts of the Chimu …" at bounding box center [197, 125] width 197 height 19
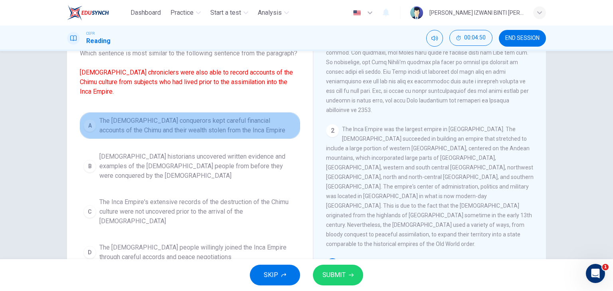
click at [289, 123] on span "The [DEMOGRAPHIC_DATA] conquerors kept careful financial accounts of the Chimu …" at bounding box center [197, 125] width 197 height 19
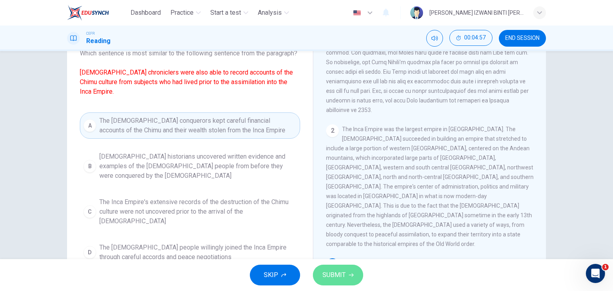
click at [329, 271] on span "SUBMIT" at bounding box center [334, 275] width 23 height 11
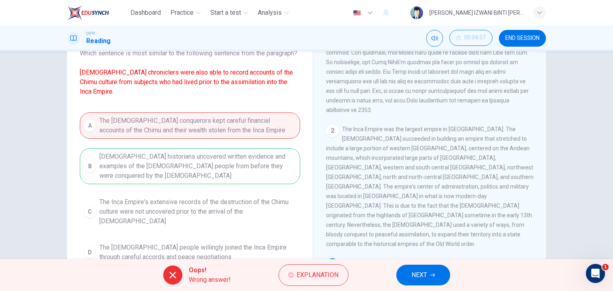
click at [530, 38] on span "END SESSION" at bounding box center [522, 38] width 34 height 6
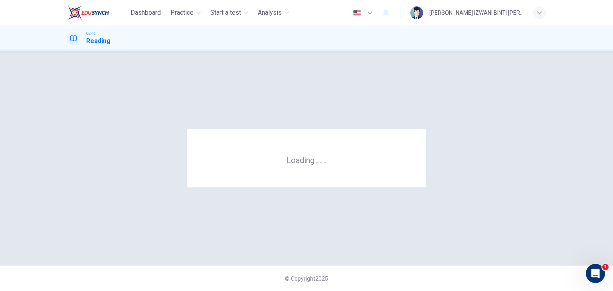
scroll to position [0, 0]
